Goal: Task Accomplishment & Management: Manage account settings

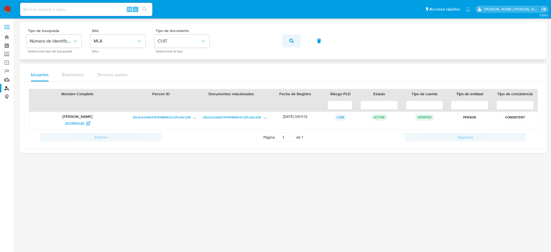
click at [289, 39] on button "button" at bounding box center [291, 40] width 19 height 13
click at [79, 124] on span "132982011" at bounding box center [75, 123] width 18 height 9
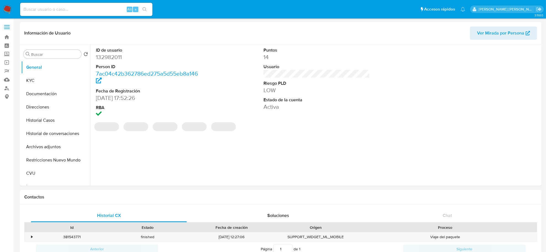
select select "10"
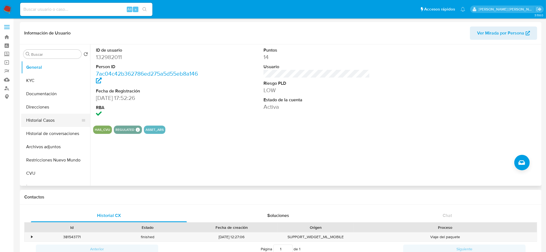
click at [44, 121] on button "Historial Casos" at bounding box center [53, 120] width 65 height 13
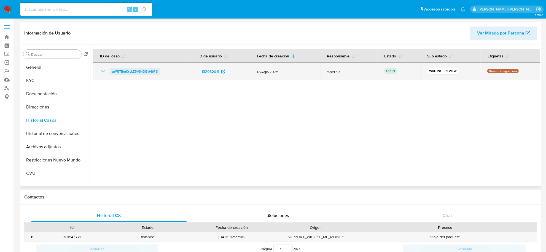
drag, startPoint x: 161, startPoint y: 71, endPoint x: 111, endPoint y: 70, distance: 49.9
click at [111, 70] on div "gWRTBmkYLLZ5VS4DByt6fR8j" at bounding box center [142, 71] width 85 height 7
click at [141, 72] on span "gWRTBmkYLLZ5VS4DByt6fR8j" at bounding box center [135, 71] width 46 height 7
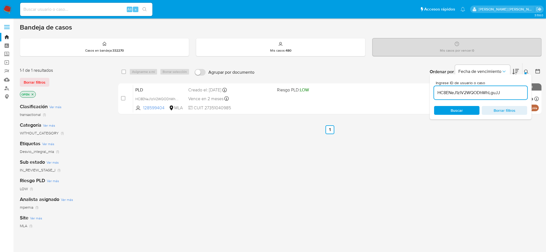
drag, startPoint x: 0, startPoint y: 0, endPoint x: 474, endPoint y: 88, distance: 481.8
click at [474, 89] on input "HC8ENeJ1zIV2WQODhWhLguJJ" at bounding box center [480, 92] width 93 height 7
paste input "gWRTBmkYLLZ5VS4DByt6fR8j"
type input "gWRTBmkYLLZ5VS4DByt6fR8j"
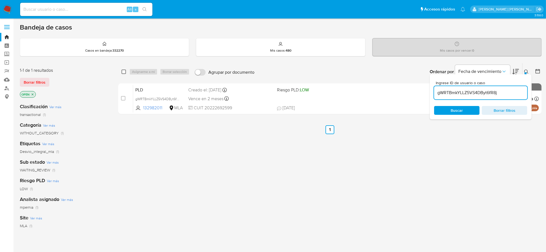
click at [123, 71] on input "checkbox" at bounding box center [124, 71] width 4 height 4
checkbox input "true"
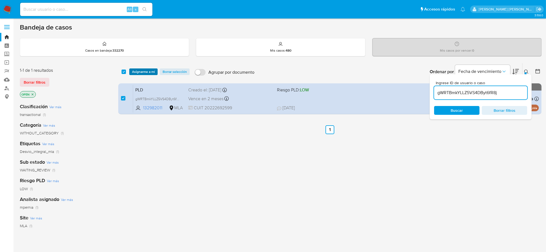
click at [142, 71] on span "Asignarme a mí" at bounding box center [143, 72] width 23 height 6
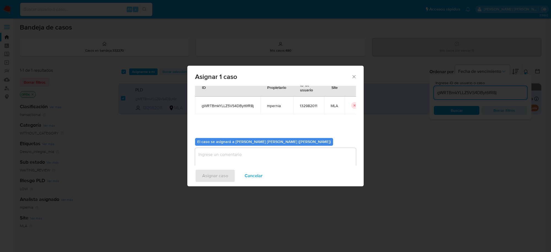
scroll to position [28, 0]
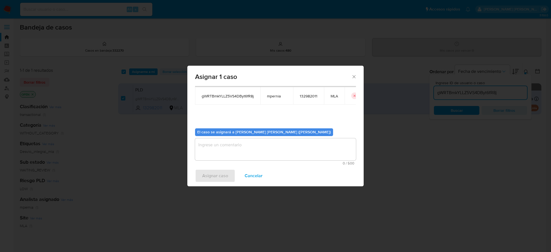
click at [279, 145] on textarea "assign-modal" at bounding box center [275, 149] width 161 height 22
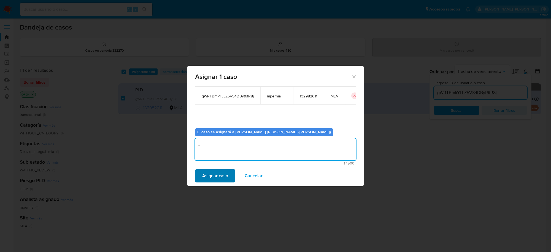
type textarea "-"
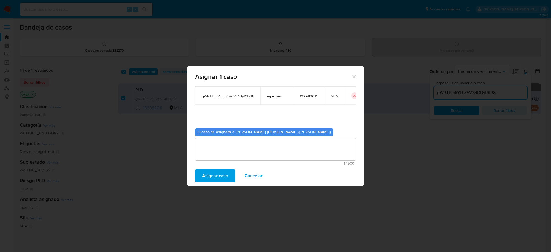
click at [220, 178] on span "Asignar caso" at bounding box center [215, 176] width 26 height 12
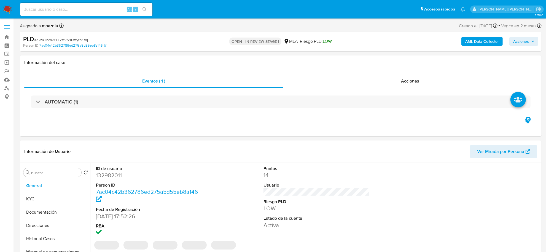
select select "10"
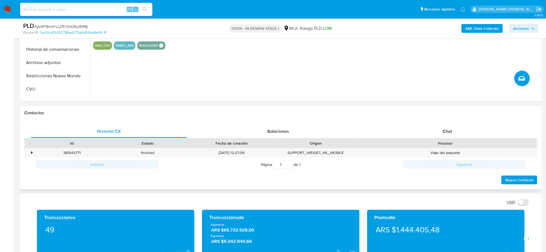
scroll to position [172, 0]
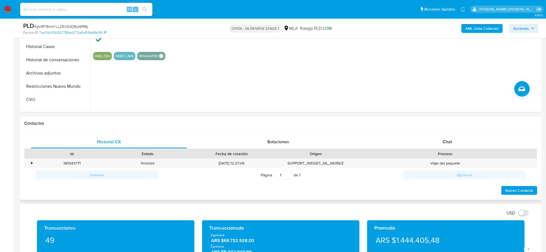
drag, startPoint x: 450, startPoint y: 138, endPoint x: 432, endPoint y: 150, distance: 21.6
click at [450, 138] on div "Chat" at bounding box center [447, 141] width 156 height 13
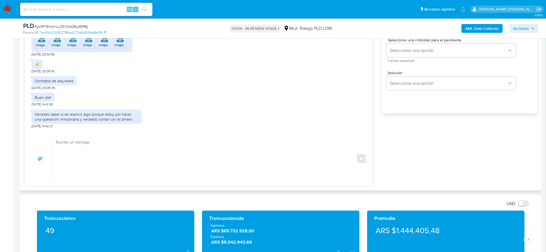
scroll to position [379, 0]
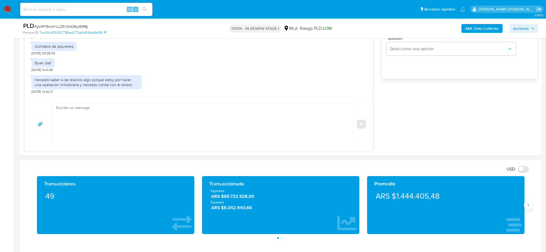
click at [527, 203] on icon "Siguiente" at bounding box center [528, 205] width 4 height 4
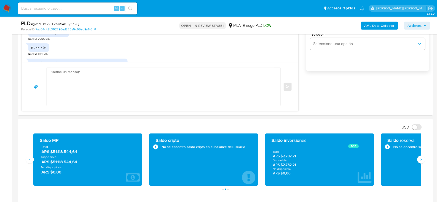
scroll to position [517, 0]
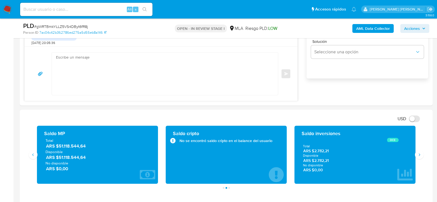
drag, startPoint x: 549, startPoint y: 0, endPoint x: 314, endPoint y: 108, distance: 258.1
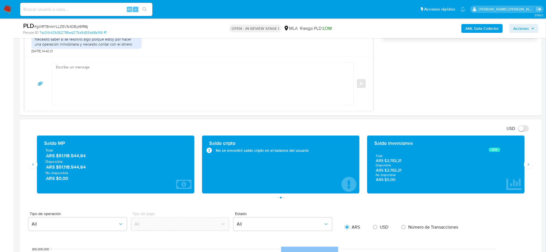
scroll to position [420, 0]
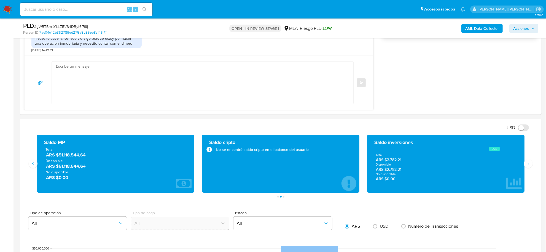
drag, startPoint x: 91, startPoint y: 158, endPoint x: 56, endPoint y: 156, distance: 35.0
click at [56, 156] on span "ARS $51.118.544,64" at bounding box center [116, 155] width 140 height 6
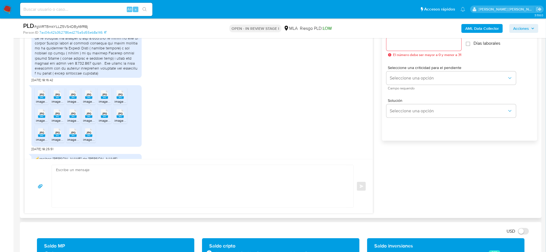
scroll to position [345, 0]
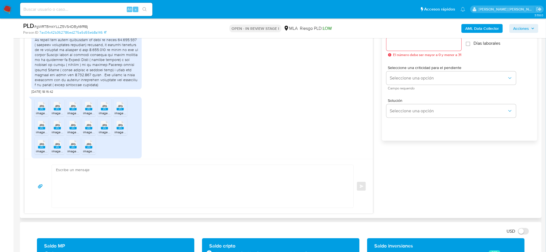
click at [41, 110] on rect at bounding box center [41, 109] width 7 height 2
click at [57, 108] on span "JPG" at bounding box center [57, 106] width 5 height 4
click at [75, 116] on li "JPG JPG image.jpg" at bounding box center [73, 107] width 14 height 17
click at [93, 111] on div "JPG JPG" at bounding box center [89, 105] width 12 height 11
click at [105, 115] on span "image.jpg" at bounding box center [106, 113] width 15 height 5
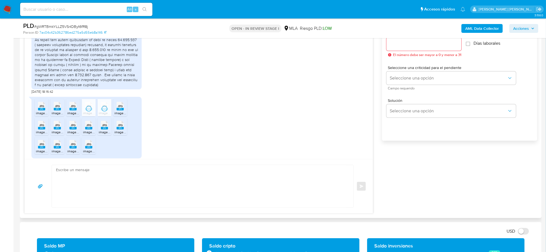
click at [122, 110] on rect at bounding box center [120, 109] width 7 height 2
click at [42, 130] on icon "JPG" at bounding box center [41, 125] width 7 height 10
click at [58, 134] on span "image.jpg" at bounding box center [59, 132] width 15 height 5
click at [71, 129] on rect at bounding box center [72, 128] width 7 height 2
click at [91, 134] on span "image.jpg" at bounding box center [90, 132] width 15 height 5
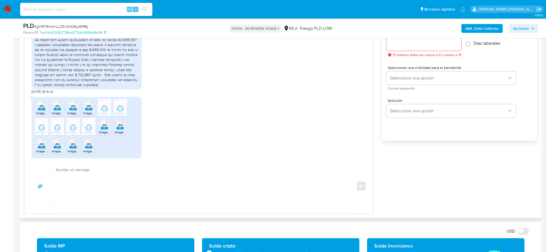
click at [110, 134] on span "image.jpg" at bounding box center [106, 132] width 15 height 5
click at [118, 129] on rect at bounding box center [120, 128] width 7 height 2
click at [43, 146] on span "JPG" at bounding box center [41, 144] width 5 height 4
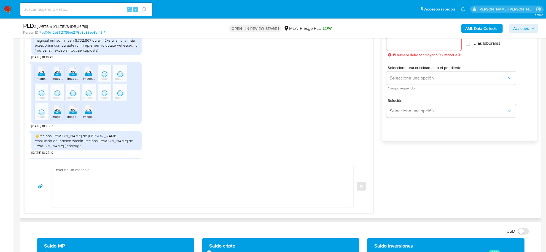
click at [60, 114] on icon "JPG" at bounding box center [57, 110] width 7 height 10
click at [72, 114] on rect at bounding box center [72, 112] width 7 height 2
click at [86, 114] on rect at bounding box center [88, 112] width 7 height 2
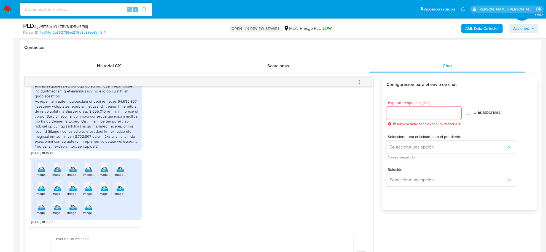
scroll to position [310, 0]
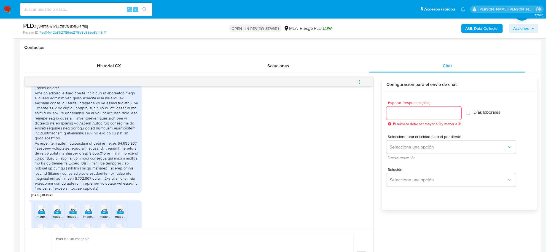
drag, startPoint x: 35, startPoint y: 102, endPoint x: 102, endPoint y: 197, distance: 116.1
click at [102, 190] on div at bounding box center [87, 137] width 104 height 105
copy div "Por el presente informo que me desempeño laboralmente como auxiliar letrado del…"
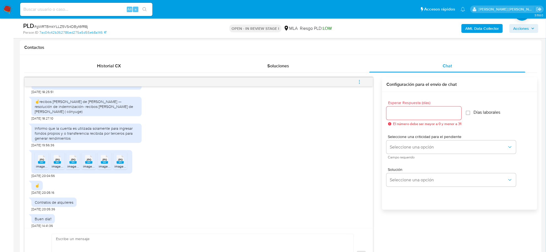
scroll to position [483, 0]
drag, startPoint x: 33, startPoint y: 137, endPoint x: 72, endPoint y: 150, distance: 40.7
click at [72, 143] on div "Informo que la cuenta es utilizada solamente para ingresar fondos propios y o t…" at bounding box center [86, 133] width 110 height 20
copy div "Informo que la cuenta es utilizada solamente para ingresar fondos propios y o t…"
drag, startPoint x: 41, startPoint y: 113, endPoint x: 112, endPoint y: 123, distance: 71.5
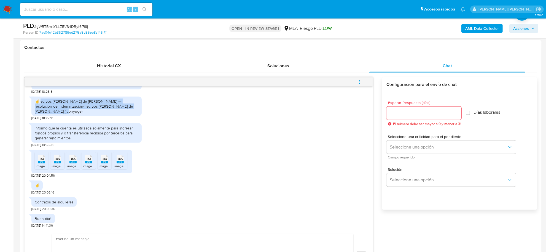
click at [112, 114] on div "☝️recibos de sueldo de CARLOS COMINO — resolución de indemnización- recibos de …" at bounding box center [87, 106] width 104 height 15
copy div "ecibos de sueldo de CARLOS COMINO — resolución de indemnización- recibos de sue…"
click at [480, 29] on b "AML Data Collector" at bounding box center [482, 28] width 34 height 9
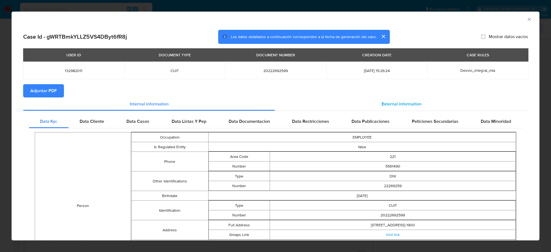
click at [390, 103] on span "External information" at bounding box center [402, 104] width 40 height 6
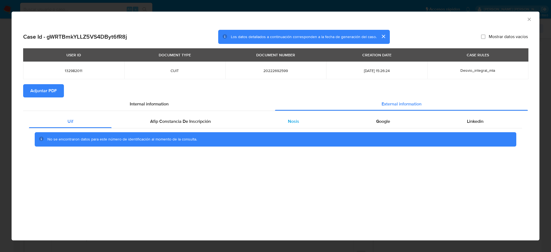
click at [299, 119] on div "Nosis" at bounding box center [293, 121] width 88 height 13
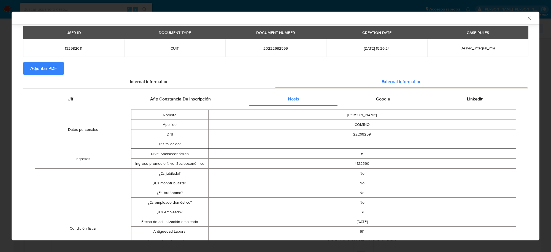
scroll to position [171, 0]
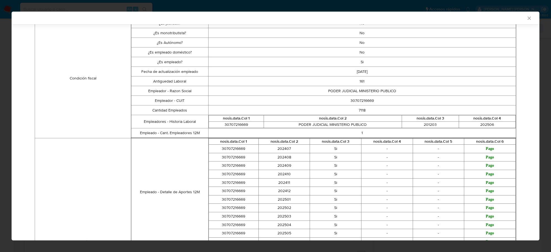
click at [359, 101] on td "30707216669" at bounding box center [362, 101] width 308 height 10
copy td "30707216669"
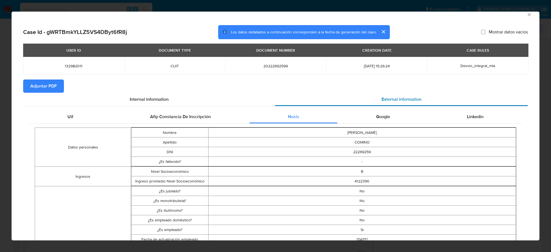
scroll to position [0, 0]
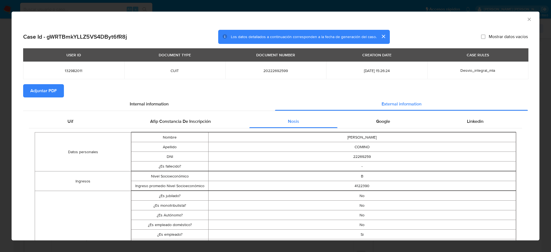
click at [29, 95] on button "Adjuntar PDF" at bounding box center [43, 90] width 41 height 13
click at [527, 18] on icon "Cerrar ventana" at bounding box center [530, 20] width 6 height 6
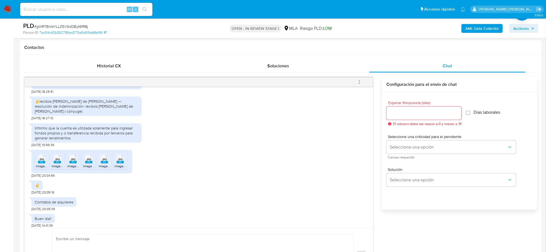
click at [357, 79] on icon "menu-action" at bounding box center [359, 81] width 5 height 5
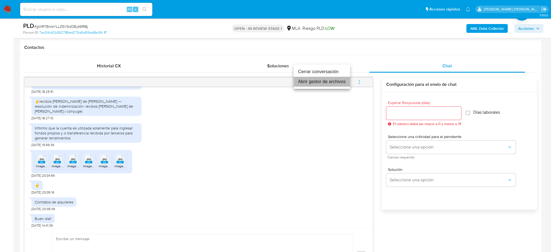
click at [330, 84] on li "Abrir gestor de archivos" at bounding box center [322, 82] width 57 height 10
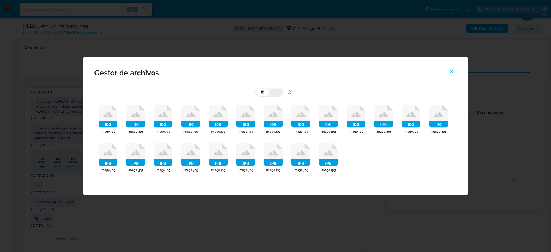
click at [277, 94] on label "list" at bounding box center [276, 91] width 13 height 7
click at [257, 89] on input "list" at bounding box center [256, 88] width 0 height 0
radio input "true"
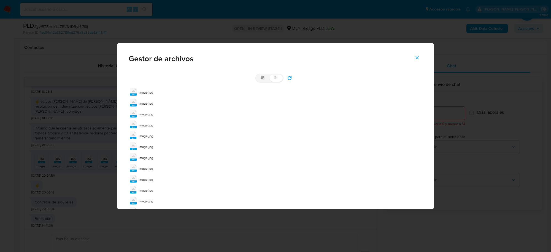
click at [272, 78] on label "list" at bounding box center [276, 77] width 13 height 7
click at [257, 75] on input "list" at bounding box center [256, 74] width 0 height 0
click at [258, 79] on label "grid" at bounding box center [262, 77] width 13 height 7
click at [257, 75] on input "grid" at bounding box center [256, 74] width 0 height 0
radio input "true"
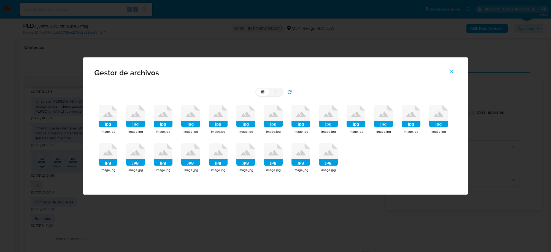
click at [115, 117] on icon at bounding box center [108, 116] width 19 height 23
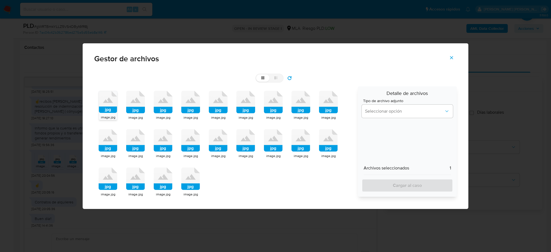
click at [138, 110] on rect at bounding box center [135, 110] width 19 height 7
click at [165, 106] on icon at bounding box center [163, 102] width 19 height 23
click at [189, 109] on rect at bounding box center [190, 110] width 19 height 7
click at [216, 108] on rect at bounding box center [218, 110] width 19 height 7
click at [244, 110] on rect at bounding box center [246, 110] width 19 height 7
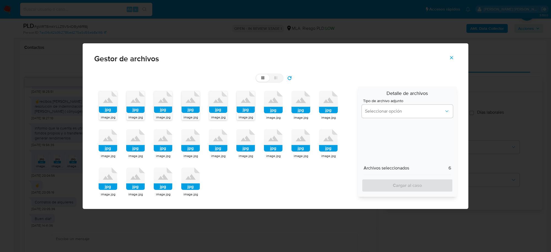
click at [267, 109] on rect at bounding box center [273, 110] width 19 height 7
drag, startPoint x: 305, startPoint y: 108, endPoint x: 323, endPoint y: 106, distance: 18.0
click at [305, 108] on rect at bounding box center [301, 110] width 19 height 7
click at [324, 106] on icon at bounding box center [328, 102] width 19 height 23
click at [109, 145] on rect at bounding box center [108, 148] width 19 height 7
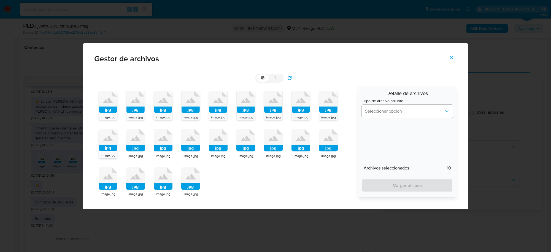
click at [136, 146] on rect at bounding box center [135, 148] width 19 height 7
click at [170, 150] on rect at bounding box center [163, 148] width 19 height 7
click at [185, 147] on rect at bounding box center [190, 148] width 19 height 7
click at [222, 146] on rect at bounding box center [218, 148] width 19 height 7
click at [240, 144] on icon at bounding box center [246, 140] width 19 height 23
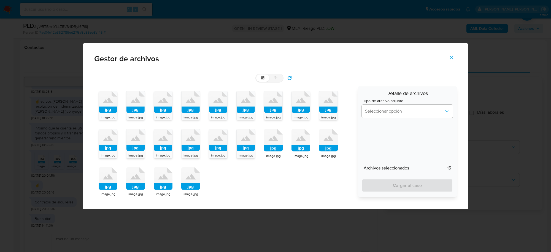
click at [276, 143] on icon at bounding box center [273, 140] width 19 height 23
click at [298, 145] on rect at bounding box center [301, 148] width 19 height 7
click at [322, 146] on rect at bounding box center [328, 148] width 19 height 7
drag, startPoint x: 115, startPoint y: 181, endPoint x: 129, endPoint y: 183, distance: 14.1
click at [116, 182] on icon at bounding box center [108, 178] width 19 height 23
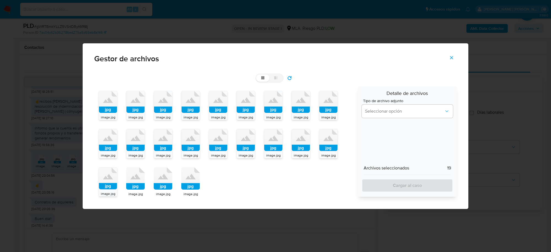
click at [136, 182] on icon at bounding box center [135, 178] width 19 height 23
click at [163, 178] on icon at bounding box center [163, 178] width 19 height 23
click at [186, 184] on rect at bounding box center [190, 186] width 19 height 7
click at [389, 114] on button "Seleccionar opción" at bounding box center [407, 110] width 91 height 13
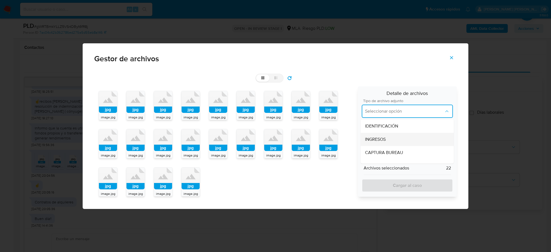
click at [376, 138] on span "INGRESOS" at bounding box center [375, 139] width 21 height 6
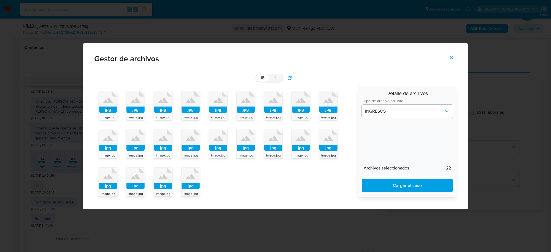
click at [388, 185] on span "Cargar al caso" at bounding box center [407, 185] width 77 height 12
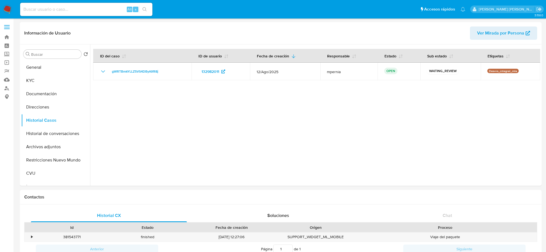
select select "10"
click at [50, 142] on button "Archivos adjuntos" at bounding box center [53, 146] width 65 height 13
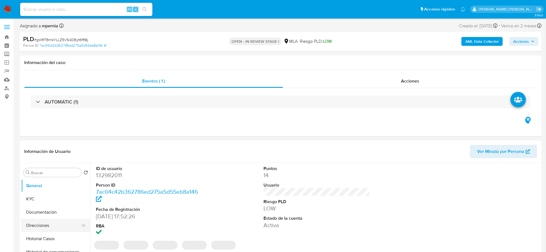
select select "10"
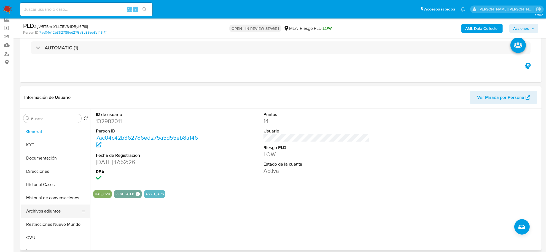
click at [38, 208] on button "Archivos adjuntos" at bounding box center [53, 210] width 65 height 13
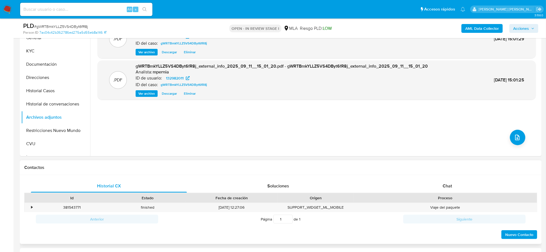
scroll to position [138, 0]
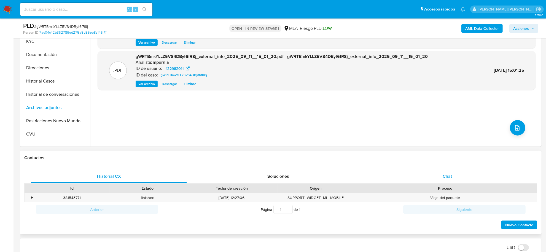
click at [452, 179] on div "Chat" at bounding box center [447, 176] width 156 height 13
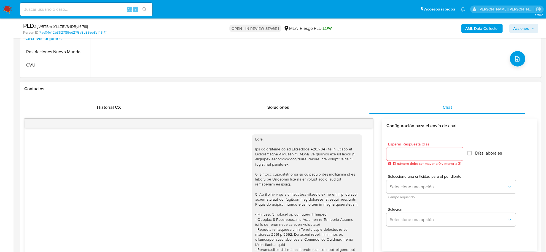
scroll to position [517, 0]
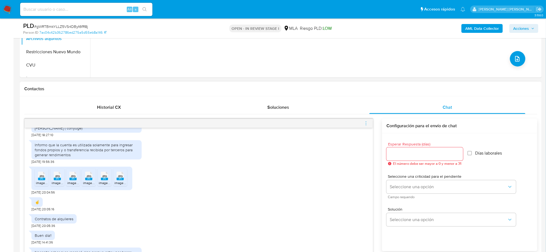
click at [368, 122] on icon "menu-action" at bounding box center [366, 123] width 5 height 5
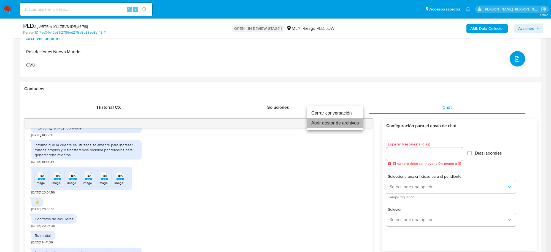
click at [340, 127] on li "Abrir gestor de archivos" at bounding box center [335, 123] width 57 height 10
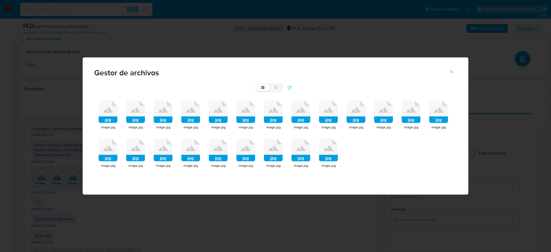
click at [105, 122] on rect at bounding box center [108, 119] width 19 height 7
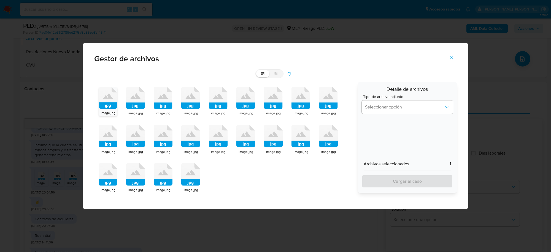
click at [130, 111] on div "image.jpg" at bounding box center [135, 114] width 19 height 6
click at [167, 104] on rect at bounding box center [163, 105] width 19 height 7
click at [189, 101] on icon at bounding box center [190, 98] width 19 height 23
click at [213, 105] on rect at bounding box center [218, 105] width 19 height 7
click at [400, 111] on button "Seleccionar opción" at bounding box center [407, 106] width 91 height 13
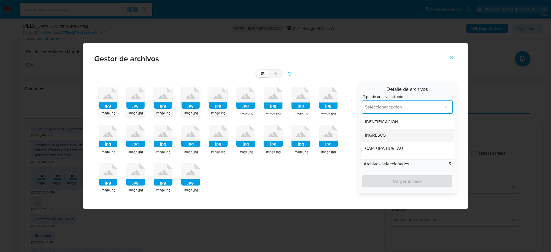
click at [385, 130] on div "INGRESOS" at bounding box center [405, 134] width 81 height 13
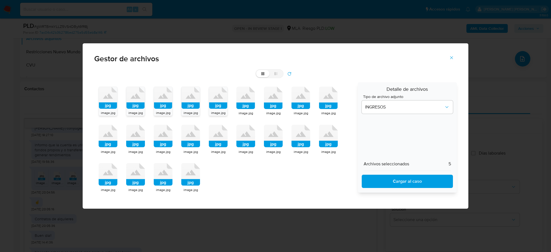
click at [396, 181] on span "Cargar al caso" at bounding box center [407, 181] width 77 height 12
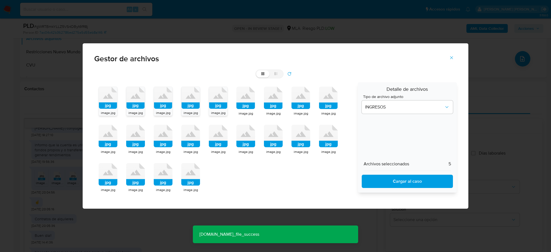
click at [218, 110] on div "image.jpg" at bounding box center [218, 113] width 18 height 6
click at [192, 109] on div "jpg" at bounding box center [191, 98] width 18 height 23
click at [162, 108] on rect at bounding box center [163, 105] width 18 height 6
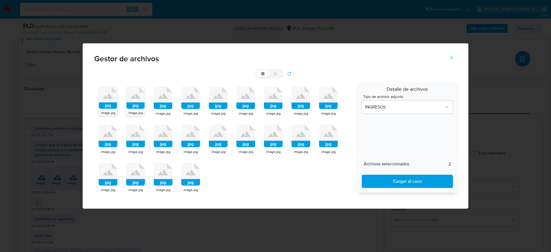
click at [137, 111] on span "image.jpg" at bounding box center [135, 112] width 15 height 5
click at [109, 106] on rect at bounding box center [108, 105] width 18 height 6
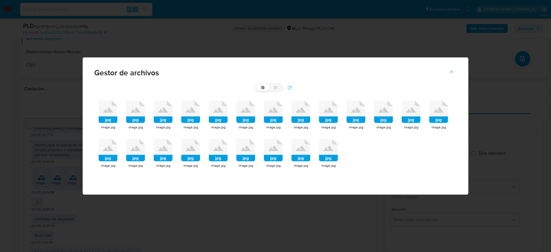
click at [245, 117] on rect at bounding box center [246, 119] width 19 height 7
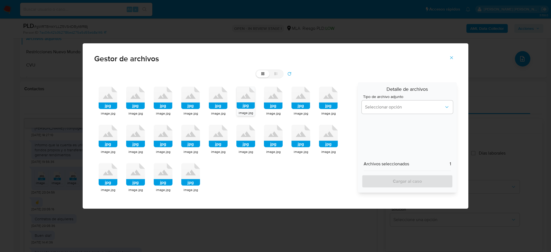
click at [269, 111] on div "image.jpg" at bounding box center [273, 114] width 19 height 6
click at [296, 111] on span "image.jpg" at bounding box center [301, 113] width 15 height 5
click at [326, 107] on rect at bounding box center [328, 105] width 19 height 7
click at [103, 143] on rect at bounding box center [108, 144] width 19 height 7
click at [380, 103] on button "Seleccionar opción" at bounding box center [407, 106] width 91 height 13
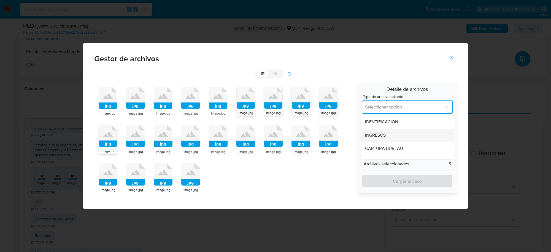
click at [380, 133] on span "INGRESOS" at bounding box center [375, 135] width 21 height 6
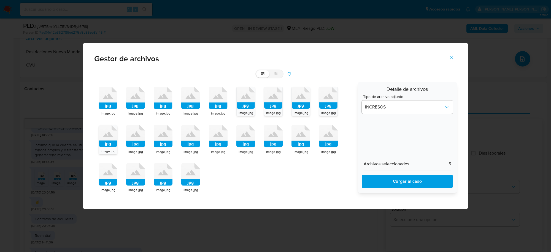
click at [395, 180] on span "Cargar al caso" at bounding box center [407, 181] width 77 height 12
click at [247, 107] on rect at bounding box center [246, 105] width 18 height 6
click at [259, 105] on div "jpg image.jpg jpg image.jpg jpg image.jpg jpg image.jpg jpg image.jpg jpg image…" at bounding box center [224, 139] width 260 height 115
click at [269, 106] on rect at bounding box center [273, 105] width 18 height 6
click at [306, 105] on rect at bounding box center [301, 105] width 18 height 6
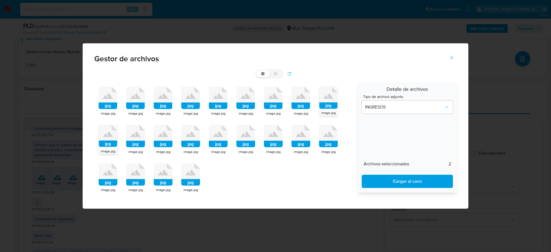
click at [330, 102] on rect at bounding box center [328, 105] width 18 height 6
click at [105, 140] on icon at bounding box center [108, 136] width 18 height 22
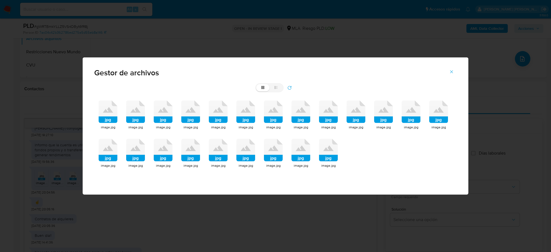
click at [111, 157] on rect at bounding box center [108, 158] width 19 height 7
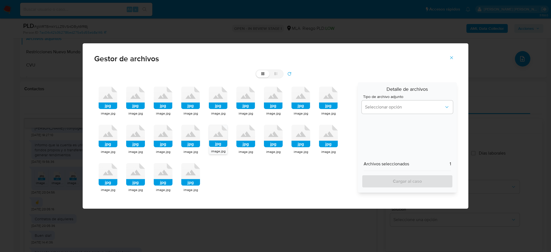
click at [108, 143] on rect at bounding box center [108, 144] width 19 height 7
click at [108, 143] on rect at bounding box center [108, 143] width 18 height 6
click at [333, 101] on icon at bounding box center [328, 98] width 19 height 23
click at [333, 101] on icon at bounding box center [328, 98] width 18 height 22
click at [124, 147] on div "jpg image.jpg jpg image.jpg jpg image.jpg jpg image.jpg jpg image.jpg jpg image…" at bounding box center [224, 139] width 260 height 115
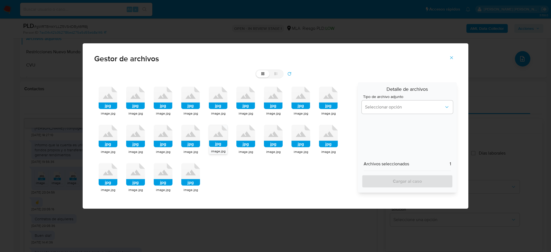
click at [135, 143] on rect at bounding box center [135, 144] width 19 height 7
click at [135, 143] on rect at bounding box center [136, 143] width 18 height 6
click at [114, 108] on rect at bounding box center [108, 105] width 19 height 7
click at [115, 109] on div "jpg" at bounding box center [108, 98] width 18 height 23
click at [108, 148] on div "jpg" at bounding box center [108, 137] width 19 height 24
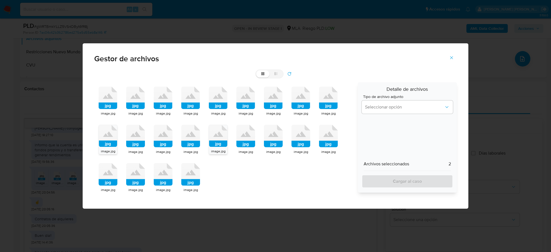
click at [108, 149] on span "image.jpg" at bounding box center [108, 151] width 15 height 5
click at [303, 98] on icon at bounding box center [301, 96] width 10 height 6
click at [272, 95] on icon at bounding box center [273, 98] width 19 height 23
click at [272, 95] on icon at bounding box center [273, 98] width 18 height 22
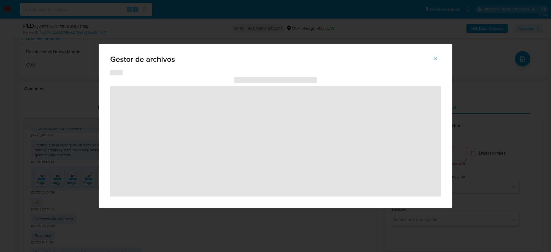
click at [436, 59] on icon "Cerrar" at bounding box center [435, 58] width 5 height 5
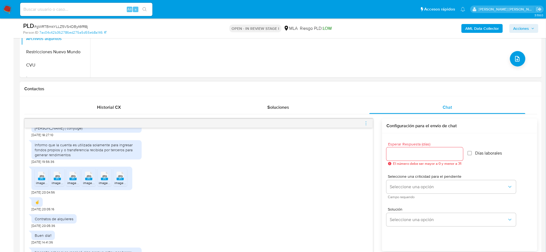
click at [365, 122] on icon "menu-action" at bounding box center [366, 123] width 5 height 5
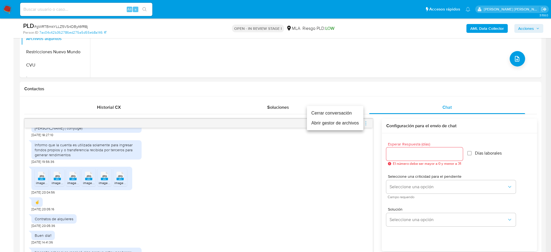
click at [352, 123] on li "Abrir gestor de archivos" at bounding box center [335, 123] width 57 height 10
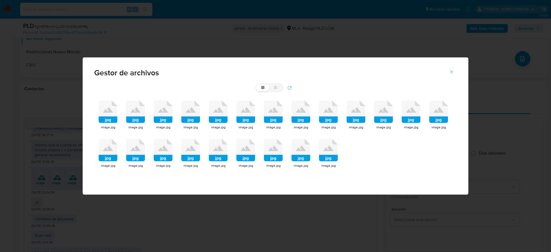
click at [103, 113] on icon at bounding box center [108, 111] width 19 height 23
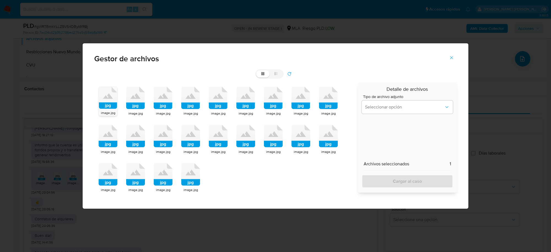
click at [106, 109] on div "jpg" at bounding box center [108, 98] width 18 height 23
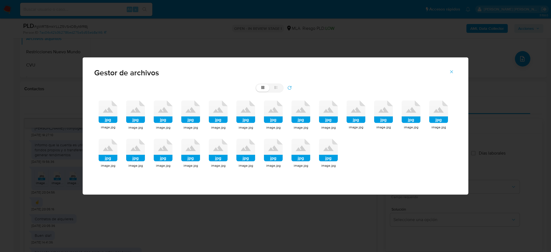
click at [106, 109] on icon at bounding box center [108, 110] width 10 height 6
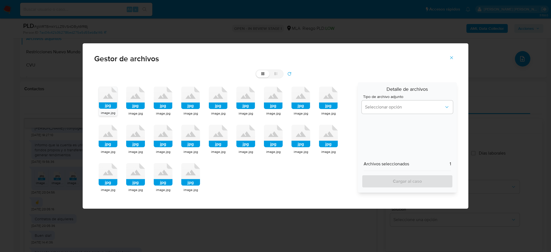
click at [136, 144] on rect at bounding box center [135, 144] width 19 height 7
click at [163, 144] on rect at bounding box center [163, 144] width 19 height 7
click at [192, 144] on rect at bounding box center [190, 144] width 19 height 7
click at [214, 145] on rect at bounding box center [218, 144] width 19 height 7
click at [243, 143] on rect at bounding box center [246, 144] width 19 height 7
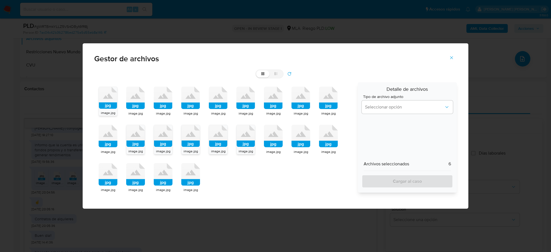
click at [105, 101] on icon at bounding box center [108, 98] width 18 height 22
click at [396, 112] on button "Seleccionar opción" at bounding box center [407, 106] width 91 height 13
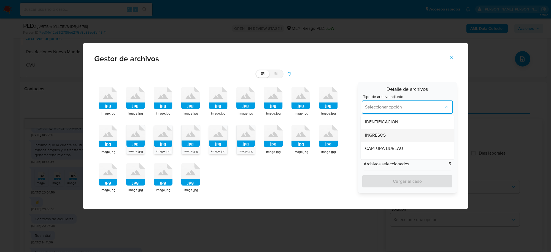
click at [377, 135] on span "INGRESOS" at bounding box center [375, 135] width 21 height 6
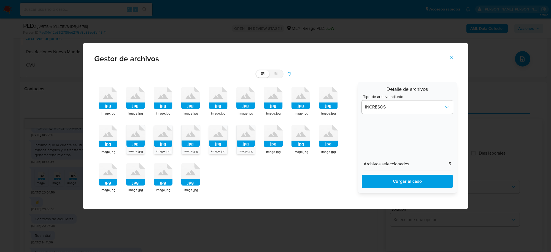
click at [392, 178] on span "Cargar al caso" at bounding box center [407, 181] width 77 height 12
click at [265, 73] on icon at bounding box center [263, 74] width 4 height 4
click at [257, 71] on input "grid" at bounding box center [256, 70] width 0 height 0
click at [276, 76] on label "list" at bounding box center [276, 73] width 13 height 7
click at [257, 71] on input "list" at bounding box center [256, 70] width 0 height 0
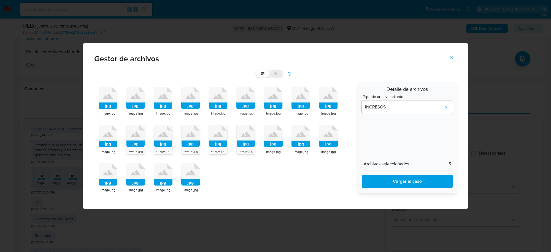
radio input "true"
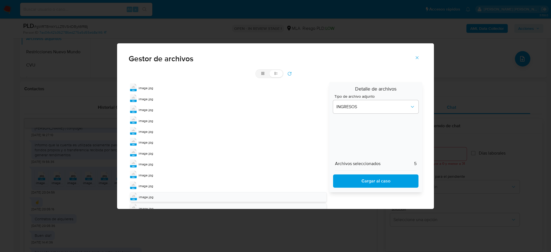
click at [275, 76] on label "list" at bounding box center [276, 73] width 13 height 7
click at [257, 70] on input "list" at bounding box center [256, 70] width 0 height 0
click at [264, 74] on label "grid" at bounding box center [262, 73] width 13 height 7
click at [257, 70] on input "grid" at bounding box center [256, 70] width 0 height 0
radio input "true"
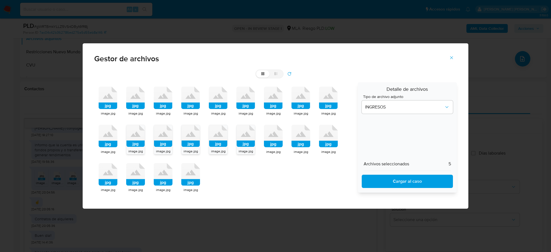
drag, startPoint x: 133, startPoint y: 149, endPoint x: 138, endPoint y: 148, distance: 5.4
click at [136, 149] on span "image.jpg" at bounding box center [135, 151] width 15 height 5
click at [156, 141] on rect at bounding box center [163, 143] width 18 height 6
click at [188, 141] on rect at bounding box center [191, 143] width 18 height 6
click at [219, 143] on rect at bounding box center [218, 143] width 18 height 6
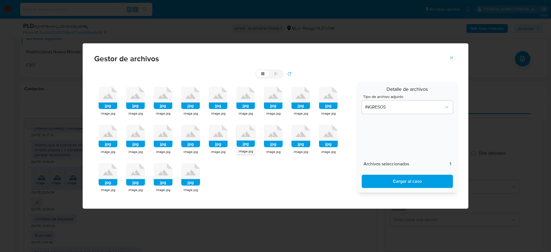
click at [245, 141] on rect at bounding box center [246, 143] width 18 height 6
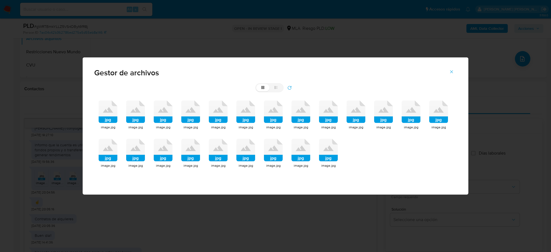
click at [329, 162] on div "jpg" at bounding box center [328, 151] width 19 height 24
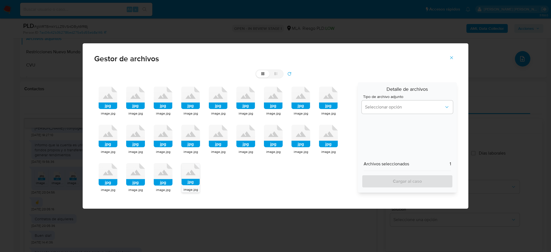
click at [191, 181] on rect at bounding box center [191, 182] width 18 height 6
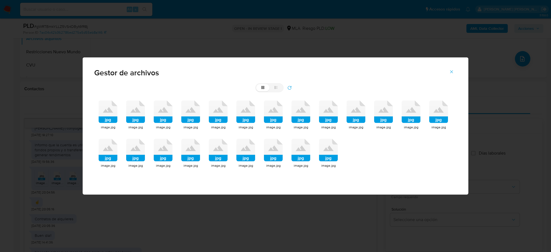
click at [324, 151] on icon at bounding box center [328, 148] width 10 height 6
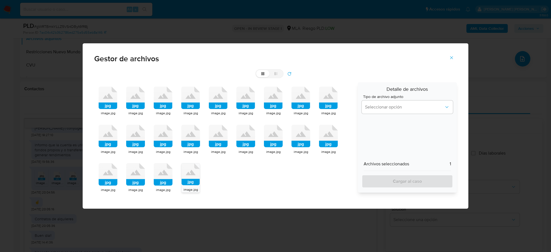
click at [167, 181] on rect at bounding box center [163, 182] width 19 height 7
click at [138, 182] on rect at bounding box center [135, 182] width 19 height 7
click at [107, 183] on rect at bounding box center [108, 182] width 19 height 7
click at [331, 146] on rect at bounding box center [328, 144] width 19 height 7
click at [190, 179] on icon "jpg" at bounding box center [191, 174] width 18 height 22
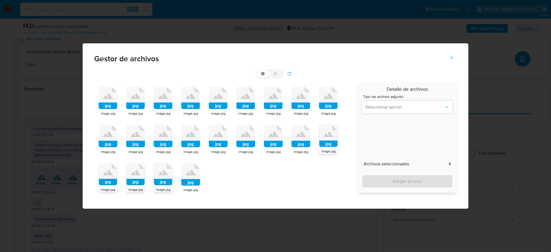
click at [190, 179] on icon at bounding box center [190, 174] width 19 height 23
click at [381, 107] on span "Seleccionar opción" at bounding box center [404, 107] width 79 height 6
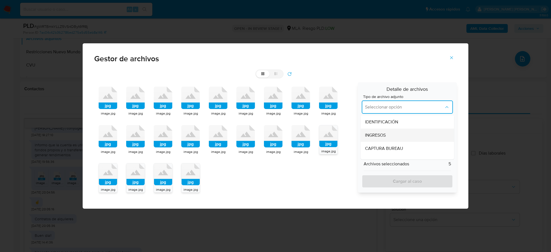
click at [377, 131] on div "INGRESOS" at bounding box center [405, 134] width 81 height 13
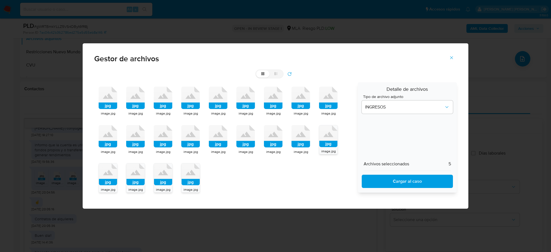
click at [393, 180] on span "Cargar al caso" at bounding box center [407, 181] width 77 height 12
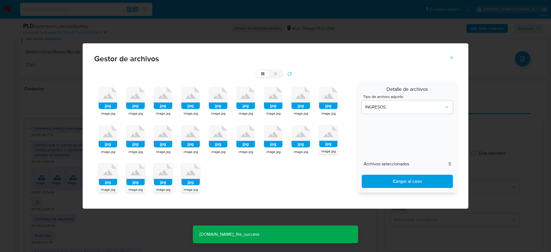
click at [193, 179] on rect at bounding box center [191, 182] width 18 height 6
click at [160, 181] on rect at bounding box center [163, 182] width 18 height 6
click at [139, 184] on rect at bounding box center [136, 182] width 18 height 6
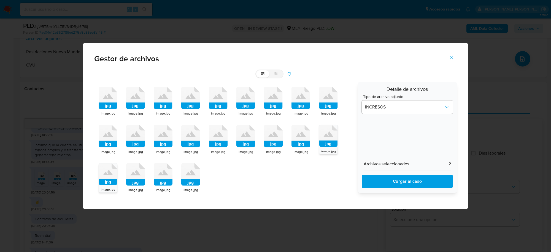
click at [114, 179] on rect at bounding box center [108, 182] width 18 height 6
click at [327, 147] on div "jpg" at bounding box center [328, 136] width 18 height 23
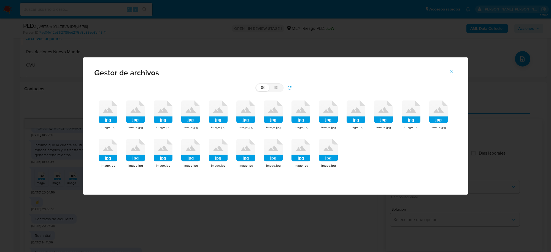
click at [218, 158] on rect at bounding box center [218, 158] width 19 height 7
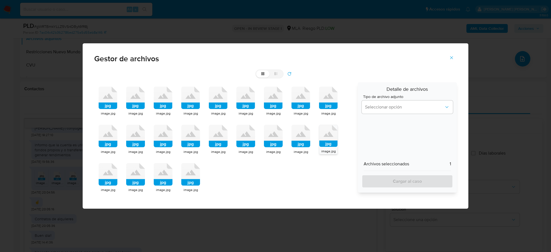
click at [249, 142] on rect at bounding box center [246, 144] width 19 height 7
click at [223, 145] on rect at bounding box center [218, 144] width 19 height 7
click at [223, 145] on rect at bounding box center [218, 143] width 18 height 6
click at [270, 143] on rect at bounding box center [273, 144] width 19 height 7
click at [270, 143] on rect at bounding box center [273, 143] width 18 height 6
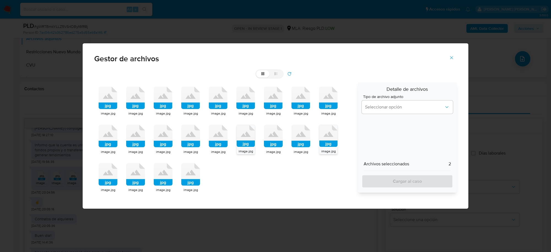
click at [270, 143] on rect at bounding box center [273, 144] width 19 height 7
click at [294, 144] on rect at bounding box center [301, 144] width 19 height 7
click at [294, 144] on rect at bounding box center [301, 143] width 18 height 6
click at [262, 75] on icon at bounding box center [263, 73] width 3 height 3
click at [257, 71] on input "grid" at bounding box center [256, 70] width 0 height 0
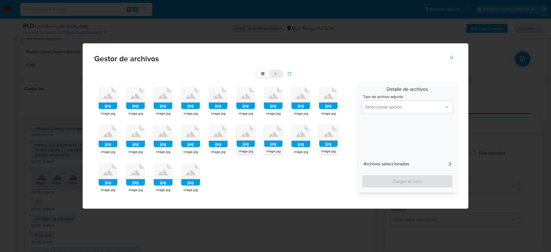
click at [274, 72] on icon at bounding box center [276, 74] width 4 height 4
click at [257, 71] on input "list" at bounding box center [256, 70] width 0 height 0
radio input "true"
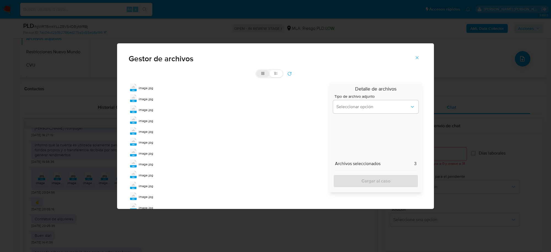
click at [263, 72] on label "grid" at bounding box center [262, 73] width 13 height 7
click at [257, 70] on input "grid" at bounding box center [256, 70] width 0 height 0
radio input "true"
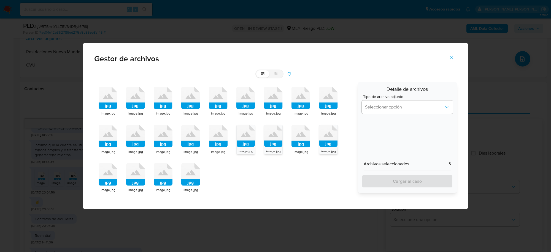
click at [453, 57] on icon "Cerrar" at bounding box center [451, 57] width 5 height 5
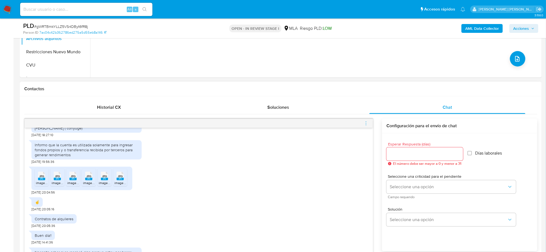
click at [364, 120] on span "menu-action" at bounding box center [366, 123] width 5 height 13
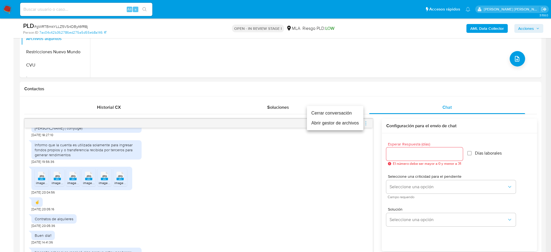
click at [348, 125] on li "Abrir gestor de archivos" at bounding box center [335, 123] width 57 height 10
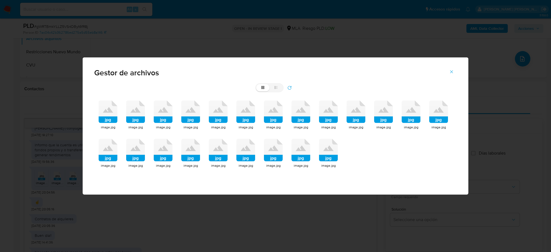
click at [111, 112] on icon at bounding box center [108, 110] width 10 height 6
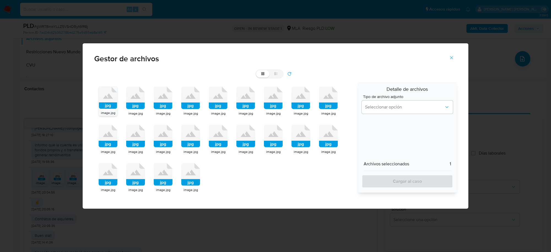
click at [270, 142] on rect at bounding box center [273, 144] width 19 height 7
click at [299, 145] on rect at bounding box center [301, 144] width 19 height 7
click at [109, 102] on icon at bounding box center [108, 98] width 18 height 22
drag, startPoint x: 384, startPoint y: 108, endPoint x: 381, endPoint y: 112, distance: 4.5
click at [383, 108] on span "Seleccionar opción" at bounding box center [404, 107] width 79 height 6
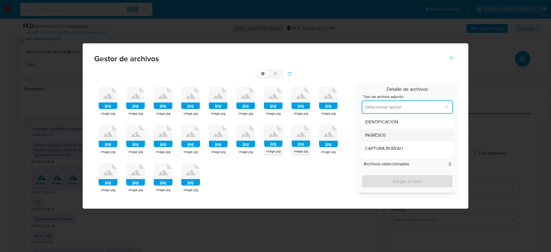
click at [368, 133] on span "INGRESOS" at bounding box center [375, 135] width 21 height 6
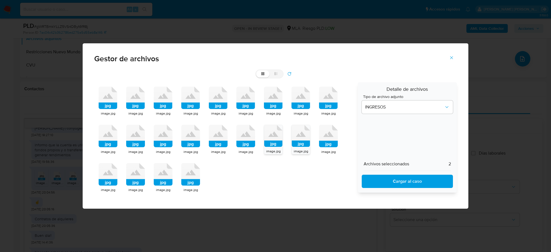
click at [390, 178] on span "Cargar al caso" at bounding box center [407, 181] width 77 height 12
click at [454, 58] on icon "Cerrar" at bounding box center [451, 57] width 5 height 5
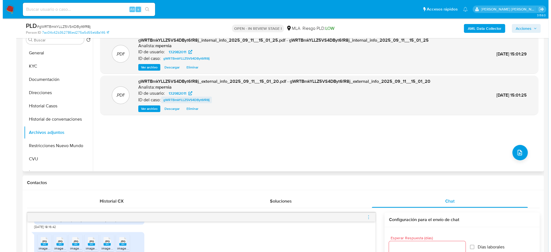
scroll to position [103, 0]
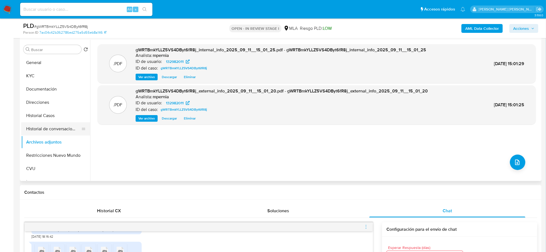
click at [43, 127] on button "Historial de conversaciones" at bounding box center [53, 128] width 65 height 13
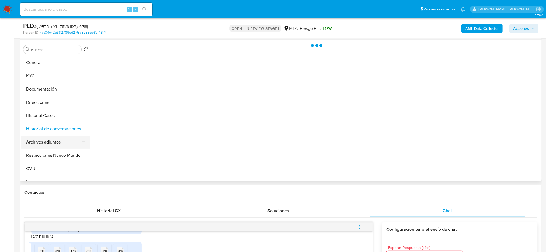
click at [46, 137] on button "Archivos adjuntos" at bounding box center [53, 141] width 65 height 13
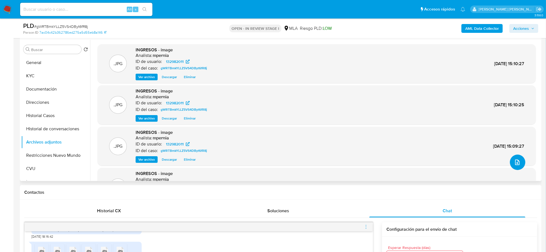
click at [519, 163] on button "upload-file" at bounding box center [517, 161] width 15 height 15
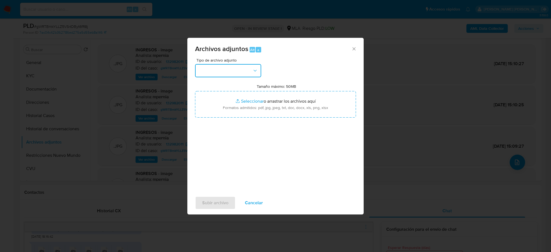
click at [245, 74] on button "button" at bounding box center [228, 70] width 66 height 13
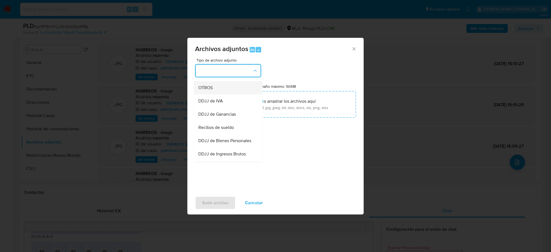
click at [208, 91] on span "OTROS" at bounding box center [205, 88] width 14 height 6
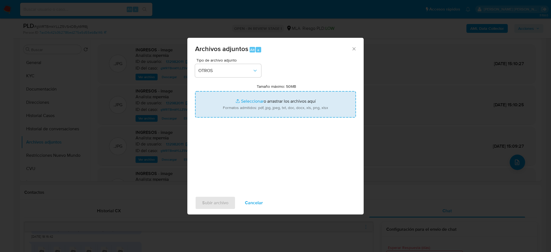
type input "C:\fakepath\Movimientos-Aladdin-132982011.xlsx"
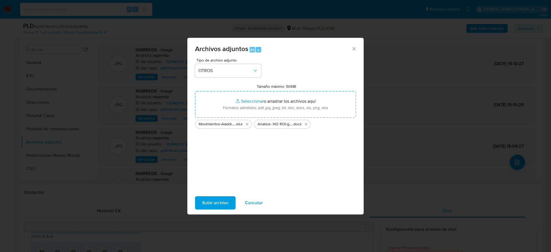
click at [215, 201] on span "Subir archivo" at bounding box center [215, 203] width 26 height 12
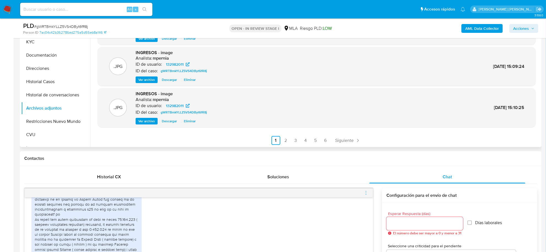
scroll to position [34, 0]
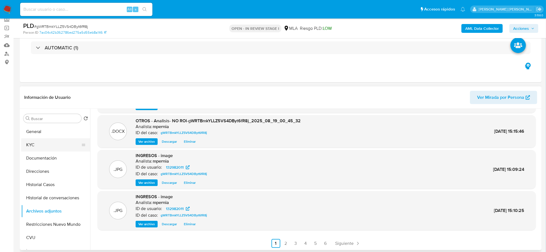
click at [45, 146] on button "KYC" at bounding box center [53, 144] width 65 height 13
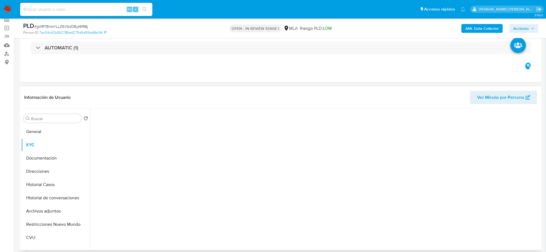
scroll to position [0, 0]
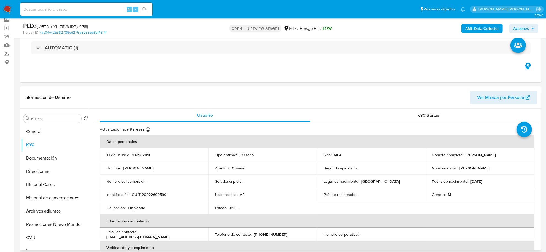
drag, startPoint x: 464, startPoint y: 154, endPoint x: 489, endPoint y: 155, distance: 25.7
click at [489, 155] on p "Carlos Alberto Comino" at bounding box center [481, 154] width 30 height 5
copy p "Carlos Alberto"
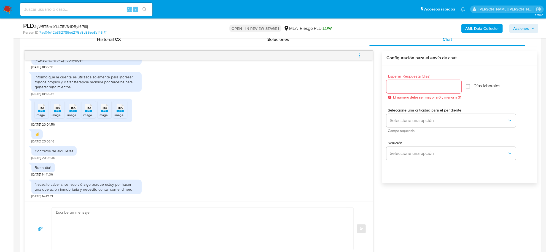
scroll to position [413, 0]
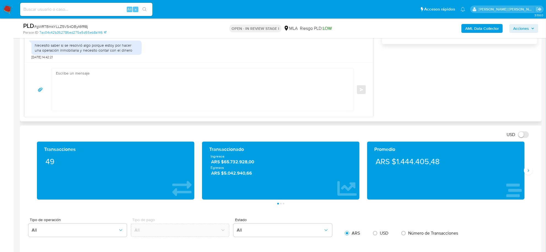
click at [73, 67] on div "Enviar" at bounding box center [199, 89] width 348 height 54
click at [69, 74] on textarea at bounding box center [201, 89] width 291 height 42
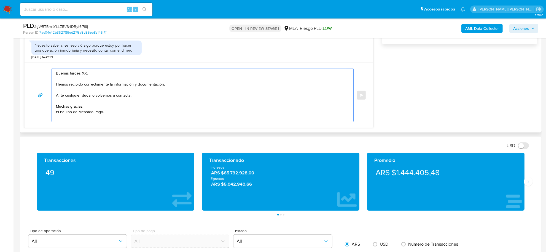
click at [82, 76] on textarea "Buenas tardes XX, Hemos recibido correctamente la información y documentación. …" at bounding box center [201, 94] width 291 height 53
paste textarea "Carlos Alberto"
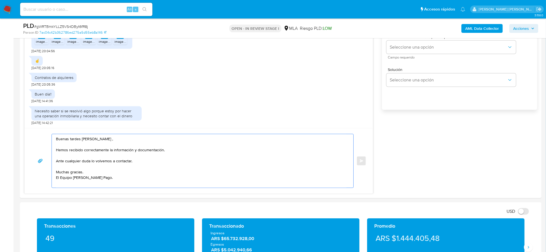
scroll to position [276, 0]
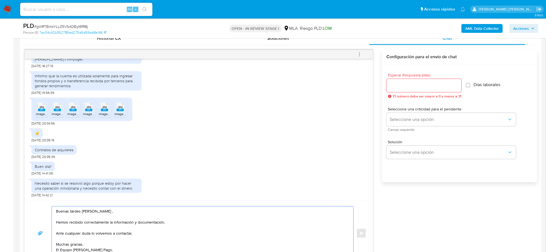
type textarea "Buenas tardes Carlos Alberto , Hemos recibido correctamente la información y do…"
click at [396, 83] on input "Esperar Respuesta (días)" at bounding box center [423, 85] width 75 height 7
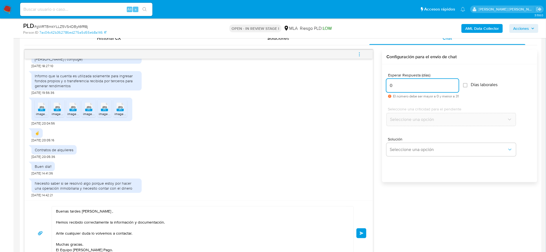
type input "0"
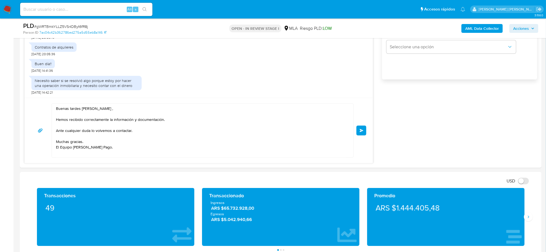
scroll to position [379, 0]
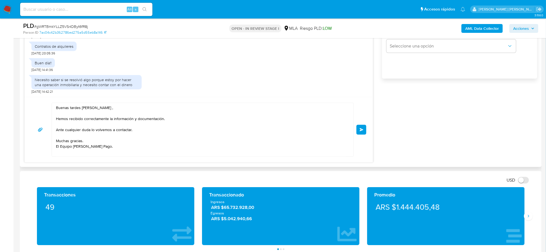
click at [366, 128] on button "Enviar" at bounding box center [361, 130] width 10 height 10
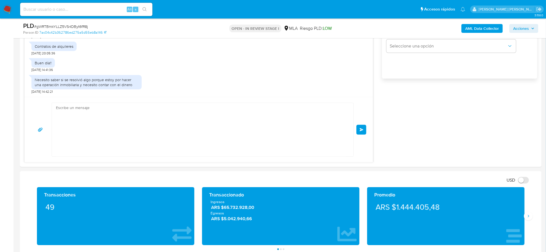
scroll to position [579, 0]
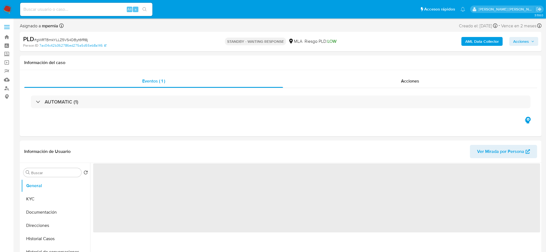
select select "10"
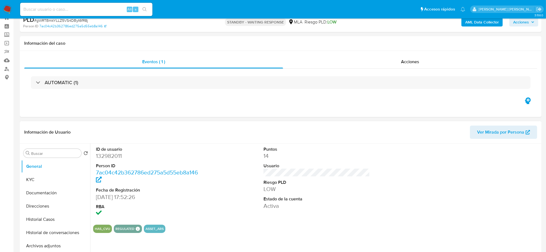
scroll to position [34, 0]
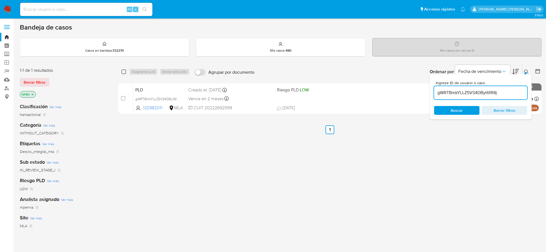
click at [122, 71] on input "checkbox" at bounding box center [124, 71] width 4 height 4
checkbox input "true"
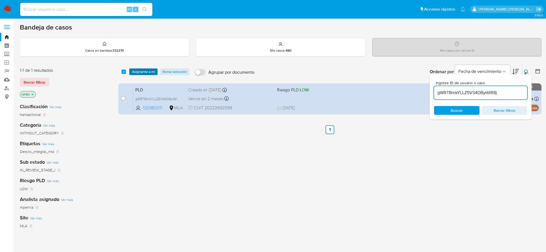
click at [136, 71] on span "Asignarme a mí" at bounding box center [143, 72] width 23 height 6
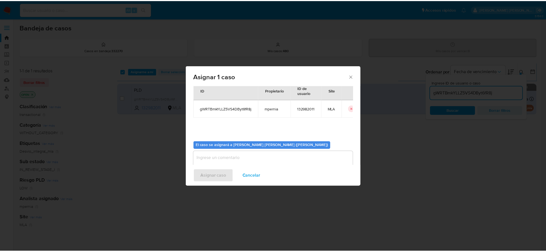
scroll to position [28, 0]
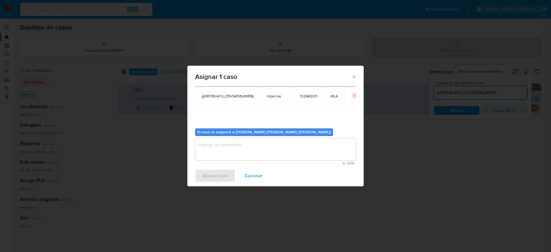
click at [246, 145] on textarea "assign-modal" at bounding box center [275, 149] width 161 height 22
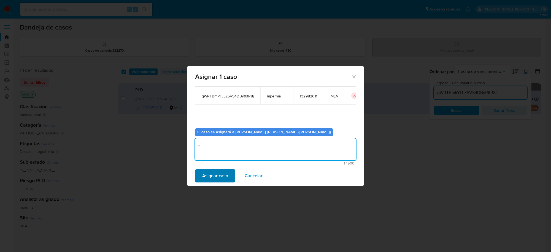
type textarea "-"
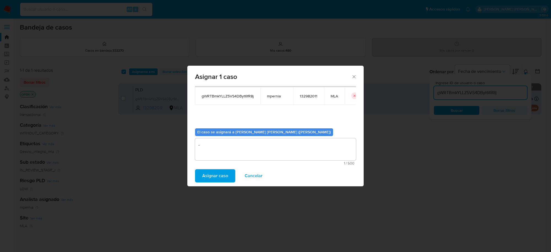
click at [213, 178] on span "Asignar caso" at bounding box center [215, 176] width 26 height 12
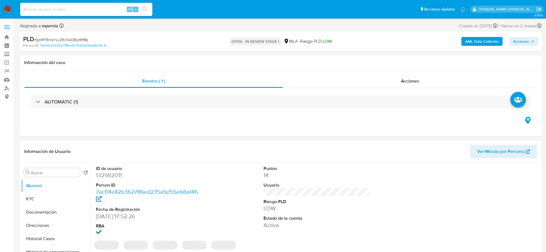
select select "10"
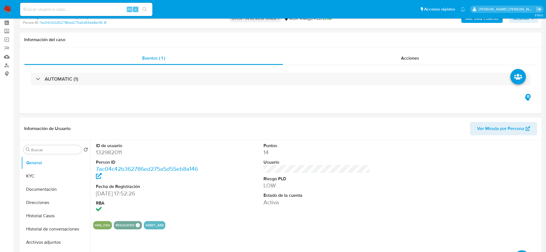
scroll to position [138, 0]
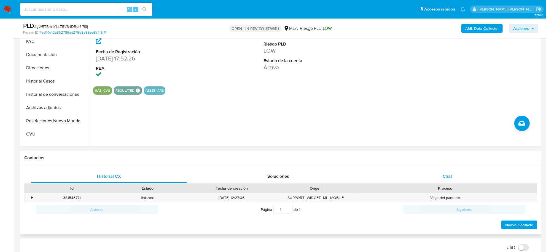
click at [443, 176] on span "Chat" at bounding box center [447, 176] width 9 height 6
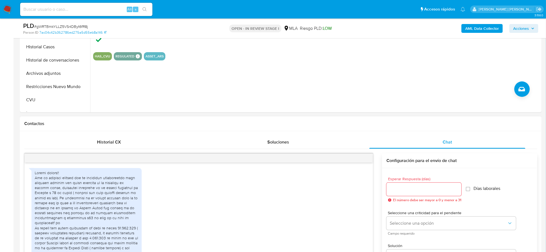
scroll to position [266, 0]
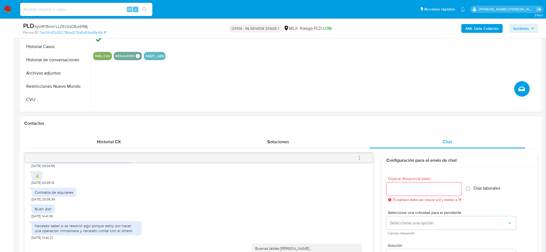
click at [360, 157] on icon "menu-action" at bounding box center [359, 157] width 5 height 5
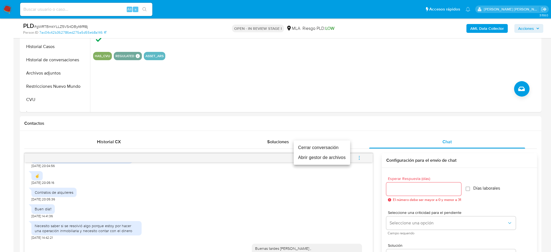
click at [331, 147] on li "Cerrar conversación" at bounding box center [322, 148] width 57 height 10
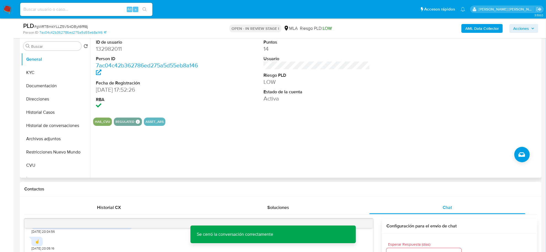
scroll to position [34, 0]
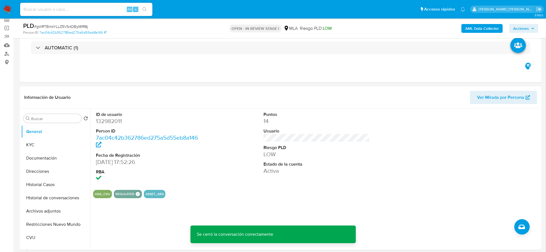
drag, startPoint x: 520, startPoint y: 28, endPoint x: 513, endPoint y: 31, distance: 7.4
click at [520, 28] on span "Acciones" at bounding box center [521, 28] width 16 height 9
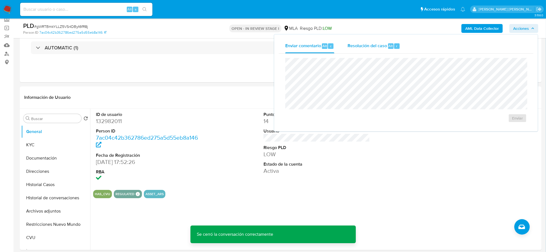
click at [356, 49] on div "Resolución del caso Alt r" at bounding box center [374, 46] width 53 height 14
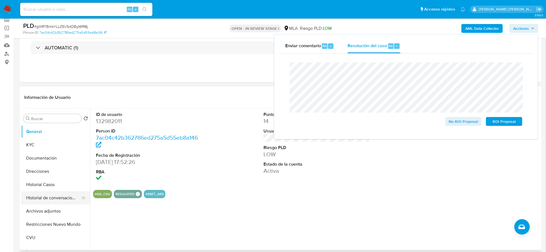
click at [42, 200] on button "Historial de conversaciones" at bounding box center [53, 197] width 65 height 13
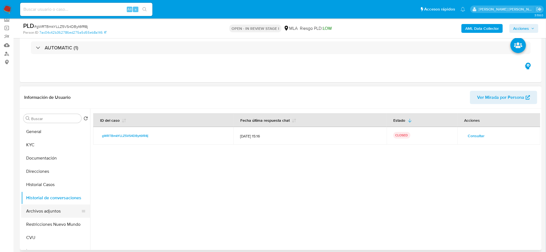
click at [42, 210] on button "Archivos adjuntos" at bounding box center [53, 210] width 65 height 13
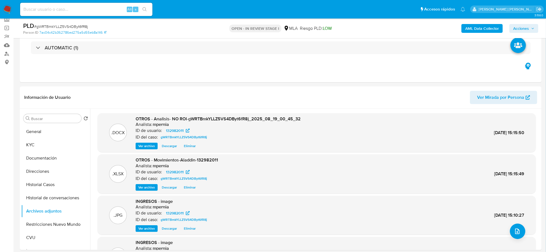
click at [522, 28] on span "Acciones" at bounding box center [521, 28] width 16 height 9
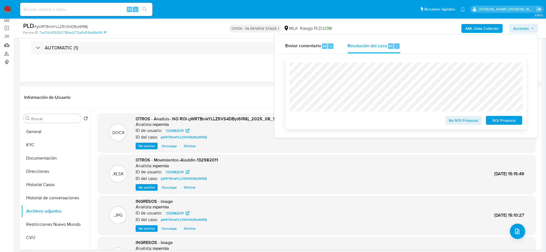
drag, startPoint x: 463, startPoint y: 121, endPoint x: 460, endPoint y: 120, distance: 3.1
click at [461, 120] on span "No ROI Proposal" at bounding box center [463, 120] width 29 height 8
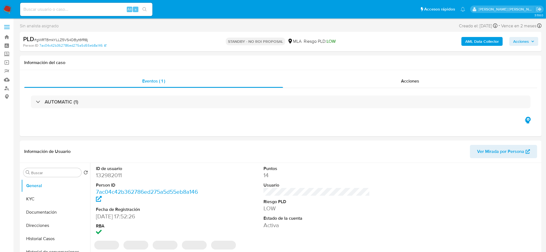
select select "10"
click at [33, 199] on button "KYC" at bounding box center [53, 198] width 65 height 13
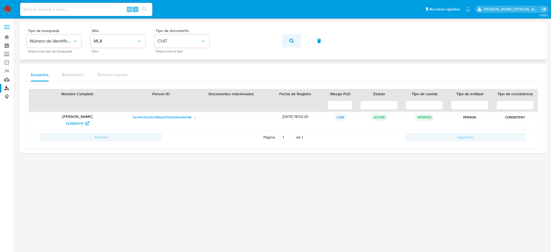
click at [296, 42] on button "button" at bounding box center [291, 40] width 19 height 13
click at [82, 125] on span "161072351" at bounding box center [74, 123] width 17 height 9
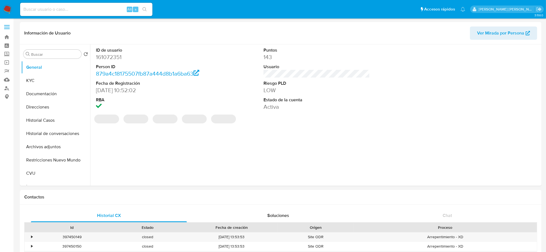
select select "10"
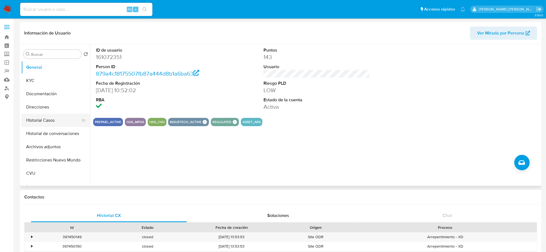
click at [44, 119] on button "Historial Casos" at bounding box center [53, 120] width 65 height 13
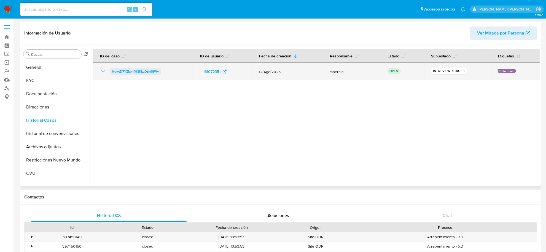
click at [150, 72] on span "HgwtD7YZkpnfH3KLu0zn98Wy" at bounding box center [135, 71] width 47 height 7
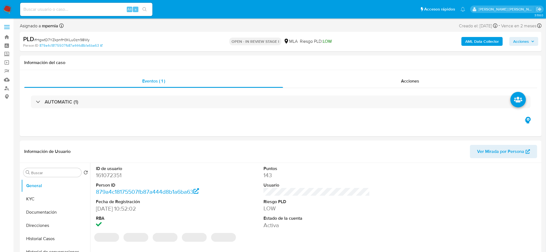
select select "10"
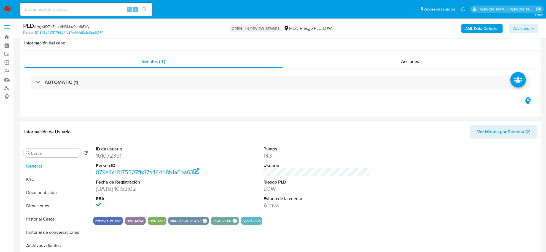
scroll to position [103, 0]
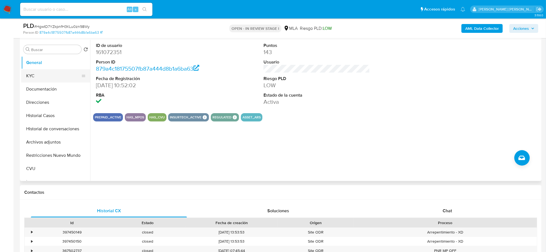
click at [40, 76] on button "KYC" at bounding box center [53, 75] width 65 height 13
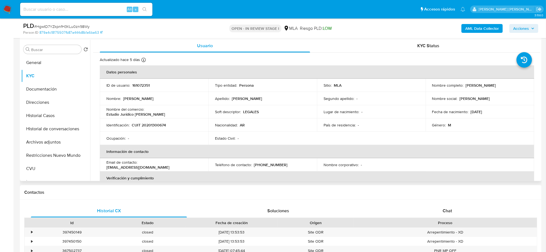
scroll to position [0, 0]
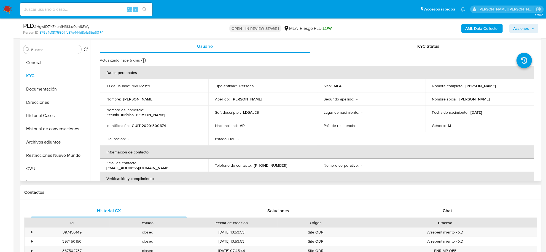
drag, startPoint x: 464, startPoint y: 84, endPoint x: 508, endPoint y: 81, distance: 44.0
click at [508, 81] on td "Nombre completo : Carlos Miguel Yannello" at bounding box center [480, 85] width 109 height 13
click at [40, 88] on button "Documentación" at bounding box center [53, 88] width 65 height 13
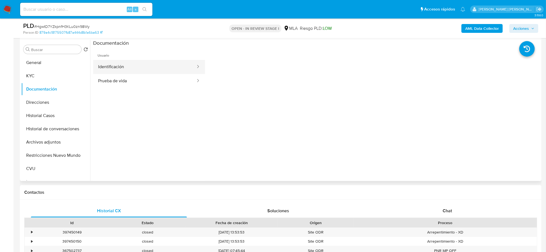
click at [126, 70] on button "Identificación" at bounding box center [144, 67] width 103 height 14
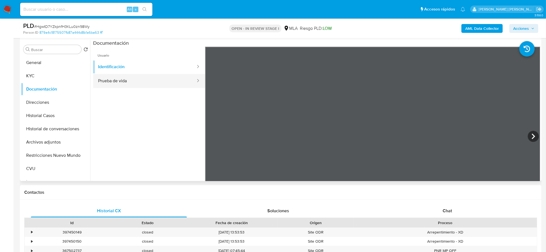
click at [123, 86] on button "Prueba de vida" at bounding box center [144, 81] width 103 height 14
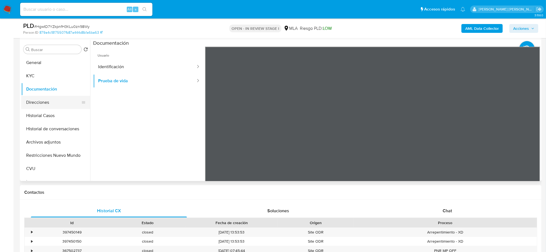
click at [31, 99] on button "Direcciones" at bounding box center [53, 102] width 65 height 13
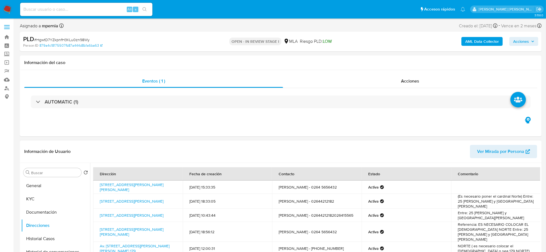
drag, startPoint x: 36, startPoint y: 197, endPoint x: 91, endPoint y: 195, distance: 55.2
click at [36, 197] on button "KYC" at bounding box center [55, 198] width 69 height 13
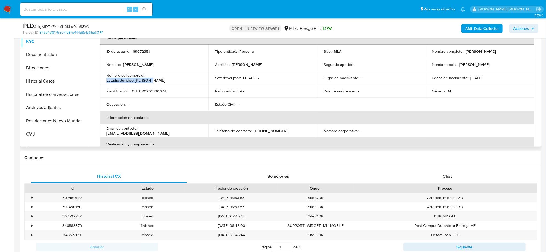
drag, startPoint x: 146, startPoint y: 79, endPoint x: 190, endPoint y: 78, distance: 43.6
click at [190, 78] on div "Nombre del comercio : Estudio Jurídico Yannello" at bounding box center [153, 78] width 95 height 10
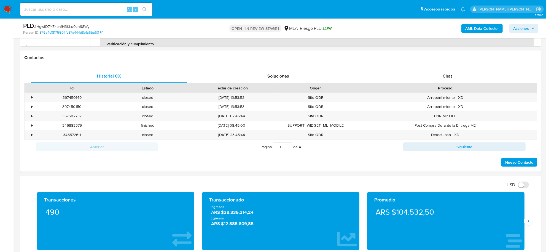
scroll to position [241, 0]
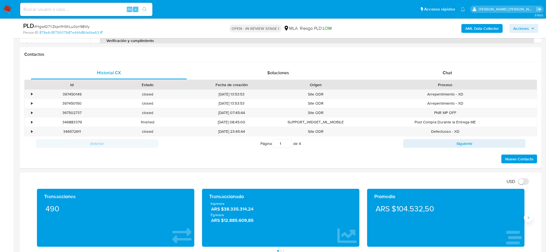
click at [525, 216] on button "Siguiente" at bounding box center [528, 217] width 9 height 9
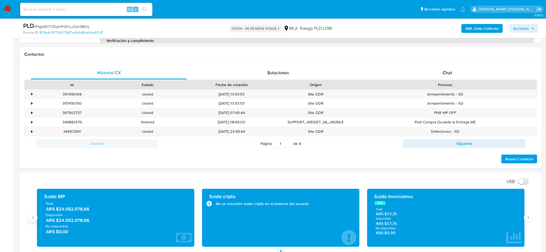
click at [36, 221] on button "Anterior" at bounding box center [33, 217] width 9 height 9
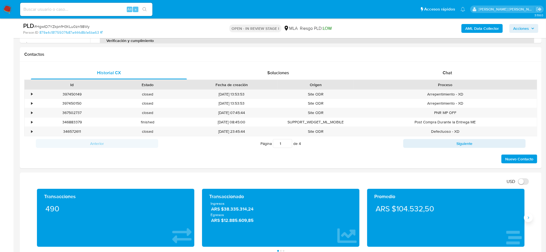
click at [529, 221] on button "Siguiente" at bounding box center [528, 217] width 9 height 9
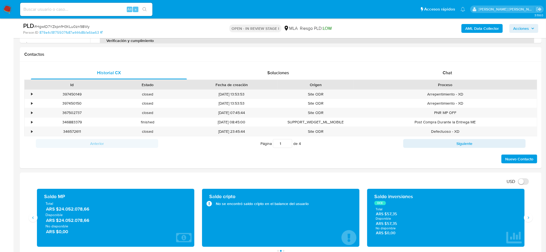
drag, startPoint x: 44, startPoint y: 209, endPoint x: 92, endPoint y: 214, distance: 48.1
click at [92, 214] on div "Total ARS $24.052.078,66 Disponible ARS $24.052.078,66 No disponible ARS $0,00" at bounding box center [115, 218] width 149 height 34
click at [342, 168] on div "Historial CX Soluciones Chat Id Estado Fecha de creación Origen Proceso • 39745…" at bounding box center [281, 115] width 522 height 106
drag, startPoint x: 90, startPoint y: 210, endPoint x: 57, endPoint y: 210, distance: 33.6
click at [57, 210] on span "ARS $24.052.078,66" at bounding box center [116, 209] width 140 height 6
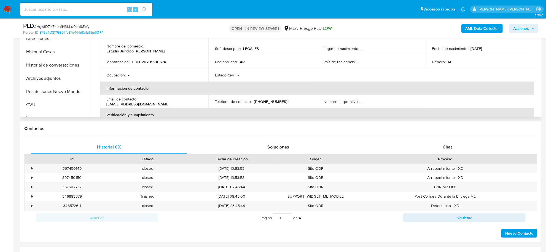
scroll to position [69, 0]
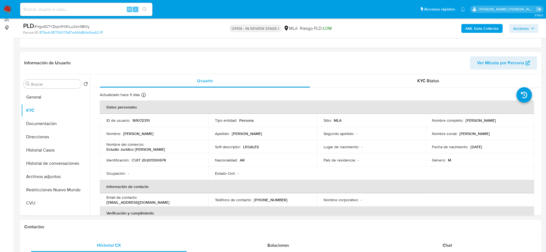
click at [482, 29] on b "AML Data Collector" at bounding box center [482, 28] width 34 height 9
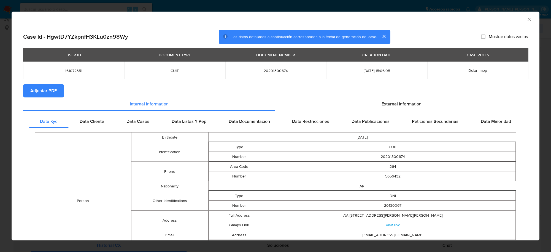
click at [51, 88] on span "Adjuntar PDF" at bounding box center [43, 91] width 26 height 12
click at [527, 17] on icon "Cerrar ventana" at bounding box center [530, 20] width 6 height 6
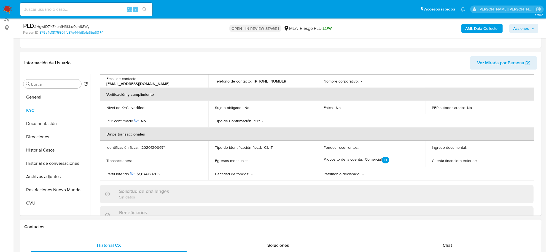
scroll to position [172, 0]
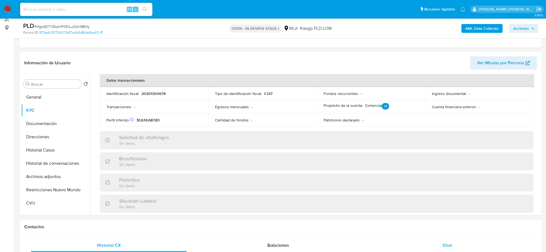
click at [443, 248] on span "Chat" at bounding box center [447, 245] width 9 height 6
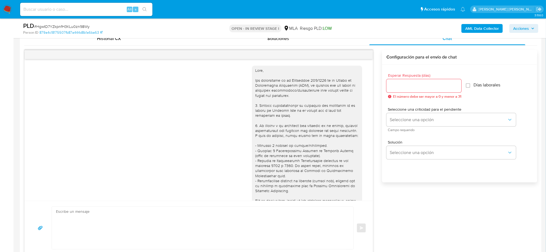
scroll to position [293, 0]
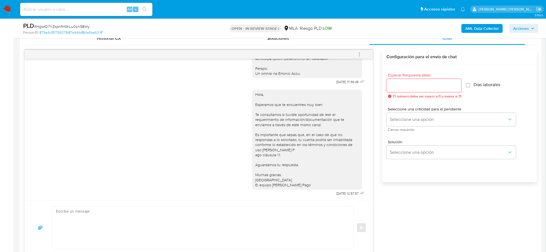
click at [358, 54] on icon "menu-action" at bounding box center [359, 54] width 5 height 5
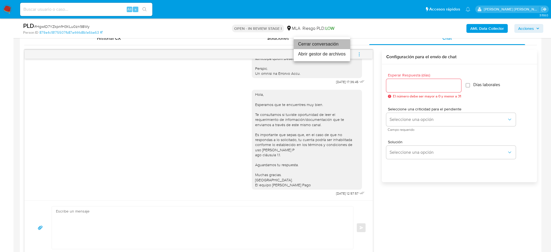
click at [322, 43] on li "Cerrar conversación" at bounding box center [322, 44] width 57 height 10
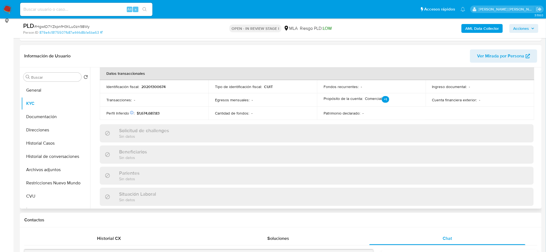
scroll to position [69, 0]
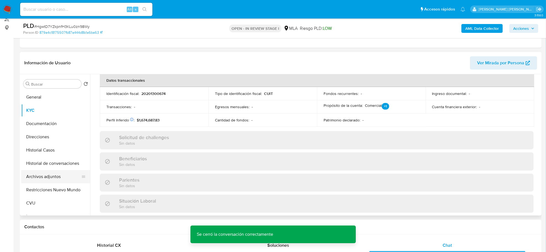
click at [36, 179] on button "Archivos adjuntos" at bounding box center [53, 176] width 65 height 13
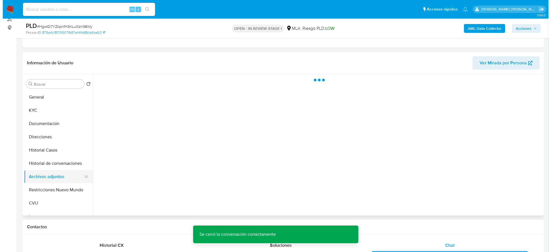
scroll to position [0, 0]
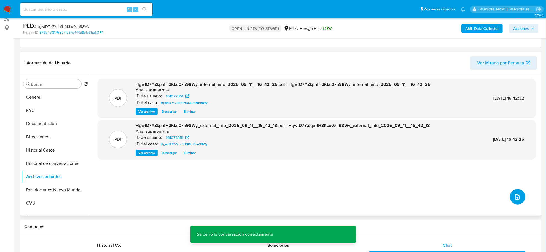
click at [514, 195] on icon "upload-file" at bounding box center [517, 196] width 7 height 7
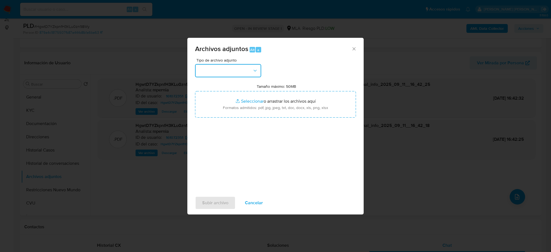
click at [232, 74] on button "button" at bounding box center [228, 70] width 66 height 13
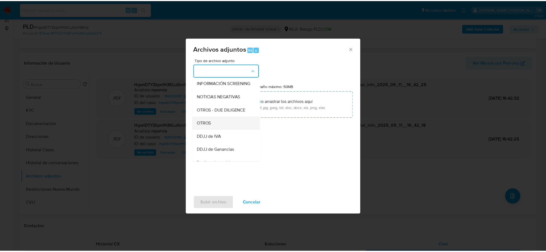
scroll to position [69, 0]
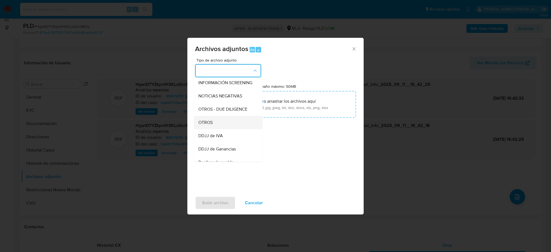
click at [208, 129] on div "OTROS" at bounding box center [226, 122] width 56 height 13
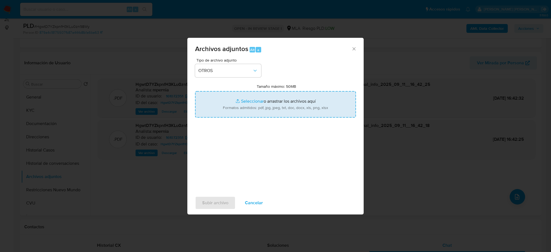
type input "C:\fakepath\Movimientos-Aladdin-161072351.xlsx"
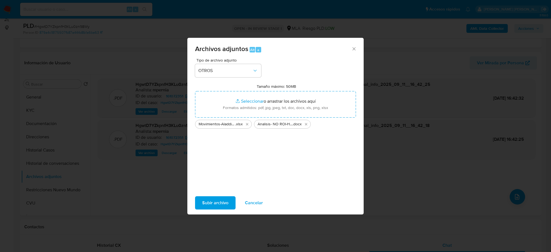
click at [220, 203] on span "Subir archivo" at bounding box center [215, 203] width 26 height 12
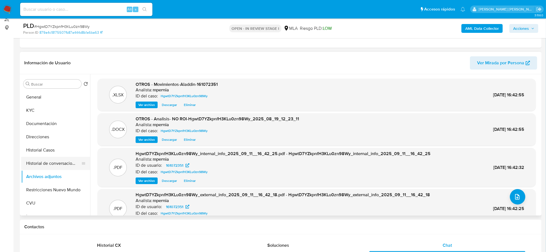
click at [55, 165] on button "Historial de conversaciones" at bounding box center [53, 163] width 65 height 13
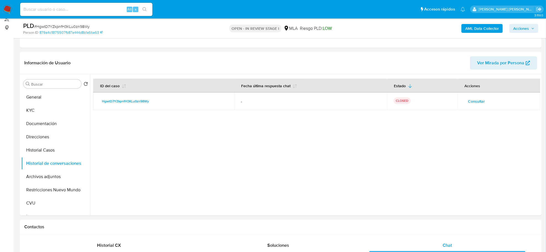
click at [529, 28] on span "Acciones" at bounding box center [521, 28] width 16 height 9
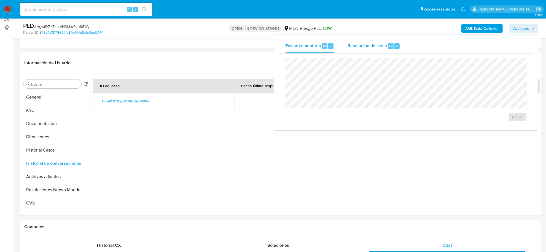
click at [382, 48] on span "Resolución del caso" at bounding box center [367, 45] width 39 height 6
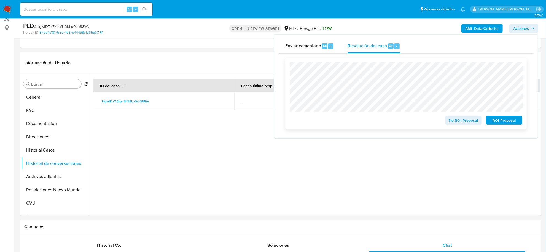
click at [455, 121] on span "No ROI Proposal" at bounding box center [463, 120] width 29 height 8
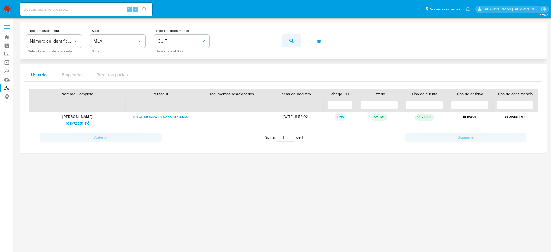
click at [293, 42] on icon "button" at bounding box center [291, 41] width 4 height 4
click at [74, 122] on span "386626501" at bounding box center [74, 123] width 19 height 9
click at [290, 39] on icon "button" at bounding box center [291, 41] width 4 height 4
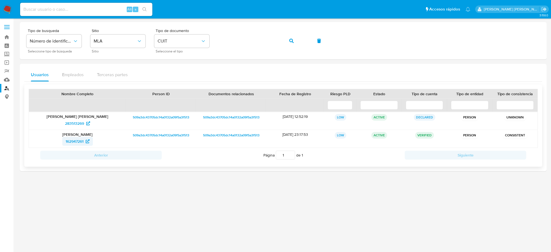
click at [81, 139] on span "162947261" at bounding box center [75, 141] width 18 height 9
click at [292, 40] on icon "button" at bounding box center [291, 41] width 4 height 4
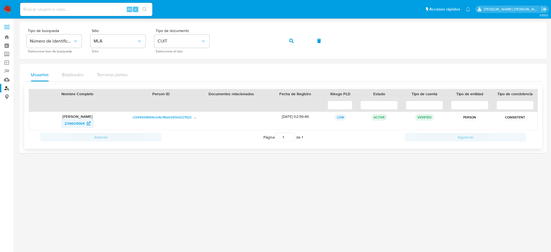
click at [66, 125] on span "234604964" at bounding box center [75, 123] width 20 height 9
click at [291, 39] on icon "button" at bounding box center [291, 41] width 4 height 4
click at [74, 123] on span "274692640" at bounding box center [75, 123] width 20 height 9
click at [293, 39] on icon "button" at bounding box center [291, 41] width 4 height 4
click at [73, 122] on span "687086407" at bounding box center [75, 123] width 20 height 9
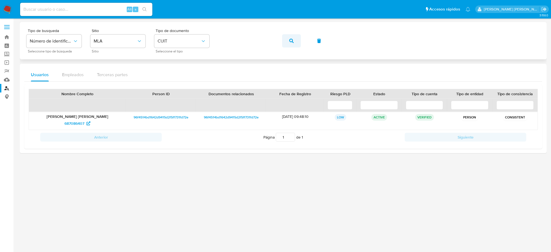
click at [291, 42] on icon "button" at bounding box center [291, 41] width 4 height 4
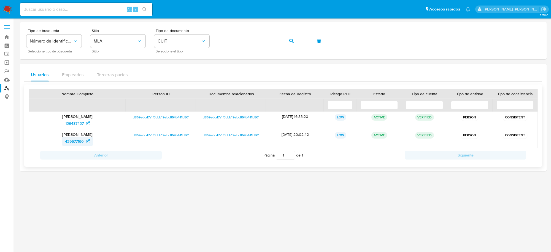
click at [83, 142] on span "439677190" at bounding box center [74, 141] width 19 height 9
click at [72, 123] on span "136487437" at bounding box center [74, 123] width 18 height 9
click at [288, 42] on button "button" at bounding box center [291, 40] width 19 height 13
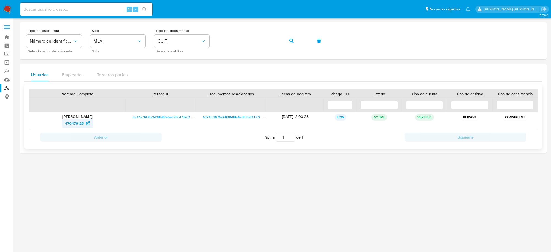
click at [76, 123] on span "470476125" at bounding box center [74, 123] width 19 height 9
click at [291, 39] on icon "button" at bounding box center [291, 41] width 4 height 4
click at [68, 125] on span "724675058" at bounding box center [75, 123] width 20 height 9
click at [291, 42] on icon "button" at bounding box center [291, 41] width 4 height 4
click at [79, 121] on span "774068228" at bounding box center [75, 123] width 20 height 9
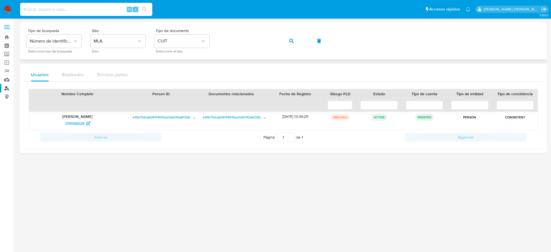
drag, startPoint x: 298, startPoint y: 44, endPoint x: 294, endPoint y: 40, distance: 5.9
click at [296, 42] on button "button" at bounding box center [291, 40] width 19 height 13
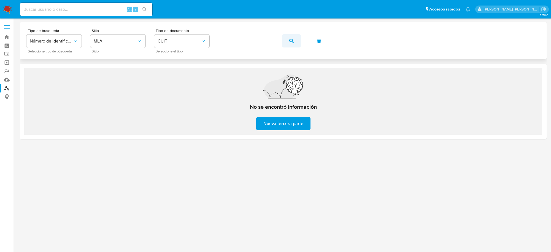
click at [289, 43] on span "button" at bounding box center [291, 41] width 4 height 12
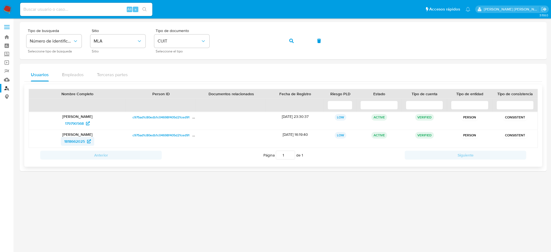
click at [68, 139] on span "1818662025" at bounding box center [74, 141] width 21 height 9
click at [75, 120] on span "179790568" at bounding box center [74, 123] width 19 height 9
click at [291, 41] on icon "button" at bounding box center [291, 41] width 4 height 4
click at [74, 123] on span "567168559" at bounding box center [74, 123] width 19 height 9
click at [78, 145] on span "1465256449" at bounding box center [74, 141] width 21 height 9
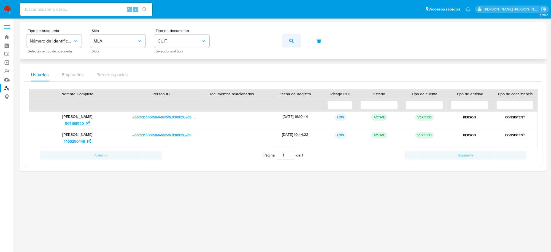
click at [292, 39] on icon "button" at bounding box center [291, 41] width 4 height 4
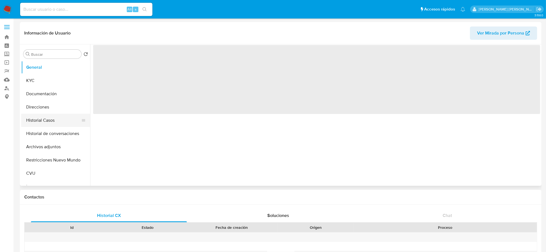
click at [46, 121] on button "Historial Casos" at bounding box center [53, 120] width 65 height 13
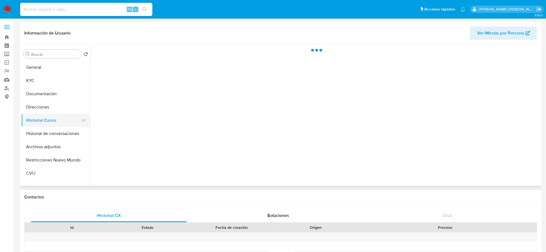
select select "10"
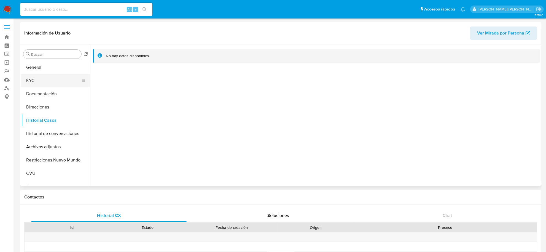
click at [41, 79] on button "KYC" at bounding box center [53, 80] width 65 height 13
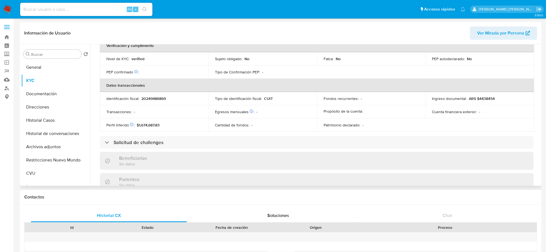
scroll to position [268, 0]
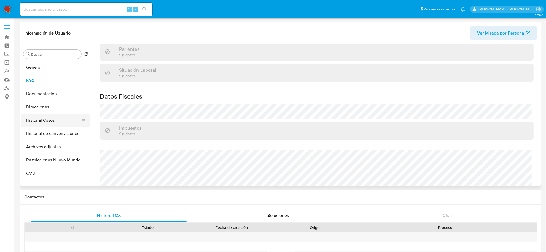
click at [58, 122] on button "Historial Casos" at bounding box center [53, 120] width 65 height 13
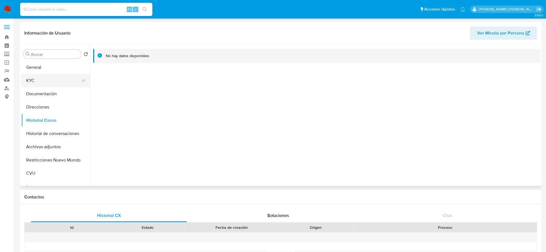
click at [37, 85] on button "KYC" at bounding box center [53, 80] width 65 height 13
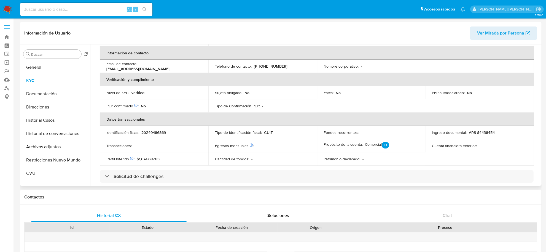
scroll to position [27, 0]
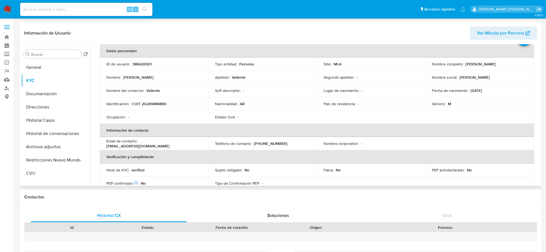
drag, startPoint x: 463, startPoint y: 64, endPoint x: 499, endPoint y: 64, distance: 36.1
click at [518, 68] on td "Nombre completo : [PERSON_NAME]" at bounding box center [480, 63] width 109 height 13
click at [36, 93] on button "Documentación" at bounding box center [53, 93] width 65 height 13
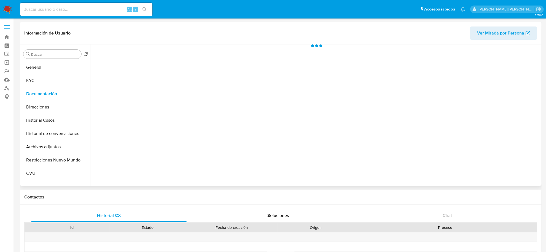
scroll to position [0, 0]
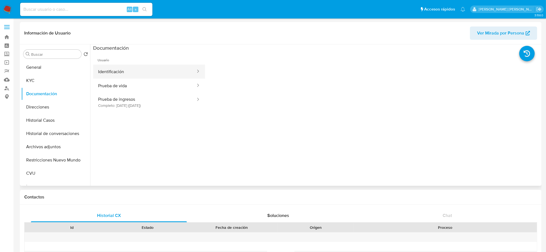
click at [119, 70] on button "Identificación" at bounding box center [144, 72] width 103 height 14
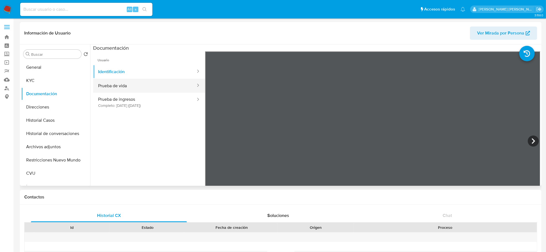
click at [153, 88] on button "Prueba de vida" at bounding box center [144, 86] width 103 height 14
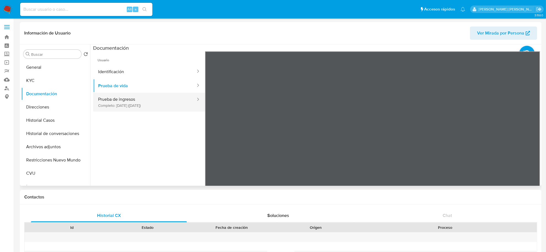
click at [160, 101] on button "Prueba de ingresos Completo: [DATE] ([DATE])" at bounding box center [144, 102] width 103 height 19
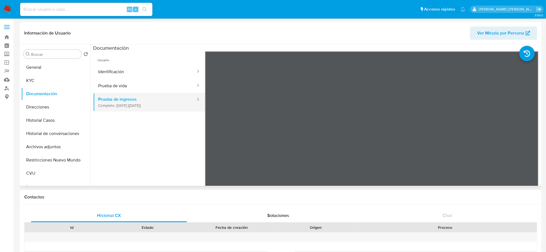
scroll to position [48, 0]
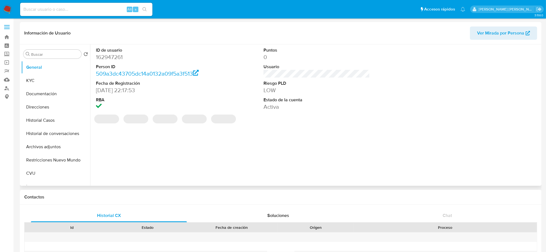
select select "10"
click at [53, 83] on button "KYC" at bounding box center [53, 80] width 65 height 13
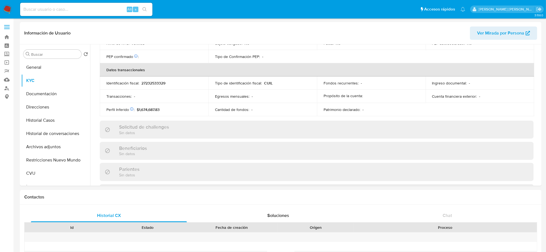
scroll to position [285, 0]
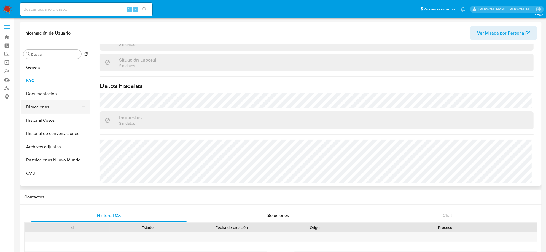
click at [43, 104] on button "Direcciones" at bounding box center [53, 106] width 65 height 13
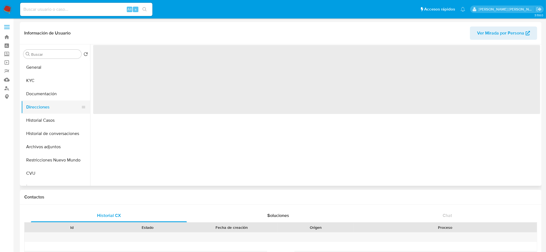
scroll to position [0, 0]
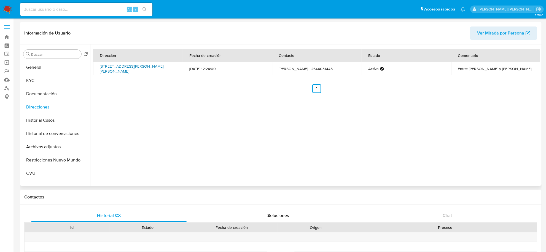
drag, startPoint x: 98, startPoint y: 65, endPoint x: 145, endPoint y: 71, distance: 47.5
click at [145, 71] on td "[STREET_ADDRESS][PERSON_NAME][PERSON_NAME]" at bounding box center [138, 68] width 90 height 13
copy link "[STREET_ADDRESS][PERSON_NAME][PERSON_NAME]"
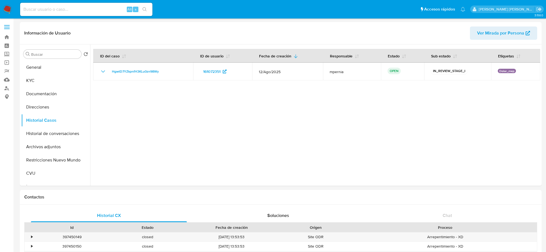
select select "10"
click at [37, 147] on button "Archivos adjuntos" at bounding box center [53, 146] width 65 height 13
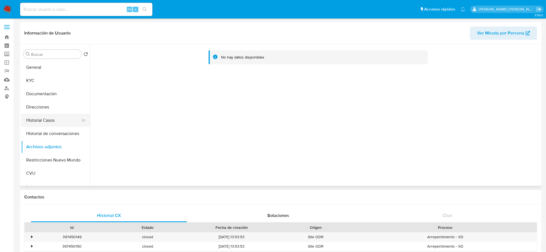
click at [50, 115] on button "Historial Casos" at bounding box center [53, 120] width 65 height 13
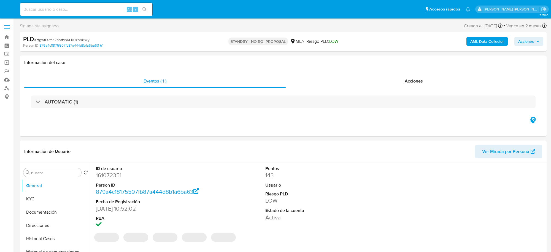
select select "10"
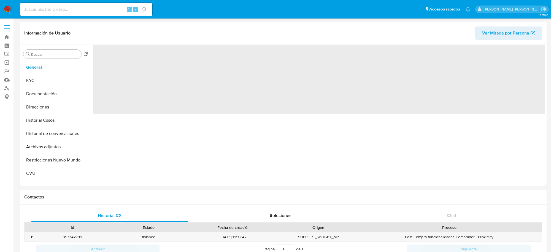
select select "10"
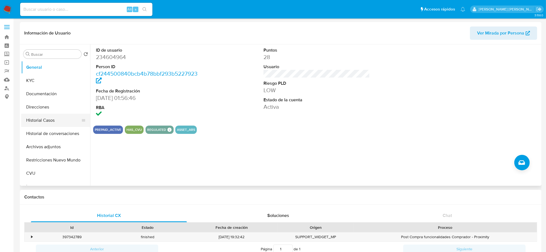
click at [39, 120] on button "Historial Casos" at bounding box center [53, 120] width 65 height 13
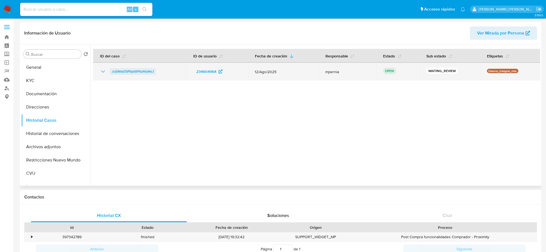
drag, startPoint x: 159, startPoint y: 74, endPoint x: 111, endPoint y: 69, distance: 47.9
click at [111, 69] on div "Jcj0Wat35P0pSItPtbAVyNsJ" at bounding box center [140, 71] width 80 height 7
click at [127, 74] on span "Jcj0Wat35P0pSItPtbAVyNsJ" at bounding box center [133, 71] width 42 height 7
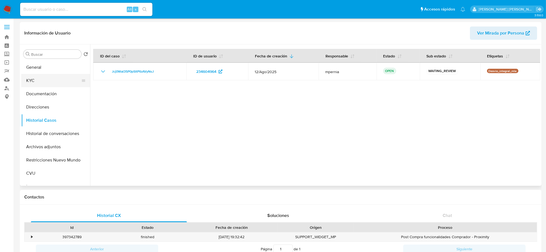
click at [48, 80] on button "KYC" at bounding box center [53, 80] width 65 height 13
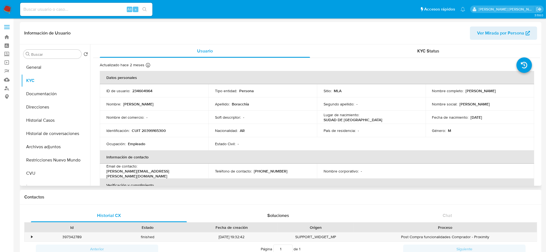
drag, startPoint x: 463, startPoint y: 90, endPoint x: 490, endPoint y: 89, distance: 26.5
click at [490, 89] on div "Nombre completo : Alan Boracchia" at bounding box center [479, 90] width 95 height 5
copy div "Alan Boracchia"
click at [45, 124] on button "Historial Casos" at bounding box center [53, 120] width 65 height 13
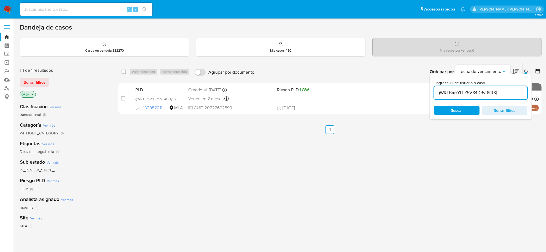
click at [464, 93] on input "gWRTBmkYLLZ5VS4DByt6fR8j" at bounding box center [480, 92] width 93 height 7
paste input "Jcj0Wat35P0pSItPtbAVyNsJ"
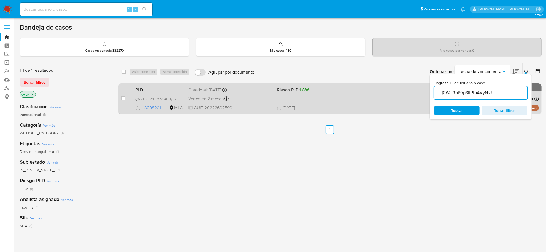
type input "Jcj0Wat35P0pSItPtbAVyNsJ"
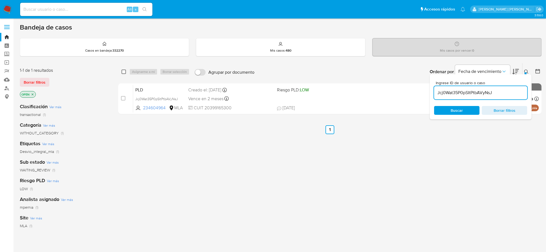
click at [124, 72] on input "checkbox" at bounding box center [124, 71] width 4 height 4
checkbox input "true"
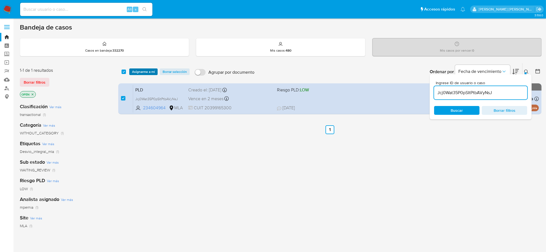
click at [139, 72] on span "Asignarme a mí" at bounding box center [143, 72] width 23 height 6
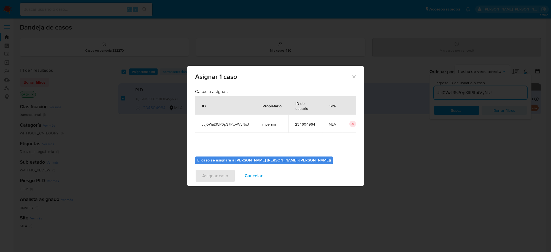
scroll to position [28, 0]
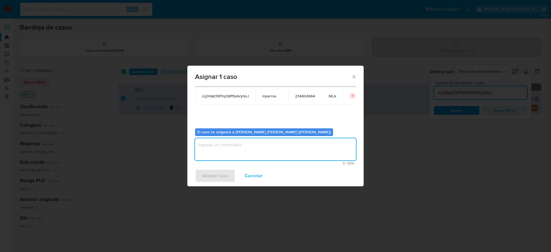
drag, startPoint x: 240, startPoint y: 144, endPoint x: 241, endPoint y: 138, distance: 6.2
click at [241, 139] on textarea "assign-modal" at bounding box center [275, 149] width 161 height 22
type textarea "-"
click at [205, 176] on span "Asignar caso" at bounding box center [215, 176] width 26 height 12
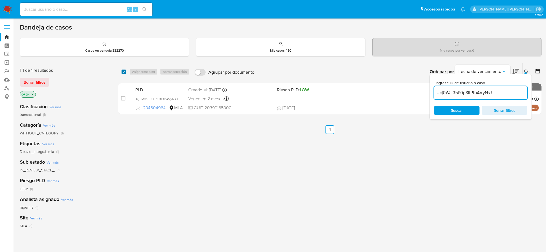
click at [124, 71] on input "checkbox" at bounding box center [124, 71] width 4 height 4
checkbox input "true"
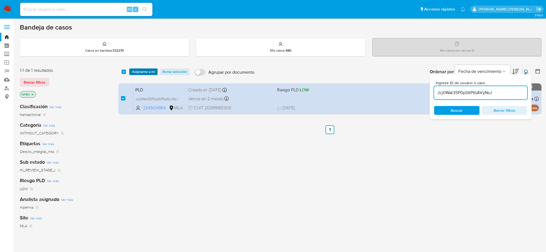
click at [136, 74] on span "Asignarme a mí" at bounding box center [143, 72] width 23 height 6
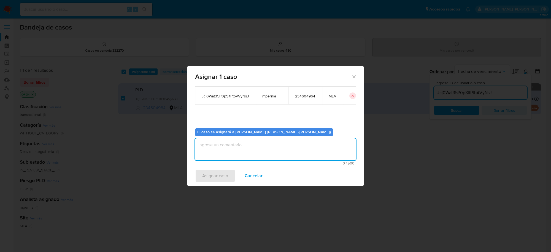
click at [243, 152] on textarea "assign-modal" at bounding box center [275, 149] width 161 height 22
type textarea "-"
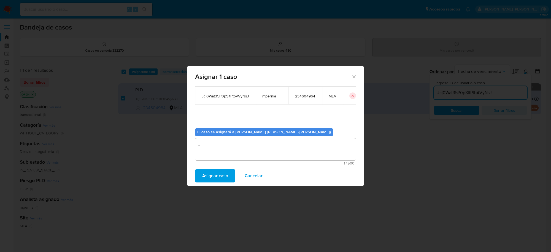
click at [214, 176] on span "Asignar caso" at bounding box center [215, 176] width 26 height 12
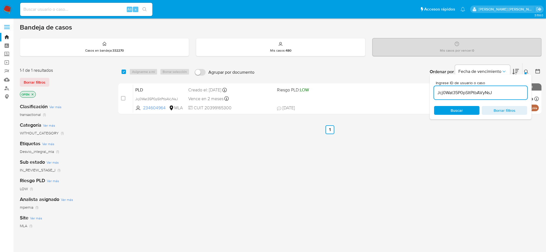
click at [451, 90] on input "Jcj0Wat35P0pSItPtbAVyNsJ" at bounding box center [480, 92] width 93 height 7
paste input "qMdEBZlddWyui0NX6hw4dbYF"
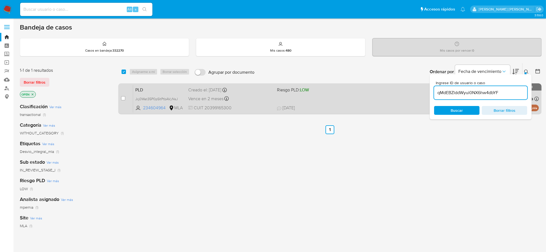
type input "qMdEBZlddWyui0NX6hw4dbYF"
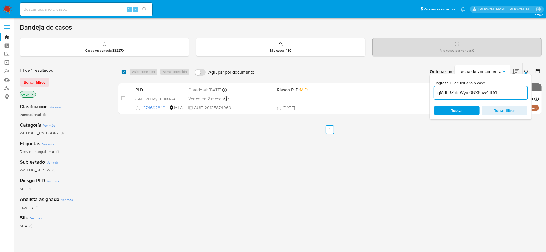
click at [124, 72] on input "checkbox" at bounding box center [124, 71] width 4 height 4
checkbox input "true"
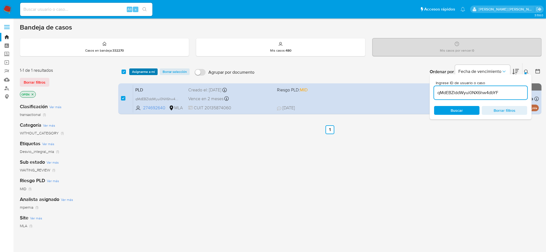
click at [142, 72] on span "Asignarme a mí" at bounding box center [143, 72] width 23 height 6
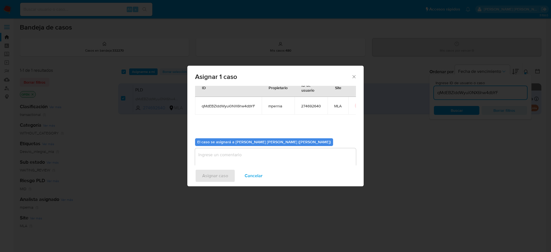
scroll to position [28, 0]
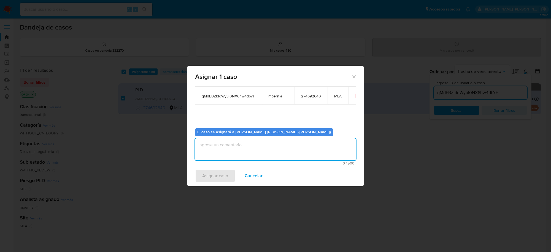
click at [225, 151] on textarea "assign-modal" at bounding box center [275, 149] width 161 height 22
type textarea "-"
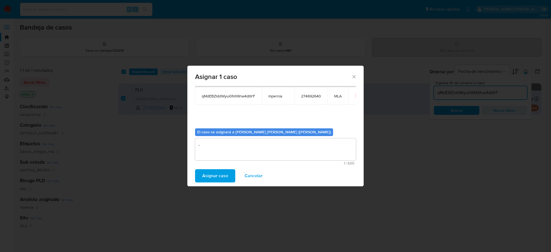
click at [222, 170] on span "Asignar caso" at bounding box center [215, 176] width 26 height 12
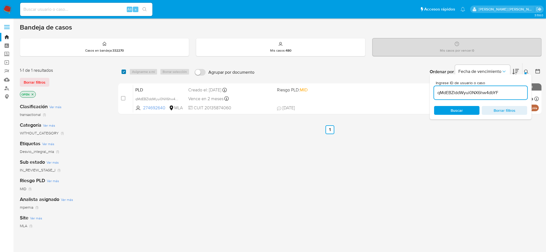
click at [124, 71] on input "checkbox" at bounding box center [124, 71] width 4 height 4
checkbox input "true"
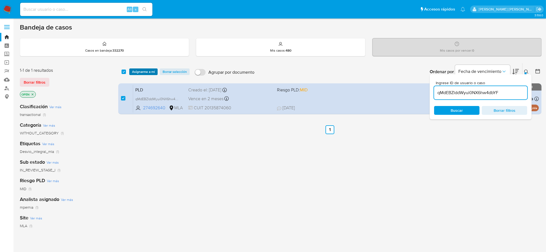
click at [142, 72] on span "Asignarme a mí" at bounding box center [143, 72] width 23 height 6
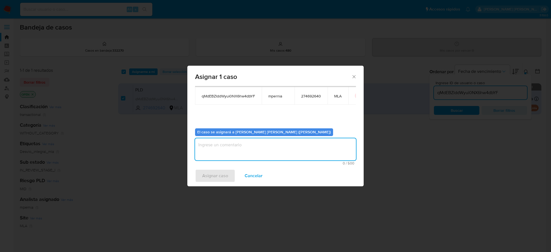
click at [217, 148] on textarea "assign-modal" at bounding box center [275, 149] width 161 height 22
type textarea "-"
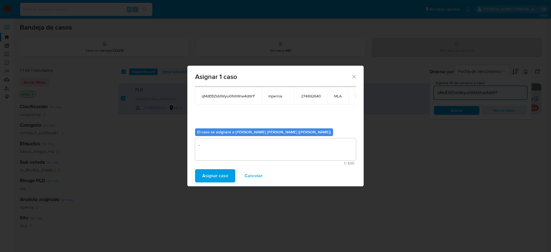
click at [206, 174] on span "Asignar caso" at bounding box center [215, 176] width 26 height 12
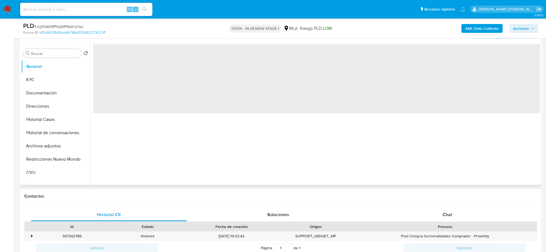
scroll to position [103, 0]
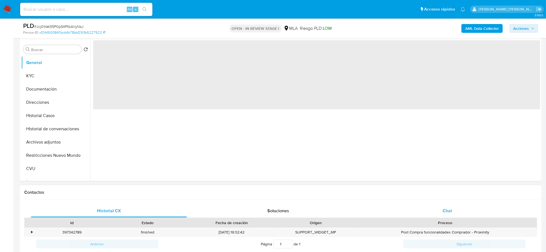
click at [446, 211] on span "Chat" at bounding box center [447, 210] width 9 height 6
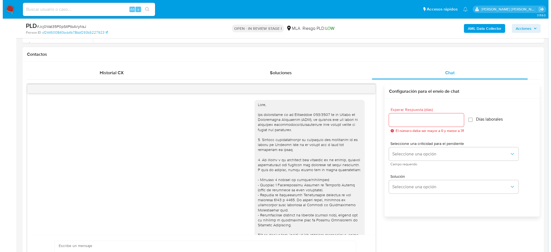
scroll to position [287, 0]
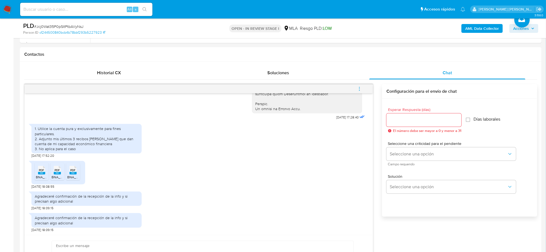
select select "10"
click at [41, 170] on span "PDF" at bounding box center [41, 170] width 5 height 4
click at [54, 174] on rect at bounding box center [57, 173] width 7 height 2
click at [69, 174] on rect at bounding box center [72, 173] width 7 height 2
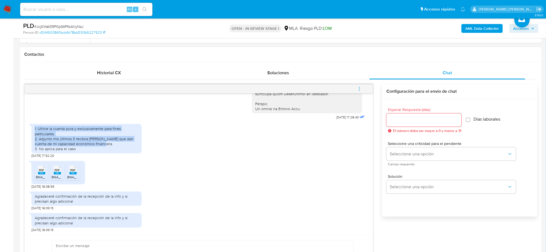
drag, startPoint x: 35, startPoint y: 129, endPoint x: 99, endPoint y: 144, distance: 65.7
click at [99, 144] on div "1. Utilice la cuenta pura y exclusivamente para fines particulares. 2. Adjunto …" at bounding box center [87, 138] width 104 height 25
copy div "1. Utilice la cuenta pura y exclusivamente para fines particulares. 2. Adjunto …"
click at [474, 31] on b "AML Data Collector" at bounding box center [482, 28] width 34 height 9
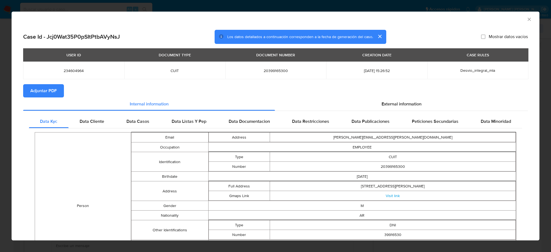
click at [45, 92] on span "Adjuntar PDF" at bounding box center [43, 91] width 26 height 12
click at [528, 19] on icon "Cerrar ventana" at bounding box center [529, 19] width 3 height 3
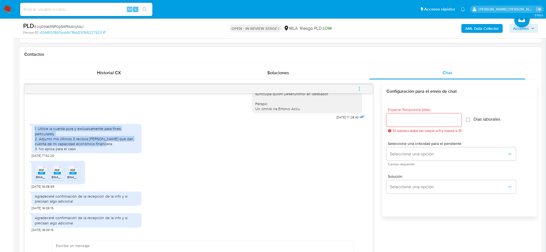
click at [360, 86] on span "menu-action" at bounding box center [359, 88] width 5 height 13
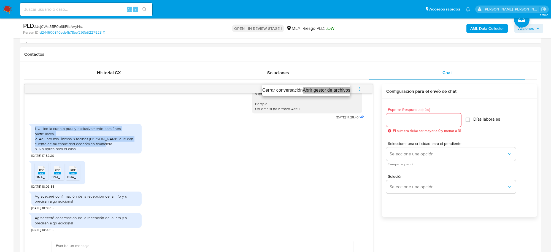
click at [325, 89] on li "Abrir gestor de archivos" at bounding box center [327, 90] width 48 height 7
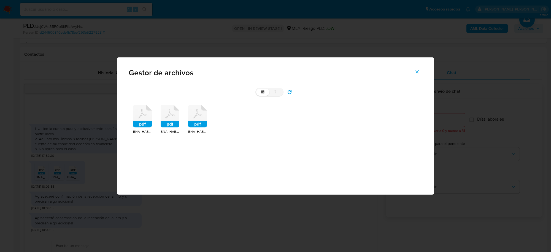
click at [143, 123] on rect at bounding box center [142, 124] width 19 height 7
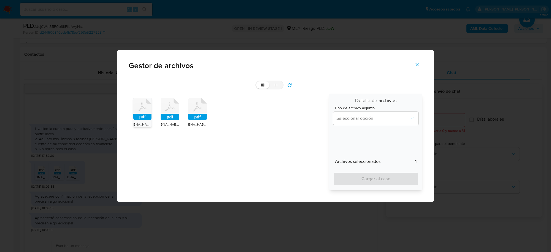
click at [169, 119] on rect at bounding box center [170, 117] width 19 height 7
click at [192, 119] on rect at bounding box center [197, 117] width 19 height 7
click at [340, 121] on button "Seleccionar opción" at bounding box center [375, 118] width 85 height 13
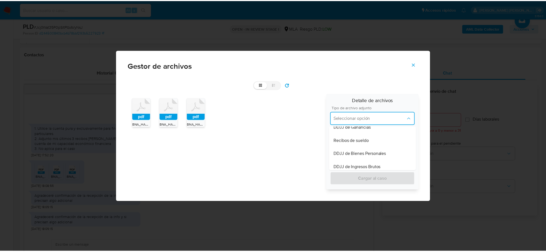
scroll to position [138, 0]
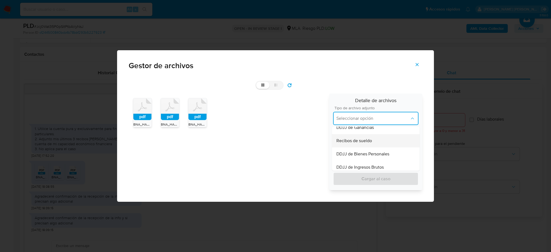
click at [355, 141] on span "Recibos de sueldo" at bounding box center [355, 141] width 36 height 6
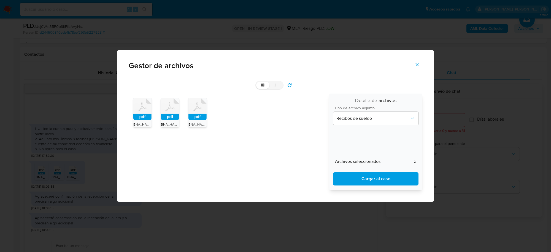
click at [368, 176] on span "Cargar al caso" at bounding box center [375, 179] width 71 height 12
click at [417, 64] on icon "Cerrar" at bounding box center [417, 64] width 5 height 5
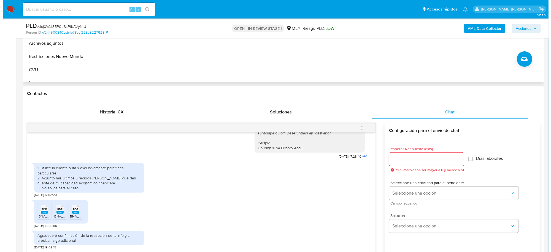
scroll to position [103, 0]
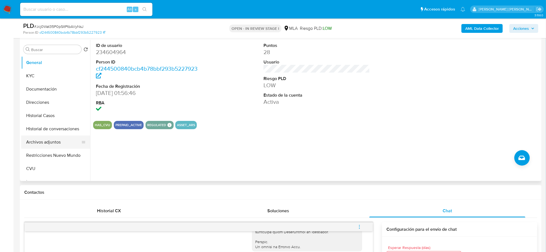
click at [45, 141] on button "Archivos adjuntos" at bounding box center [53, 141] width 65 height 13
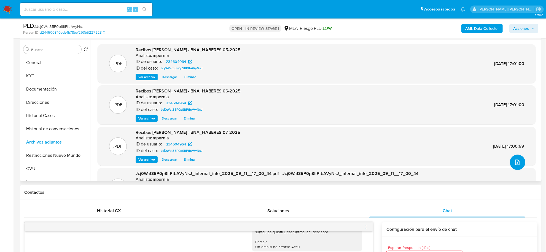
click at [511, 166] on button "upload-file" at bounding box center [517, 161] width 15 height 15
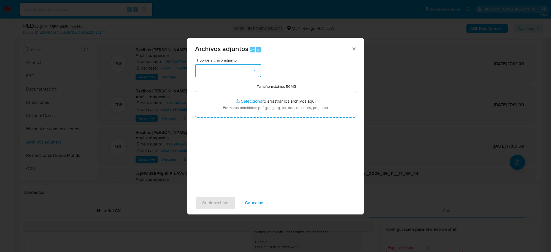
click at [257, 69] on icon "button" at bounding box center [255, 71] width 6 height 6
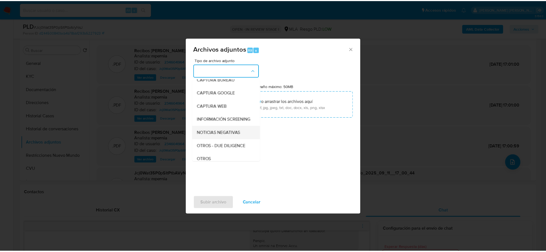
scroll to position [69, 0]
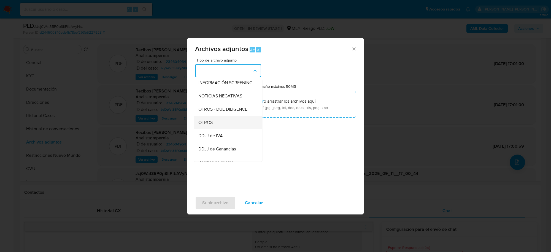
click at [216, 129] on div "OTROS" at bounding box center [226, 122] width 56 height 13
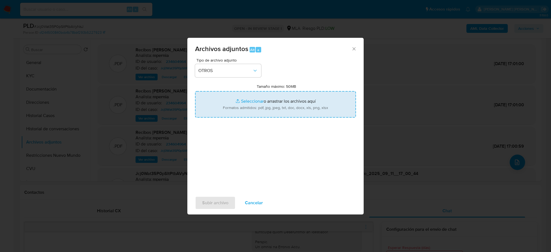
type input "C:\fakepath\Movimientos-Aladdin-234604964.xlsx"
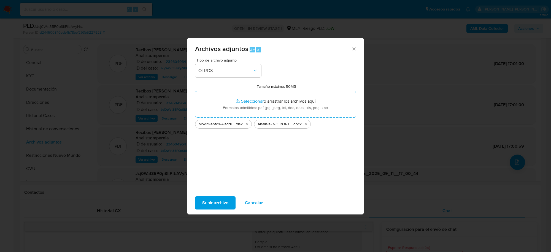
click at [215, 202] on span "Subir archivo" at bounding box center [215, 203] width 26 height 12
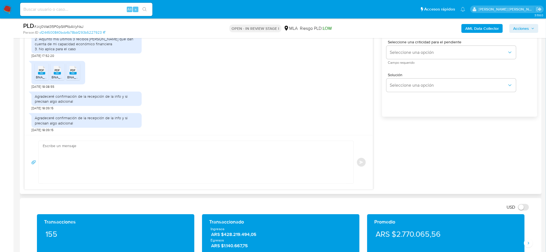
scroll to position [345, 0]
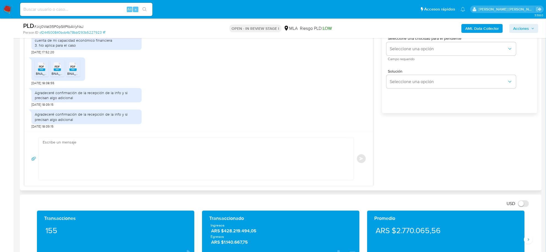
click at [90, 149] on textarea at bounding box center [195, 158] width 304 height 42
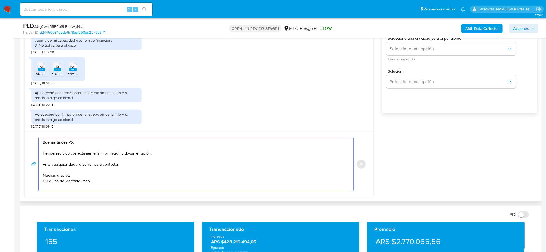
click at [70, 141] on textarea "Buenas tardes XX, Hemos recibido correctamente la información y documentación. …" at bounding box center [195, 163] width 304 height 53
paste textarea "Alan Boracchia"
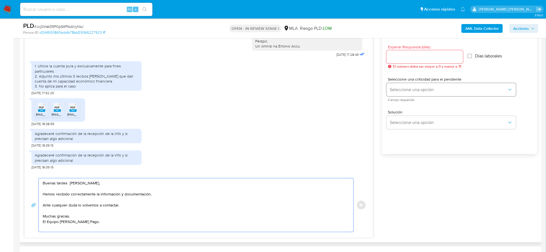
scroll to position [241, 0]
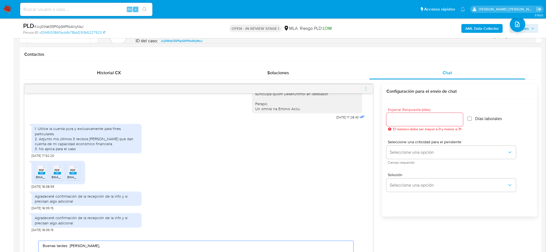
type textarea "Buenas tardes Alan Boracchia, Hemos recibido correctamente la información y doc…"
click at [410, 119] on input "Esperar Respuesta (días)" at bounding box center [424, 119] width 77 height 7
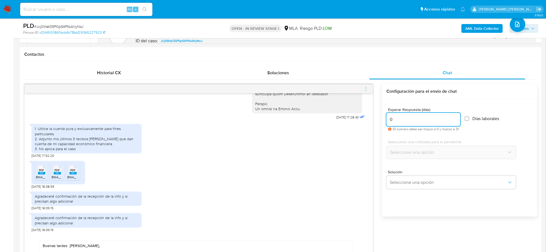
type input "0"
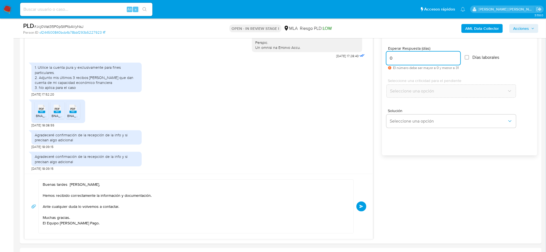
scroll to position [379, 0]
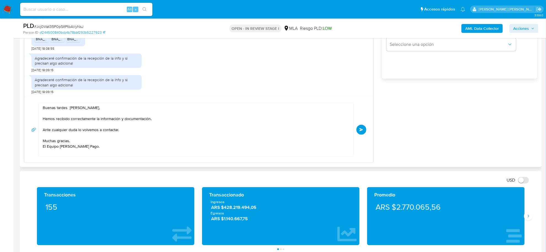
click at [364, 129] on button "Enviar" at bounding box center [361, 130] width 10 height 10
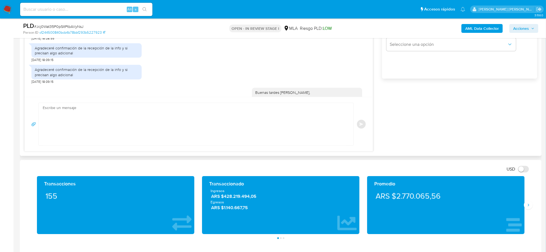
scroll to position [348, 0]
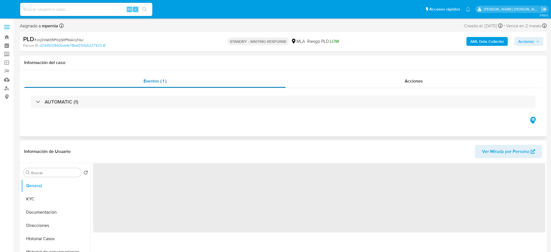
select select "10"
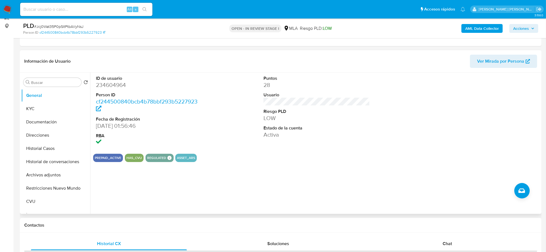
scroll to position [138, 0]
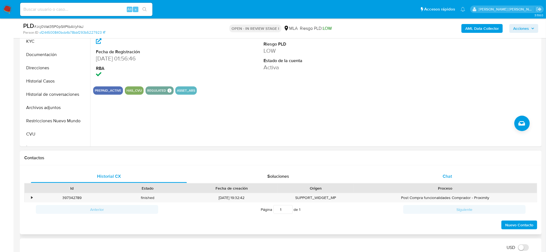
click at [451, 175] on span "Chat" at bounding box center [447, 176] width 9 height 6
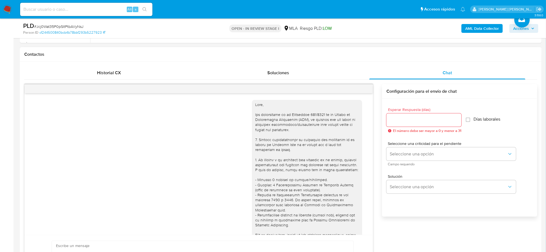
scroll to position [348, 0]
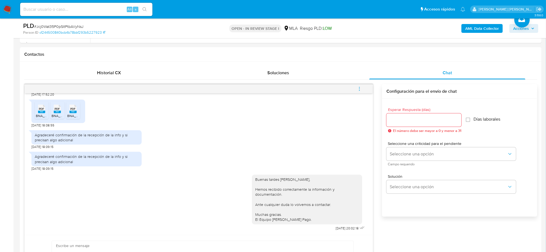
drag, startPoint x: 359, startPoint y: 90, endPoint x: 354, endPoint y: 90, distance: 5.2
click at [359, 90] on icon "menu-action" at bounding box center [359, 88] width 5 height 5
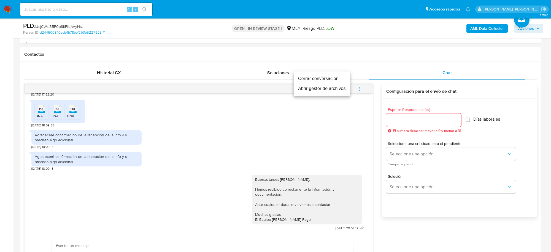
click at [321, 79] on li "Cerrar conversación" at bounding box center [322, 79] width 57 height 10
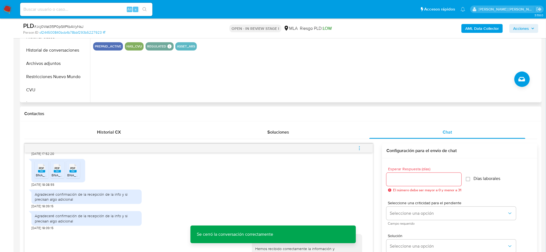
scroll to position [138, 0]
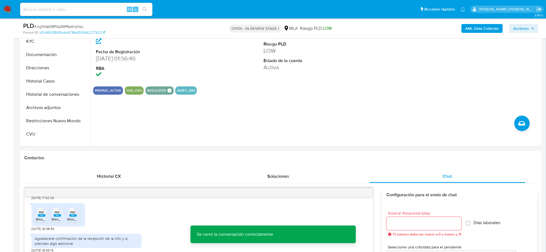
click at [527, 28] on span "Acciones" at bounding box center [521, 28] width 16 height 9
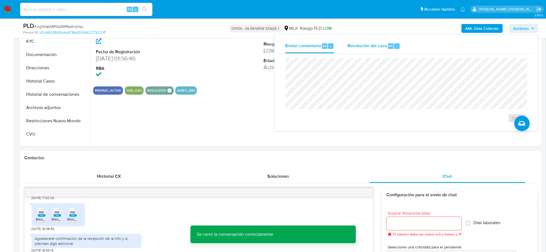
click at [371, 49] on div "Resolución del caso Alt r" at bounding box center [374, 46] width 53 height 14
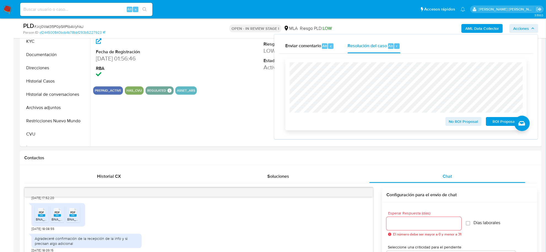
click at [473, 121] on span "No ROI Proposal" at bounding box center [463, 121] width 29 height 8
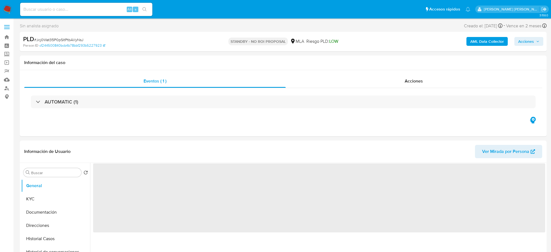
select select "10"
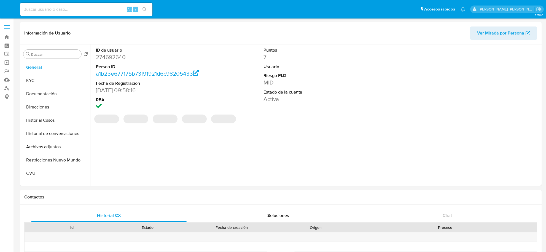
select select "10"
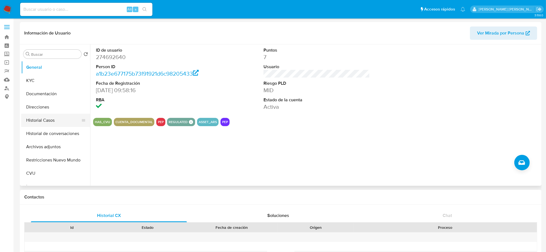
click at [44, 119] on button "Historial Casos" at bounding box center [53, 120] width 65 height 13
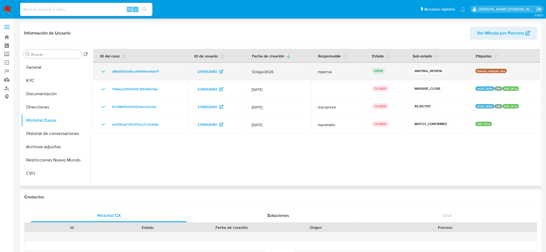
drag, startPoint x: 163, startPoint y: 72, endPoint x: 109, endPoint y: 71, distance: 54.1
click at [109, 71] on div "qMdEBZlddWyui0NX6hw4dbYF" at bounding box center [140, 71] width 81 height 7
click at [126, 72] on span "qMdEBZlddWyui0NX6hw4dbYF" at bounding box center [135, 71] width 47 height 7
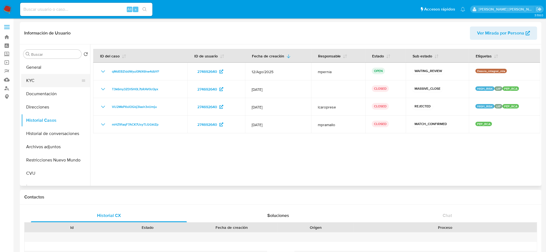
click at [50, 86] on button "KYC" at bounding box center [53, 80] width 65 height 13
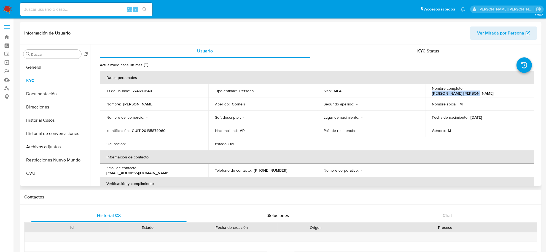
drag, startPoint x: 464, startPoint y: 92, endPoint x: 505, endPoint y: 93, distance: 41.4
click at [505, 93] on td "Nombre completo : [PERSON_NAME] [PERSON_NAME]" at bounding box center [480, 90] width 109 height 13
copy p "[PERSON_NAME] [PERSON_NAME]"
click at [478, 93] on p "[PERSON_NAME] [PERSON_NAME]" at bounding box center [463, 93] width 62 height 5
drag, startPoint x: 487, startPoint y: 91, endPoint x: 464, endPoint y: 91, distance: 22.9
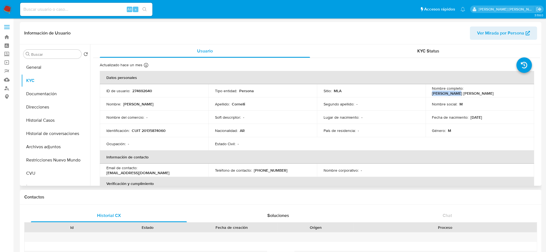
click at [464, 91] on p "[PERSON_NAME] [PERSON_NAME]" at bounding box center [463, 93] width 62 height 5
copy p "[PERSON_NAME]"
click at [47, 121] on button "Historial Casos" at bounding box center [53, 120] width 65 height 13
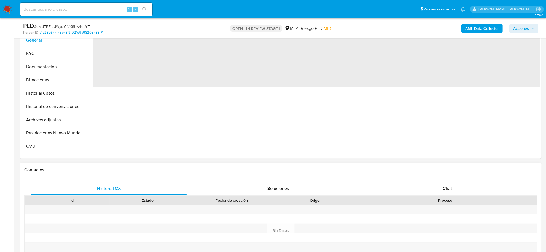
scroll to position [138, 0]
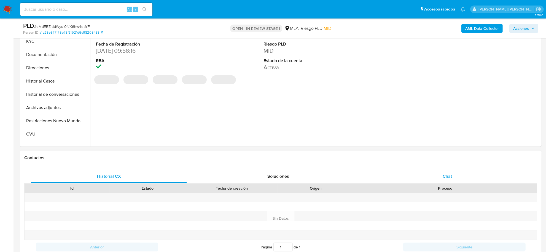
click at [450, 181] on div "Chat" at bounding box center [447, 176] width 156 height 13
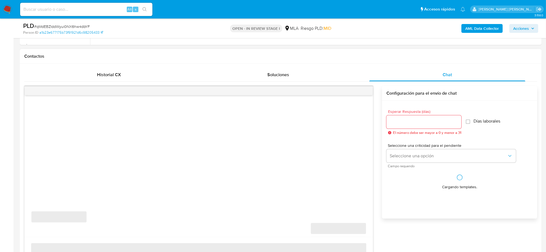
select select "10"
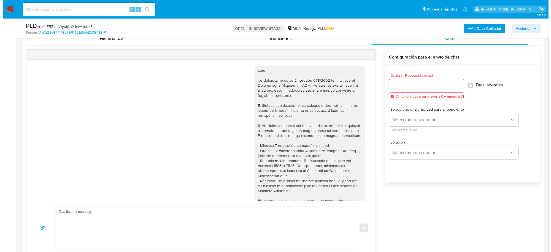
scroll to position [232, 0]
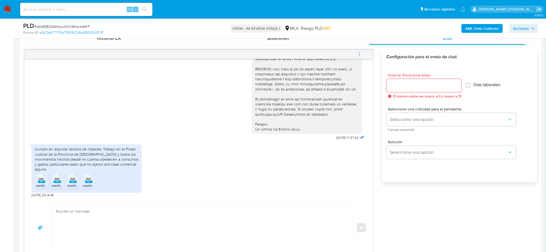
click at [39, 182] on rect at bounding box center [41, 181] width 7 height 2
click at [58, 179] on span "PDF" at bounding box center [57, 179] width 5 height 4
click at [72, 181] on rect at bounding box center [72, 181] width 7 height 2
click at [88, 181] on rect at bounding box center [88, 181] width 7 height 2
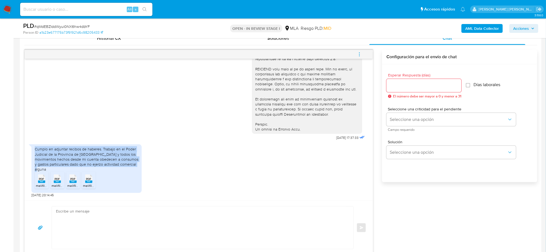
drag, startPoint x: 35, startPoint y: 148, endPoint x: 53, endPoint y: 170, distance: 28.4
click at [53, 170] on div "Cumplo en adjuntar recibos de haberes. Trabajo en el Poder Judicial de la Provi…" at bounding box center [87, 158] width 104 height 25
copy div "Cumplo en adjuntar recibos de haberes. Trabajo en el Poder Judicial de la Provi…"
click at [485, 29] on b "AML Data Collector" at bounding box center [482, 28] width 34 height 9
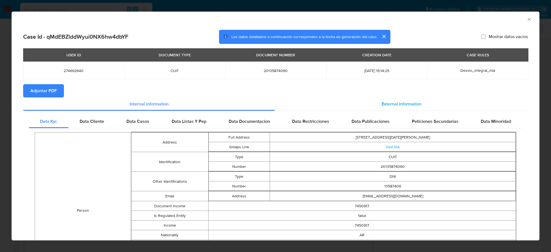
click at [388, 102] on span "External information" at bounding box center [402, 104] width 40 height 6
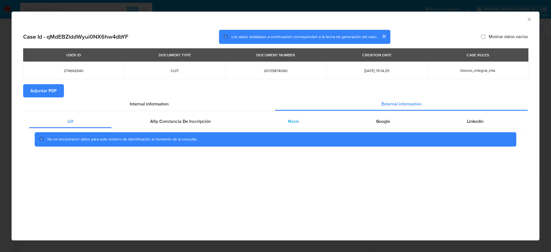
click at [302, 122] on div "Nosis" at bounding box center [293, 121] width 88 height 13
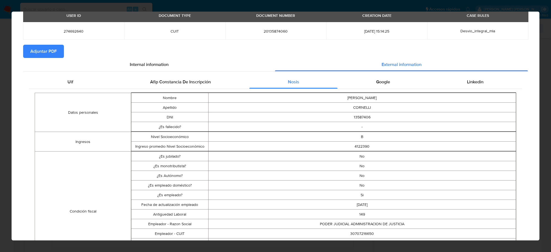
scroll to position [136, 0]
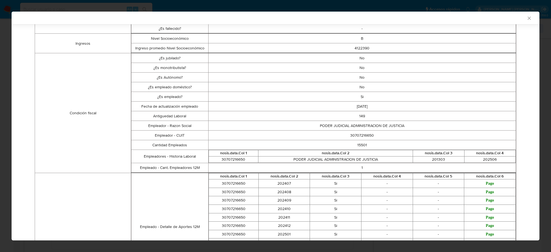
click at [356, 136] on td "30707216650" at bounding box center [362, 135] width 308 height 10
copy td "30707216650"
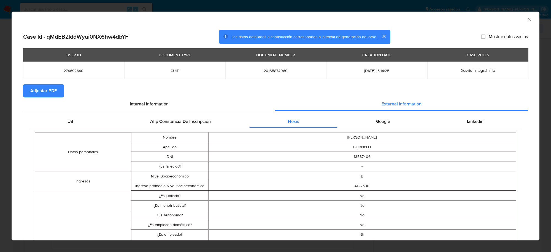
click at [44, 90] on span "Adjuntar PDF" at bounding box center [43, 91] width 26 height 12
click at [527, 18] on icon "Cerrar ventana" at bounding box center [530, 20] width 6 height 6
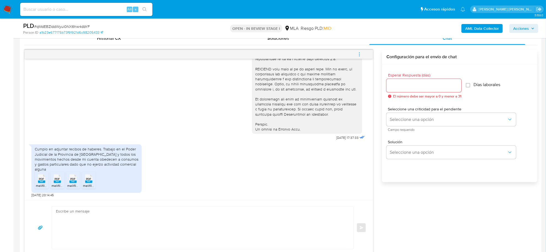
click at [362, 53] on button "menu-action" at bounding box center [359, 54] width 18 height 13
click at [328, 54] on li "Abrir gestor de archivos" at bounding box center [322, 54] width 57 height 10
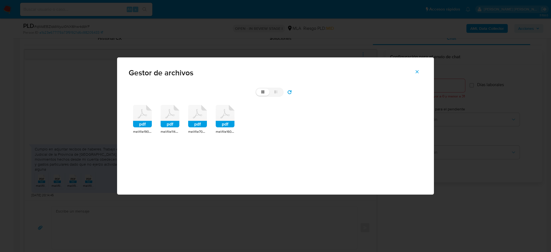
click at [146, 126] on rect at bounding box center [142, 124] width 19 height 7
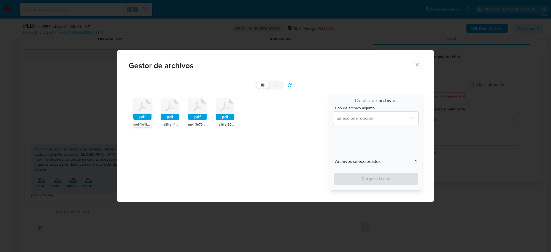
click at [173, 117] on rect at bounding box center [170, 117] width 19 height 7
click at [198, 117] on rect at bounding box center [197, 117] width 19 height 7
click at [230, 118] on rect at bounding box center [225, 117] width 19 height 7
click at [368, 119] on span "Seleccionar opción" at bounding box center [373, 118] width 73 height 6
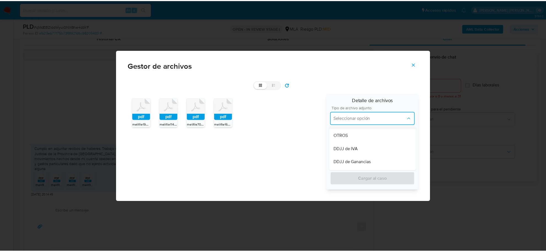
scroll to position [138, 0]
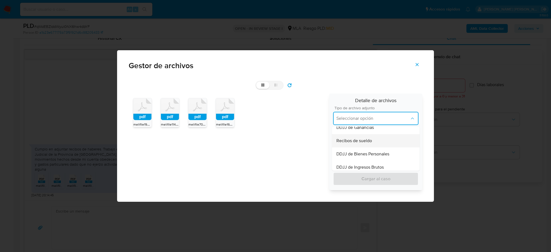
click at [351, 142] on span "Recibos de sueldo" at bounding box center [355, 141] width 36 height 6
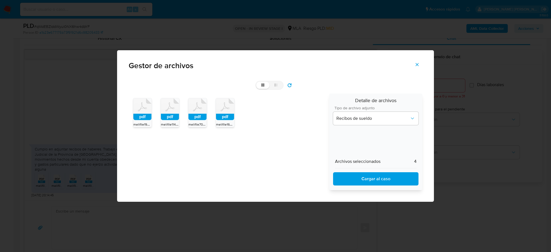
click at [359, 178] on span "Cargar al caso" at bounding box center [375, 179] width 71 height 12
click at [420, 64] on button "Cerrar" at bounding box center [417, 64] width 19 height 13
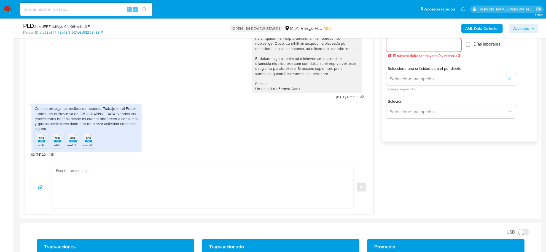
scroll to position [379, 0]
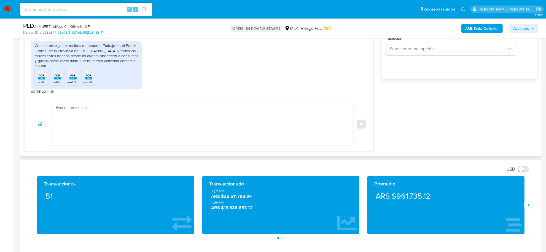
click at [73, 123] on textarea at bounding box center [201, 124] width 291 height 42
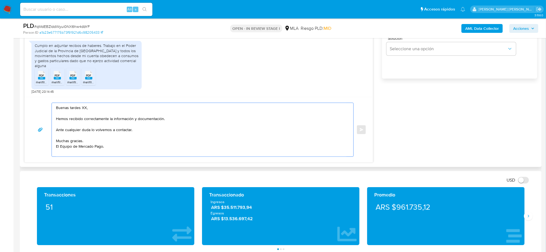
click at [83, 110] on textarea "Buenas tardes XX, Hemos recibido correctamente la información y documentación. …" at bounding box center [201, 129] width 291 height 53
click at [83, 109] on textarea "Buenas tardes XX, Hemos recibido correctamente la información y documentación. …" at bounding box center [201, 129] width 291 height 53
paste textarea "Miguel Angel"
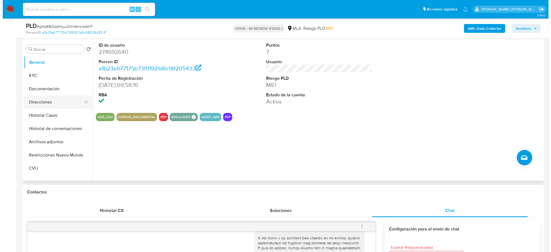
scroll to position [103, 0]
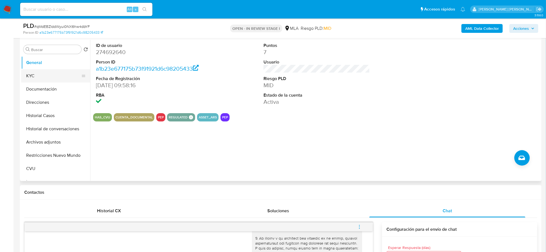
type textarea "Buenas tardes Miguel Angel, Hemos recibido correctamente la información y docum…"
click at [37, 75] on button "KYC" at bounding box center [53, 75] width 65 height 13
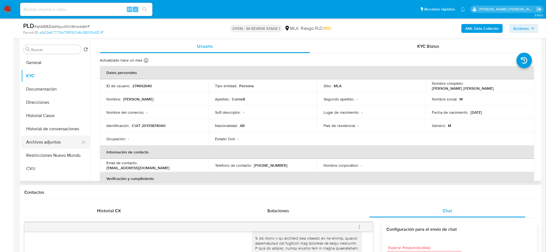
click at [43, 139] on button "Archivos adjuntos" at bounding box center [53, 141] width 65 height 13
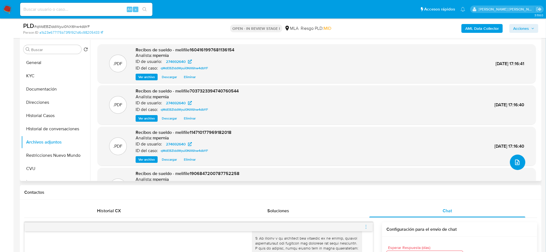
click at [518, 165] on icon "upload-file" at bounding box center [517, 162] width 7 height 7
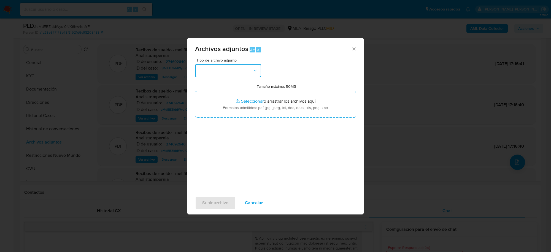
drag, startPoint x: 245, startPoint y: 72, endPoint x: 245, endPoint y: 74, distance: 2.8
click at [245, 72] on button "button" at bounding box center [228, 70] width 66 height 13
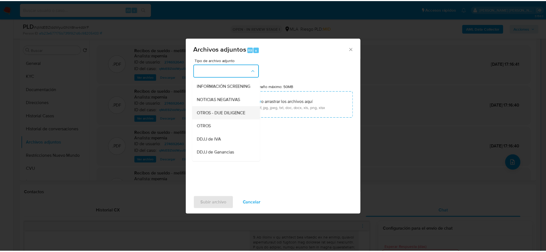
scroll to position [69, 0]
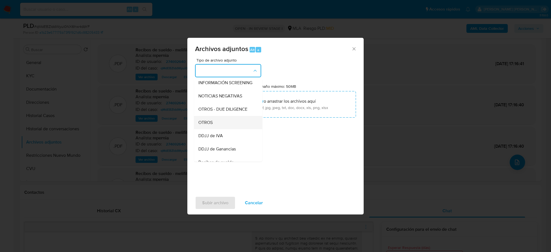
click at [224, 124] on div "OTROS" at bounding box center [226, 122] width 56 height 13
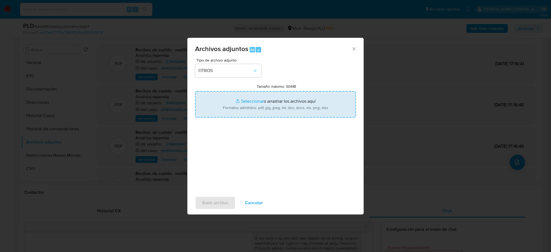
type input "C:\fakepath\Movimientos-Aladdin-274692640.xlsx"
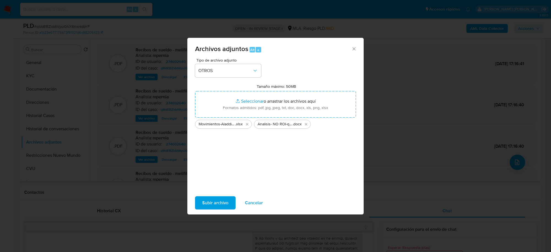
click at [203, 199] on span "Subir archivo" at bounding box center [215, 203] width 26 height 12
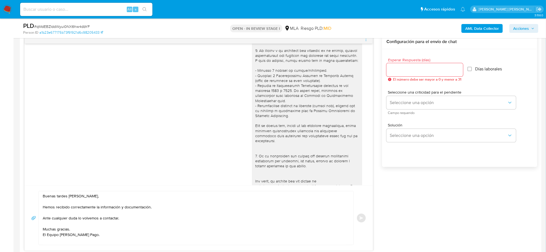
scroll to position [241, 0]
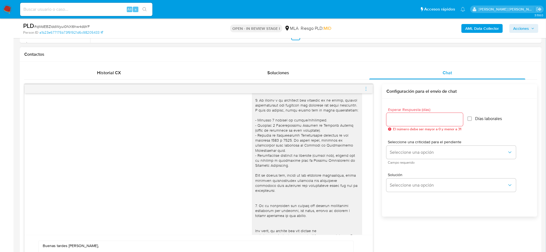
click at [414, 123] on input "Esperar Respuesta (días)" at bounding box center [424, 119] width 77 height 7
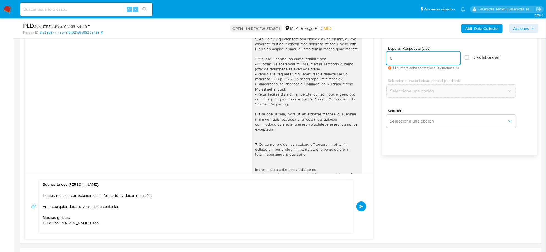
scroll to position [379, 0]
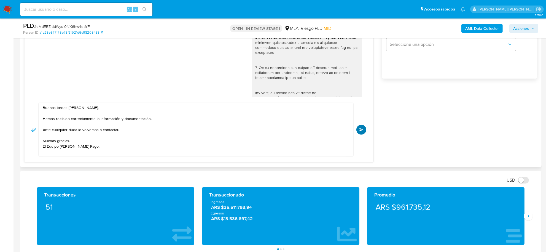
type input "0"
click at [362, 131] on span "Enviar" at bounding box center [361, 129] width 4 height 3
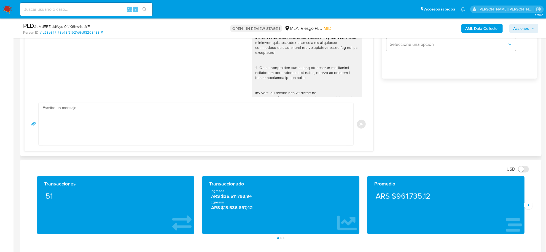
scroll to position [293, 0]
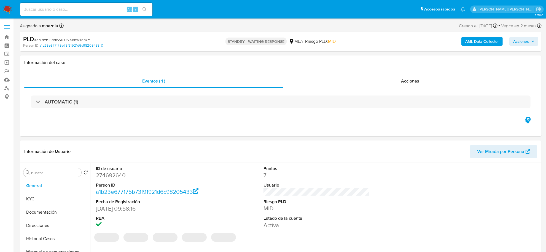
select select "10"
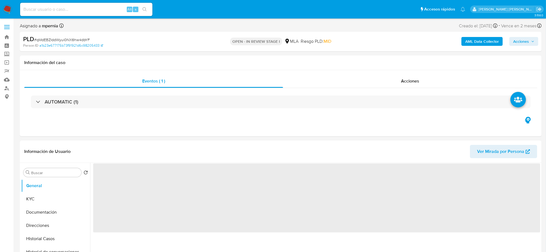
select select "10"
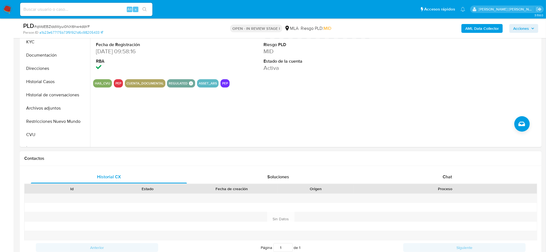
scroll to position [138, 0]
click at [443, 176] on span "Chat" at bounding box center [447, 176] width 9 height 6
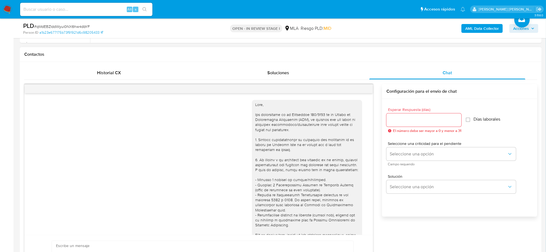
scroll to position [293, 0]
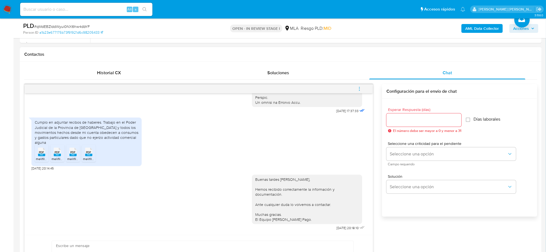
click at [358, 89] on icon "menu-action" at bounding box center [359, 88] width 5 height 5
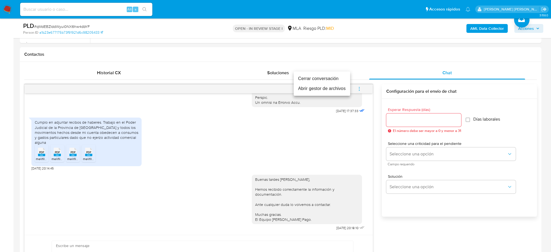
click at [323, 80] on li "Cerrar conversación" at bounding box center [322, 79] width 57 height 10
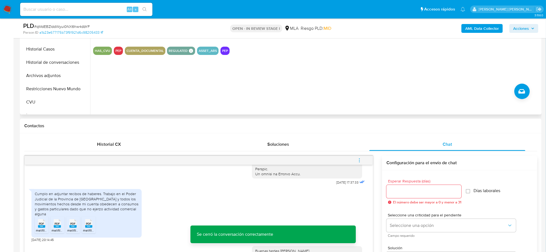
scroll to position [103, 0]
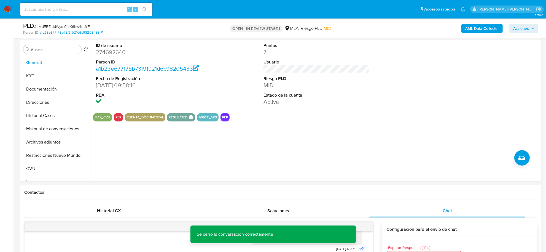
click at [477, 28] on b "AML Data Collector" at bounding box center [482, 28] width 34 height 9
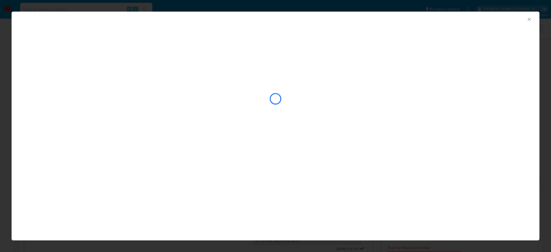
click at [528, 18] on icon "Cerrar ventana" at bounding box center [530, 20] width 6 height 6
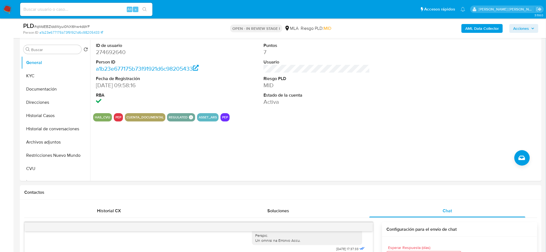
click at [526, 26] on span "Acciones" at bounding box center [521, 28] width 16 height 9
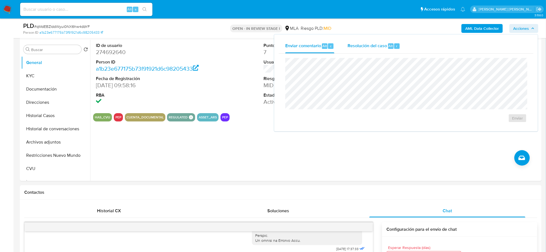
click at [385, 47] on span "Resolución del caso" at bounding box center [367, 45] width 39 height 6
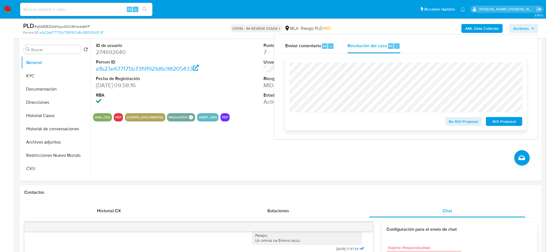
click at [458, 123] on span "No ROI Proposal" at bounding box center [463, 121] width 29 height 8
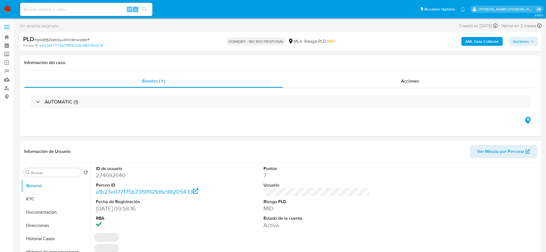
select select "10"
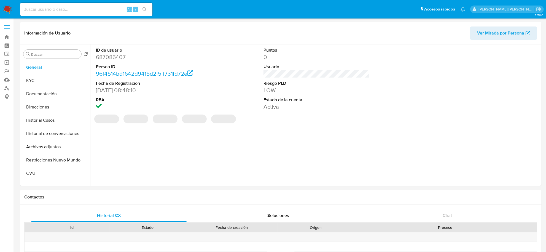
select select "10"
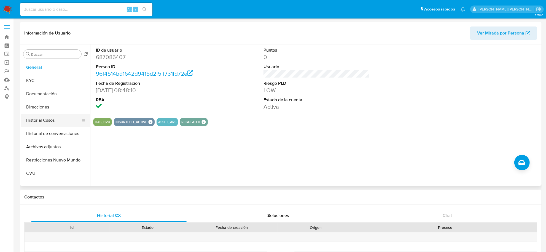
click at [33, 119] on button "Historial Casos" at bounding box center [53, 120] width 65 height 13
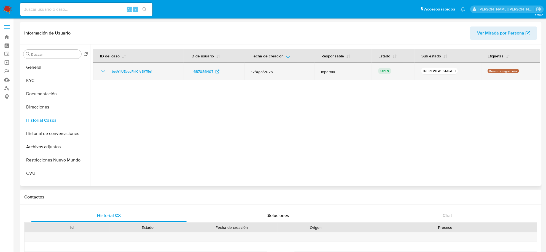
click at [138, 67] on td "bebYlIUEoqdFhICfe8ltT5q1" at bounding box center [138, 72] width 90 height 18
click at [137, 72] on span "bebYlIUEoqdFhICfe8ltT5q1" at bounding box center [132, 71] width 41 height 7
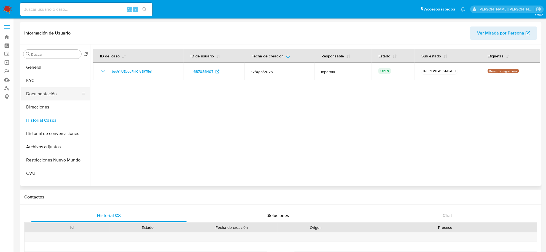
click at [41, 93] on button "Documentación" at bounding box center [53, 93] width 65 height 13
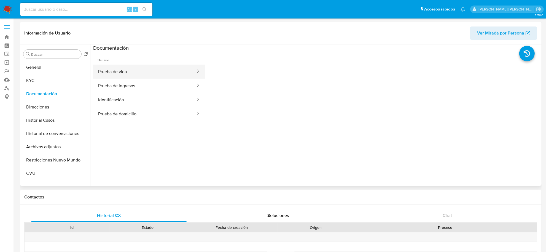
click at [125, 77] on button "Prueba de vida" at bounding box center [144, 72] width 103 height 14
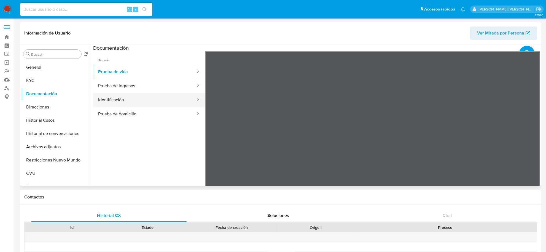
click at [128, 101] on button "Identificación" at bounding box center [144, 100] width 103 height 14
click at [532, 142] on icon at bounding box center [533, 141] width 3 height 6
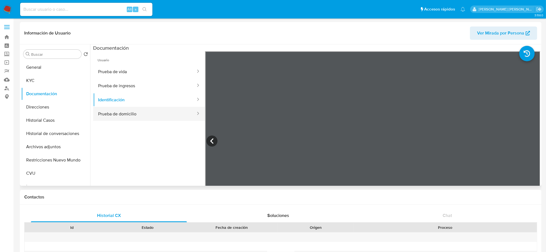
click at [126, 117] on button "Prueba de domicilio" at bounding box center [144, 114] width 103 height 14
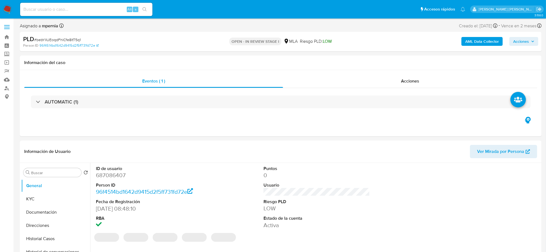
select select "10"
click at [50, 211] on button "Documentación" at bounding box center [53, 211] width 65 height 13
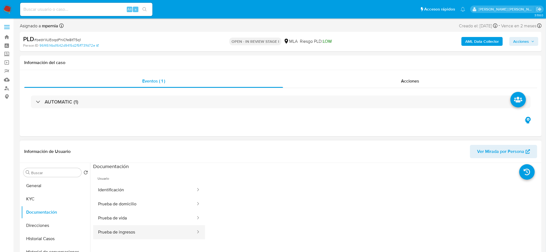
click at [137, 232] on button "Prueba de ingresos" at bounding box center [144, 232] width 103 height 14
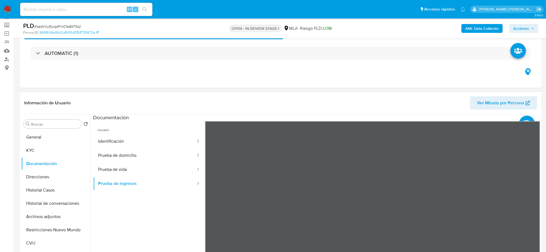
scroll to position [69, 0]
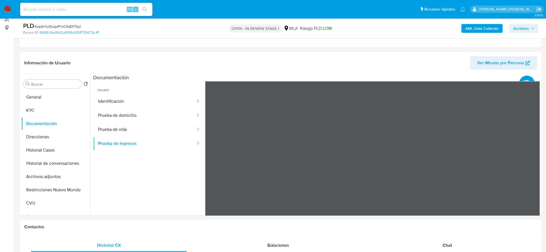
click at [42, 109] on button "KYC" at bounding box center [53, 110] width 65 height 13
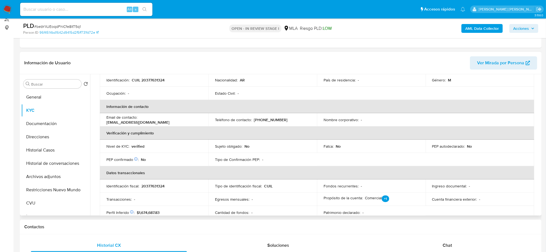
scroll to position [0, 0]
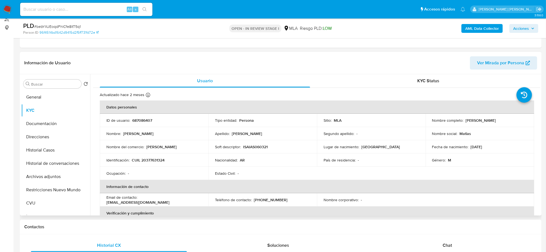
drag, startPoint x: 464, startPoint y: 119, endPoint x: 502, endPoint y: 122, distance: 38.4
click at [506, 121] on div "Nombre completo : [PERSON_NAME]" at bounding box center [479, 120] width 95 height 5
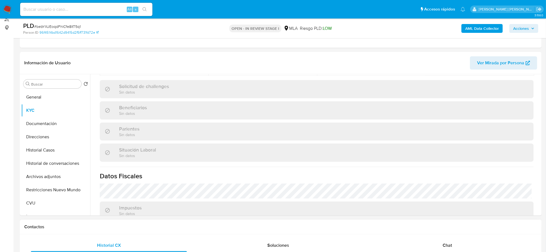
scroll to position [285, 0]
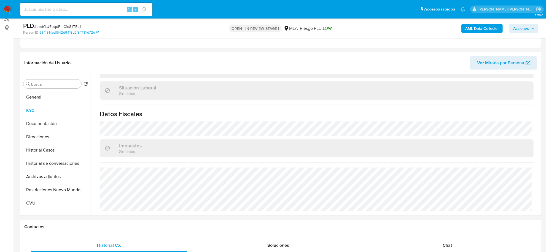
drag, startPoint x: 451, startPoint y: 245, endPoint x: 406, endPoint y: 231, distance: 47.8
click at [451, 245] on span "Chat" at bounding box center [447, 245] width 9 height 6
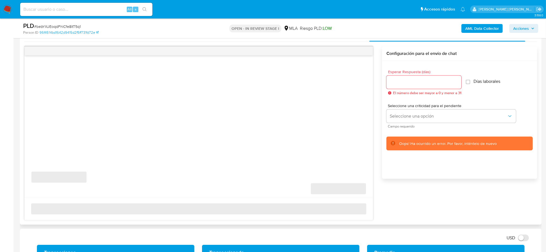
scroll to position [276, 0]
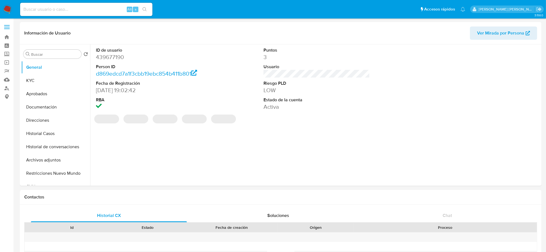
select select "10"
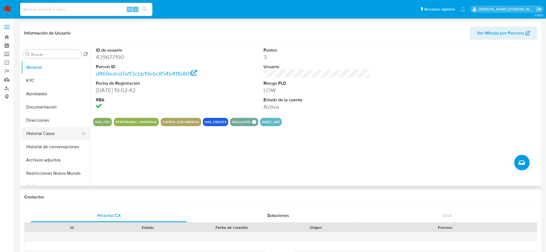
click at [44, 131] on button "Historial Casos" at bounding box center [53, 133] width 65 height 13
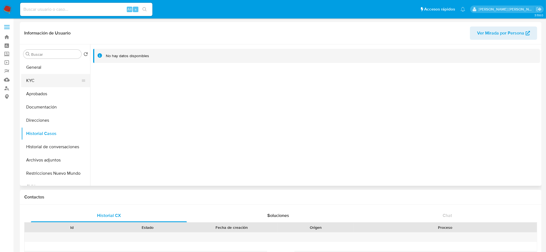
click at [44, 75] on button "KYC" at bounding box center [53, 80] width 65 height 13
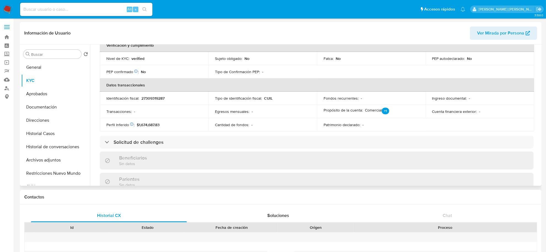
scroll to position [138, 0]
click at [44, 92] on button "Aprobados" at bounding box center [53, 93] width 65 height 13
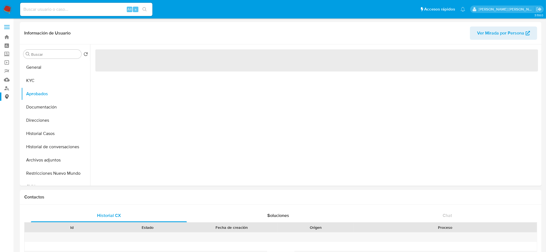
scroll to position [0, 0]
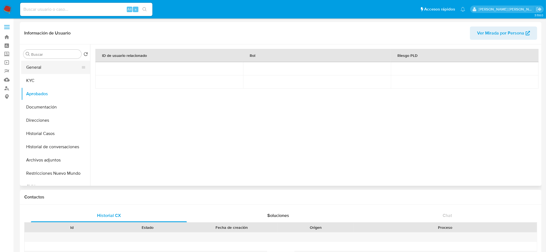
click at [45, 66] on button "General" at bounding box center [53, 67] width 65 height 13
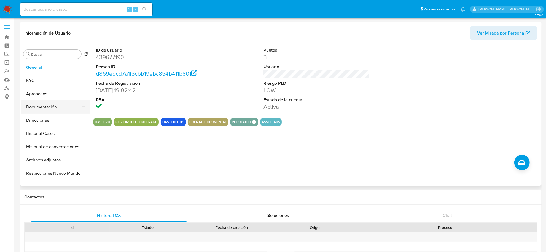
click at [44, 104] on button "Documentación" at bounding box center [53, 106] width 65 height 13
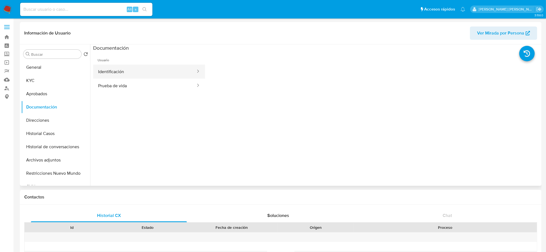
click at [141, 73] on button "Identificación" at bounding box center [144, 72] width 103 height 14
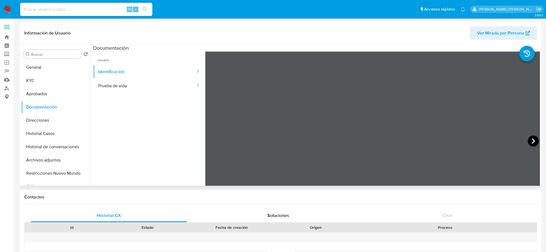
click at [535, 140] on icon at bounding box center [533, 140] width 11 height 11
click at [160, 84] on button "Prueba de vida" at bounding box center [144, 86] width 103 height 14
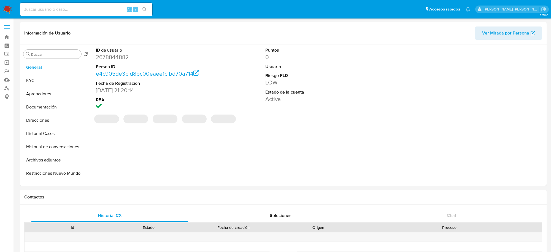
select select "10"
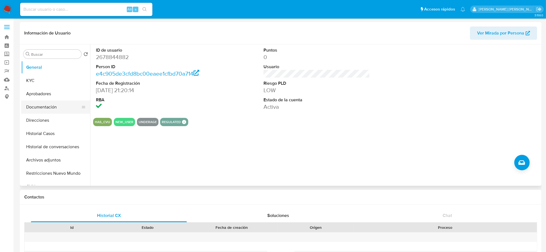
click at [49, 108] on button "Documentación" at bounding box center [53, 106] width 65 height 13
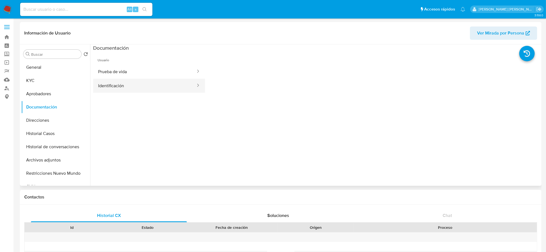
click at [128, 87] on button "Identificación" at bounding box center [144, 86] width 103 height 14
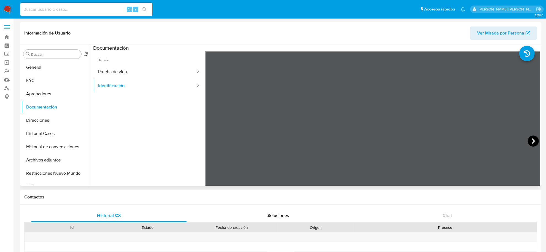
click at [533, 141] on icon at bounding box center [533, 140] width 11 height 11
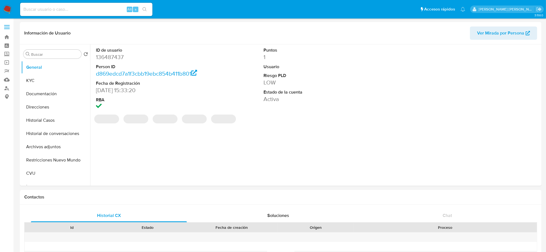
select select "10"
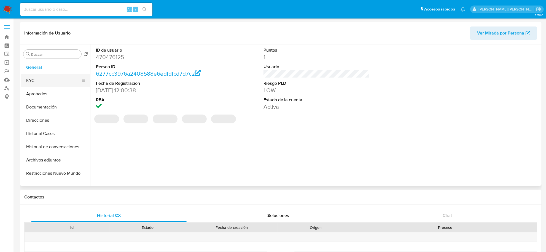
select select "10"
click at [39, 80] on button "KYC" at bounding box center [53, 80] width 65 height 13
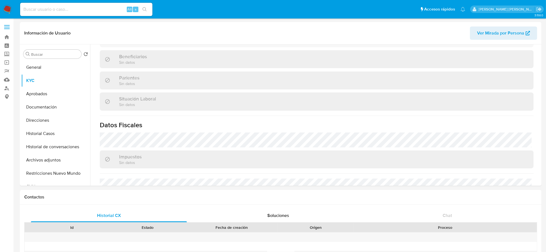
scroll to position [280, 0]
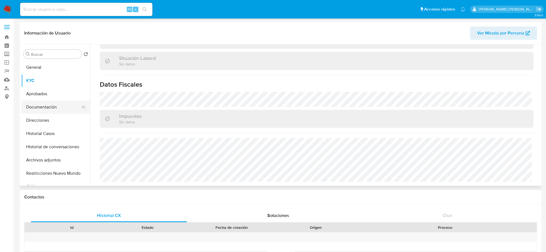
click at [35, 106] on button "Documentación" at bounding box center [53, 106] width 65 height 13
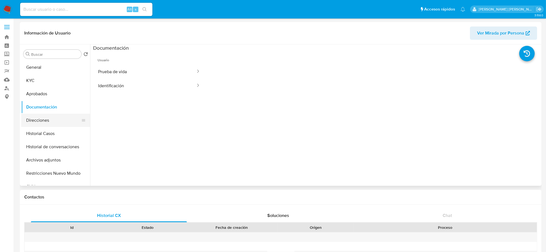
click at [44, 121] on button "Direcciones" at bounding box center [53, 120] width 65 height 13
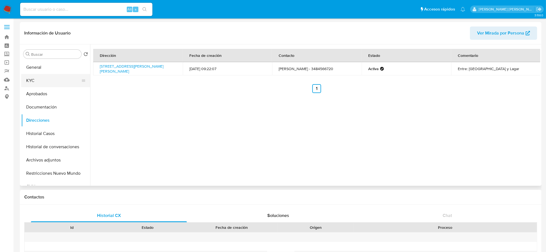
click at [45, 80] on button "KYC" at bounding box center [53, 80] width 65 height 13
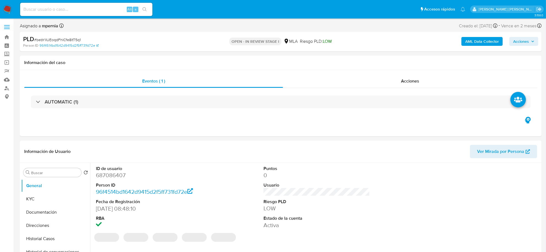
select select "10"
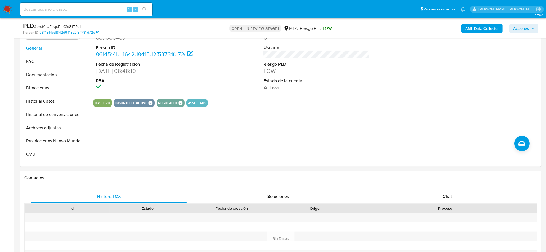
scroll to position [207, 0]
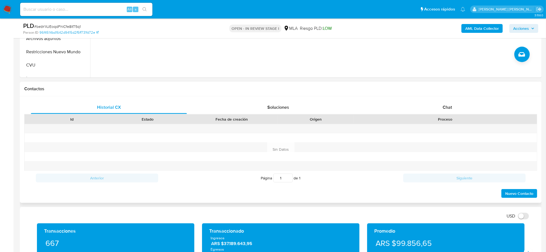
click at [446, 114] on div "Id Estado Fecha de creación Origen Proceso" at bounding box center [280, 119] width 513 height 10
click at [446, 109] on span "Chat" at bounding box center [447, 107] width 9 height 6
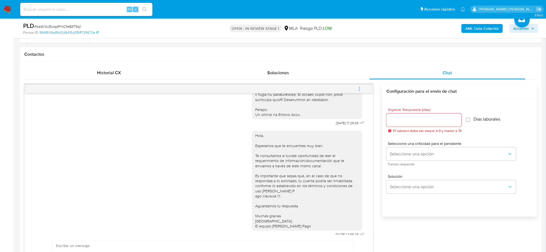
scroll to position [258, 0]
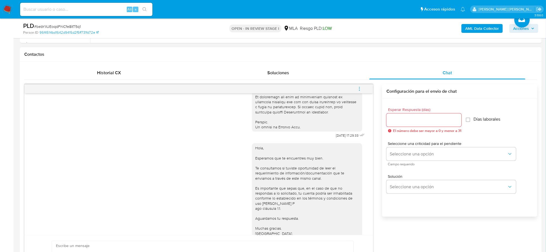
click at [358, 91] on icon "menu-action" at bounding box center [359, 88] width 5 height 5
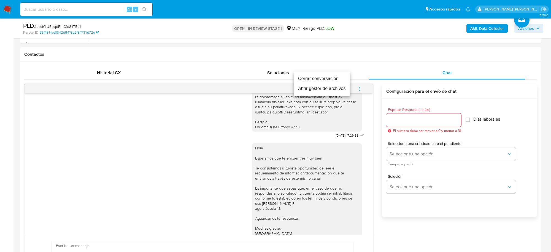
click at [329, 80] on li "Cerrar conversación" at bounding box center [322, 79] width 57 height 10
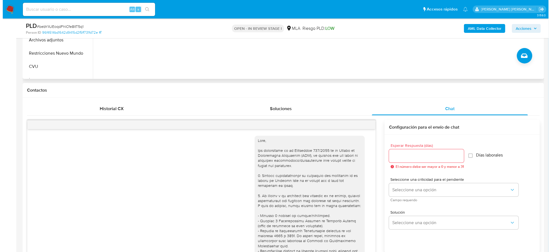
scroll to position [103, 0]
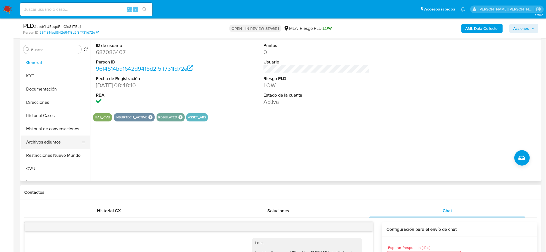
drag, startPoint x: 48, startPoint y: 145, endPoint x: 33, endPoint y: 146, distance: 15.2
click at [47, 145] on button "Archivos adjuntos" at bounding box center [53, 141] width 65 height 13
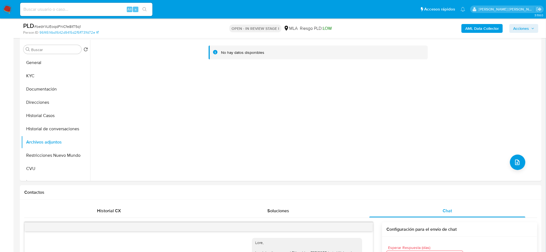
click at [479, 30] on b "AML Data Collector" at bounding box center [482, 28] width 34 height 9
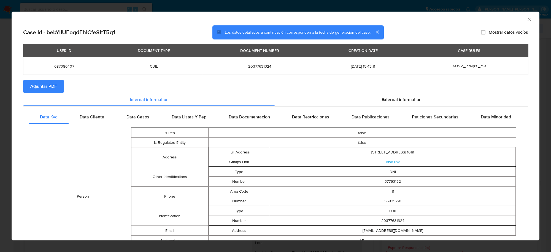
click at [47, 85] on span "Adjuntar PDF" at bounding box center [43, 86] width 26 height 12
click at [527, 18] on icon "Cerrar ventana" at bounding box center [530, 20] width 6 height 6
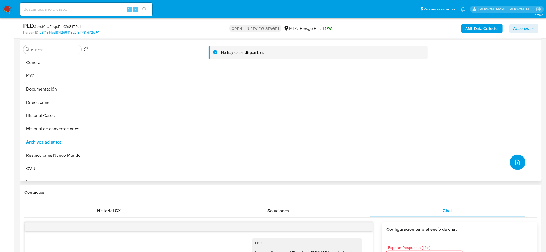
click at [520, 161] on button "upload-file" at bounding box center [517, 161] width 15 height 15
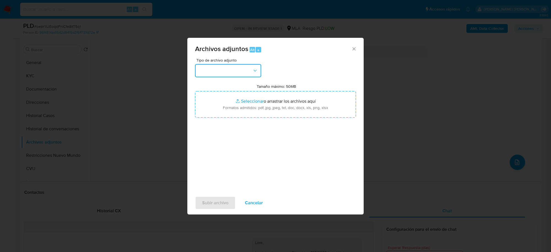
click at [248, 75] on button "button" at bounding box center [228, 70] width 66 height 13
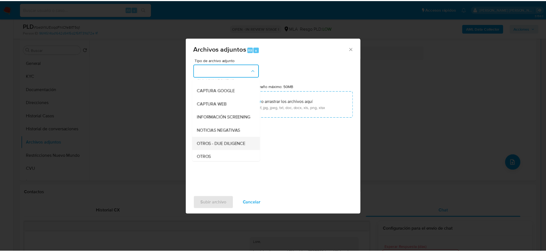
scroll to position [69, 0]
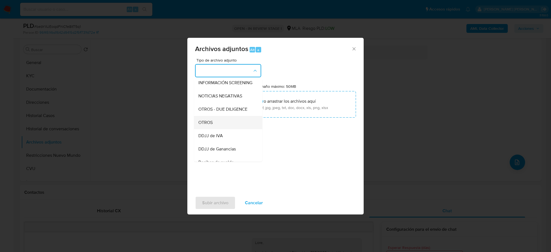
click at [210, 125] on span "OTROS" at bounding box center [205, 123] width 14 height 6
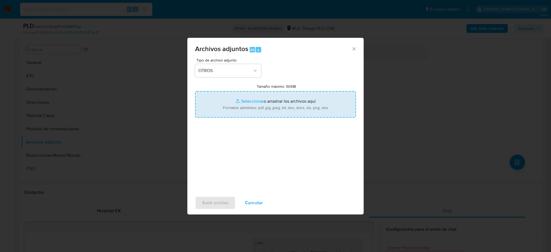
type input "C:\fakepath\Movimientos-Aladdin-687086407.xlsx"
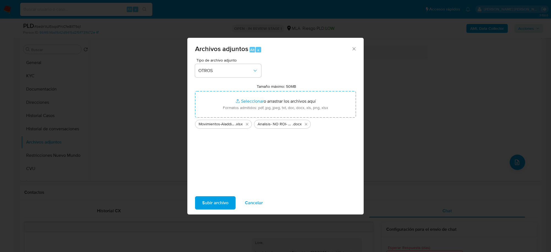
click at [215, 202] on span "Subir archivo" at bounding box center [215, 203] width 26 height 12
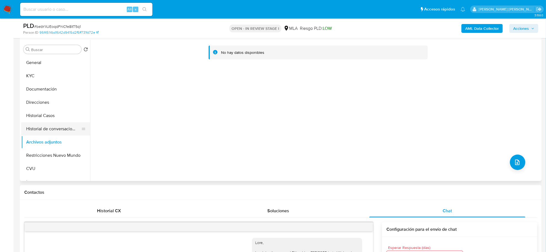
click at [46, 128] on button "Historial de conversaciones" at bounding box center [53, 128] width 65 height 13
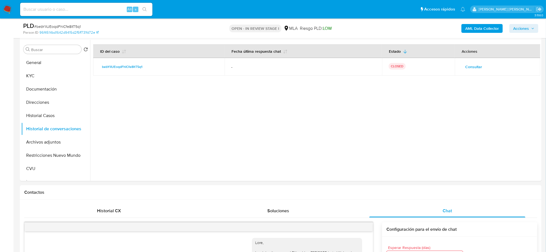
click at [528, 28] on span "Acciones" at bounding box center [521, 28] width 16 height 9
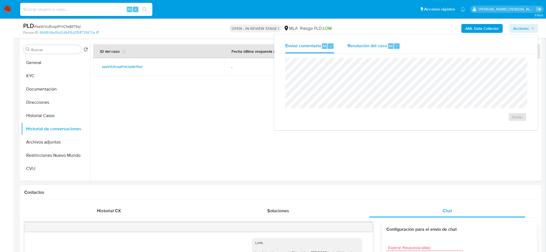
click at [352, 45] on span "Resolución del caso" at bounding box center [367, 45] width 39 height 6
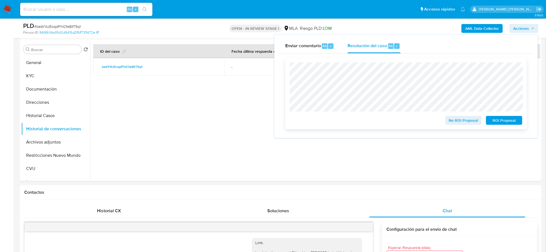
click at [452, 116] on span "No ROI Proposal" at bounding box center [463, 120] width 29 height 8
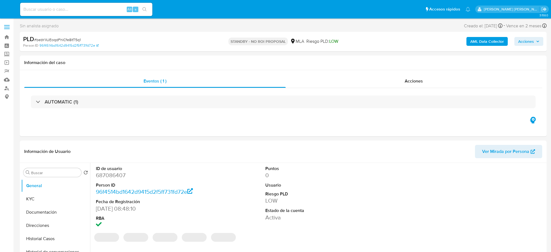
select select "10"
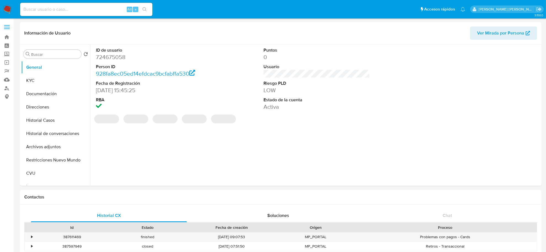
select select "10"
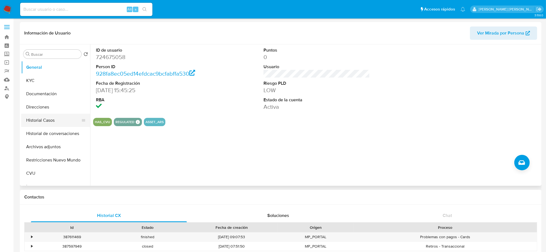
click at [50, 117] on button "Historial Casos" at bounding box center [53, 120] width 65 height 13
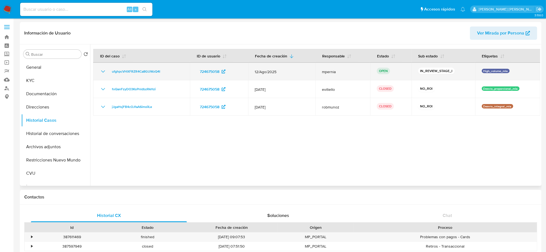
drag, startPoint x: 164, startPoint y: 71, endPoint x: 111, endPoint y: 65, distance: 53.5
click at [111, 65] on td "ufghpcVHXFRZR4Ca8GUWzQ4I" at bounding box center [141, 72] width 97 height 18
click at [140, 72] on span "ufghpcVHXFRZR4Ca8GUWzQ4I" at bounding box center [136, 71] width 48 height 7
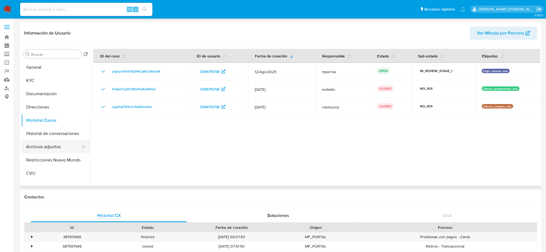
click at [34, 144] on button "Archivos adjuntos" at bounding box center [53, 146] width 65 height 13
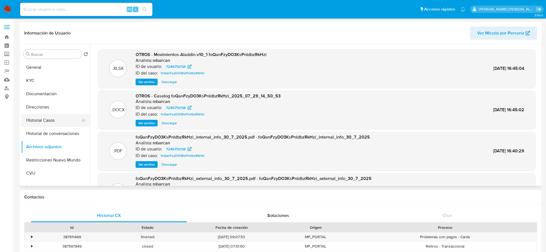
click at [49, 119] on button "Historial Casos" at bounding box center [53, 120] width 65 height 13
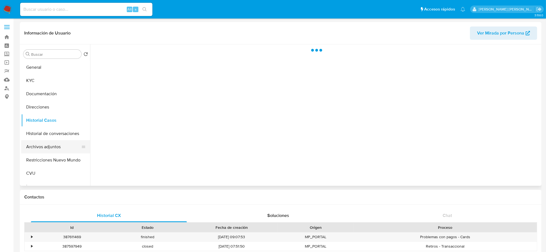
click at [48, 148] on button "Archivos adjuntos" at bounding box center [53, 146] width 65 height 13
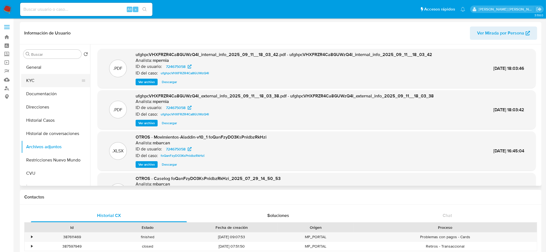
click at [21, 82] on button "KYC" at bounding box center [53, 80] width 65 height 13
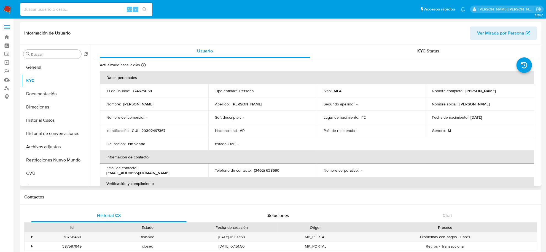
drag, startPoint x: 462, startPoint y: 90, endPoint x: 498, endPoint y: 94, distance: 36.3
click at [498, 94] on td "Nombre completo : Manuel Marroquin" at bounding box center [480, 90] width 109 height 13
copy div "Manuel Marroquin"
click at [55, 119] on button "Historial Casos" at bounding box center [53, 120] width 65 height 13
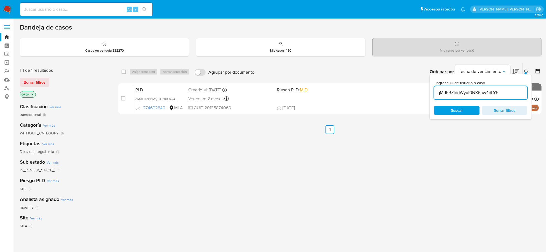
click at [453, 92] on input "qMdEBZlddWyui0NX6hw4dbYF" at bounding box center [480, 92] width 93 height 7
paste input "ufghpcVHXFRZR4Ca8GUWzQ4I"
type input "ufghpcVHXFRZR4Ca8GUWzQ4I"
click at [122, 69] on span at bounding box center [124, 71] width 4 height 4
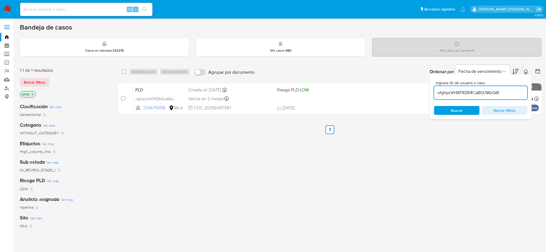
click at [126, 72] on div "select-all-cases-checkbox" at bounding box center [125, 71] width 7 height 7
click at [124, 71] on input "checkbox" at bounding box center [124, 71] width 4 height 4
checkbox input "true"
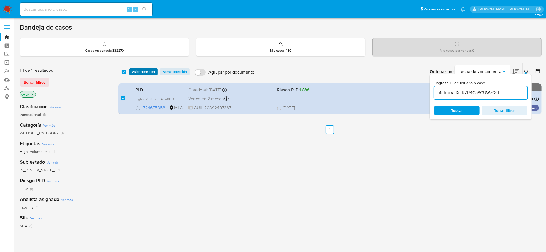
click at [141, 71] on span "Asignarme a mí" at bounding box center [143, 72] width 23 height 6
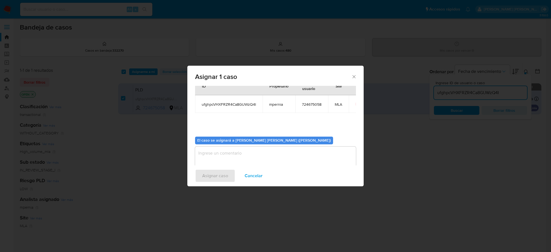
scroll to position [28, 0]
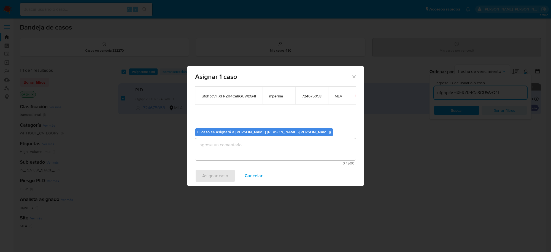
click at [246, 151] on textarea "assign-modal" at bounding box center [275, 149] width 161 height 22
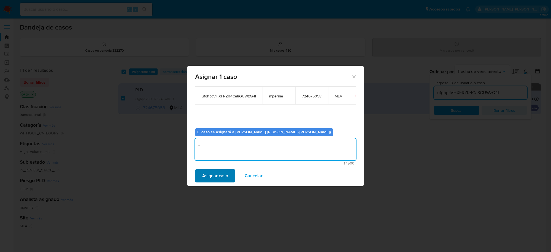
type textarea "-"
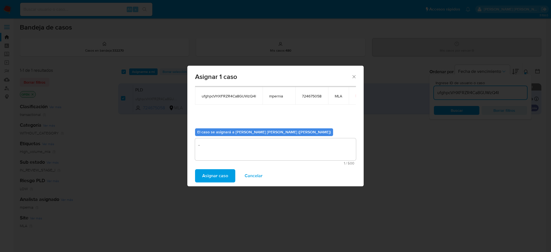
click at [222, 173] on span "Asignar caso" at bounding box center [215, 176] width 26 height 12
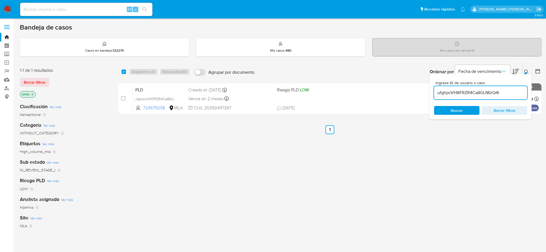
click at [459, 91] on input "ufghpcVHXFRZR4Ca8GUWzQ4I" at bounding box center [480, 92] width 93 height 7
paste input "DSoPSpgebwIYjW7GUgVKwF4S"
type input "DSoPSpgebwIYjW7GUgVKwF4S"
click at [123, 74] on div "select-all-cases-checkbox" at bounding box center [124, 72] width 4 height 6
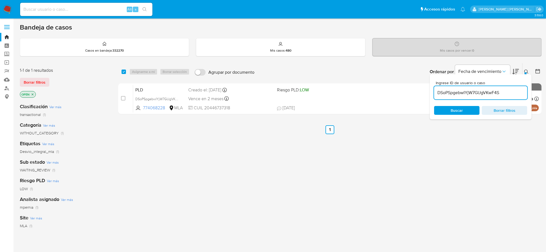
click at [133, 71] on div "Asignarme a mí Borrar selección" at bounding box center [160, 71] width 63 height 7
click at [125, 71] on input "checkbox" at bounding box center [124, 71] width 4 height 4
checkbox input "true"
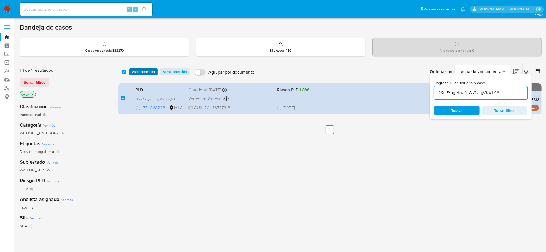
click at [137, 71] on span "Asignarme a mí" at bounding box center [143, 72] width 23 height 6
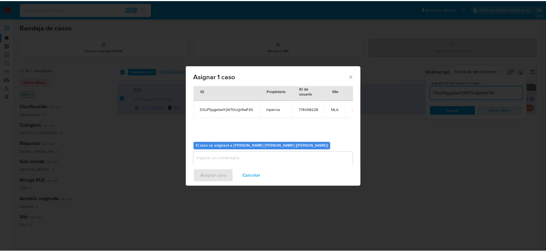
scroll to position [28, 0]
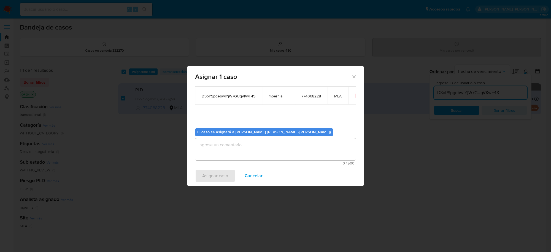
click at [255, 144] on textarea "assign-modal" at bounding box center [275, 149] width 161 height 22
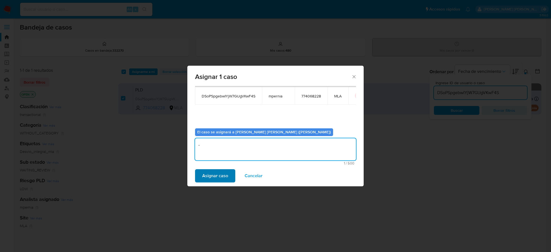
type textarea "-"
click at [219, 174] on span "Asignar caso" at bounding box center [215, 176] width 26 height 12
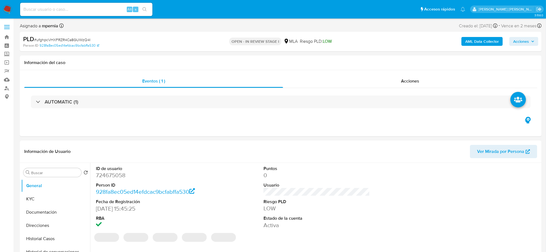
select select "10"
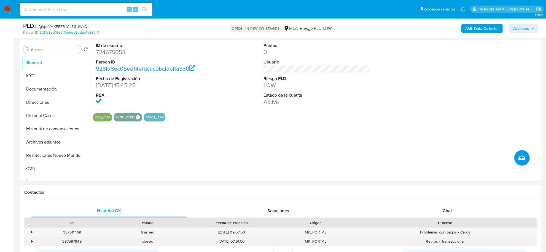
scroll to position [172, 0]
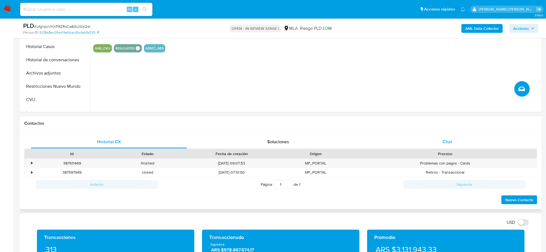
click at [448, 143] on span "Chat" at bounding box center [447, 141] width 9 height 6
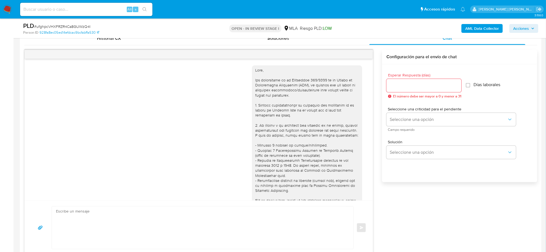
scroll to position [300, 0]
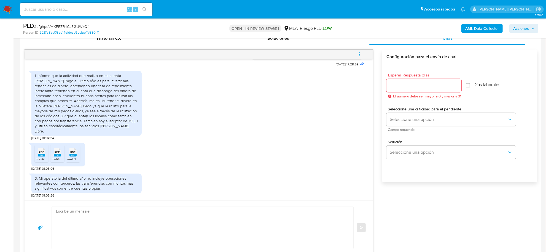
click at [42, 155] on rect at bounding box center [41, 155] width 7 height 2
click at [55, 155] on rect at bounding box center [57, 155] width 7 height 2
click at [74, 153] on span "PDF" at bounding box center [73, 152] width 5 height 4
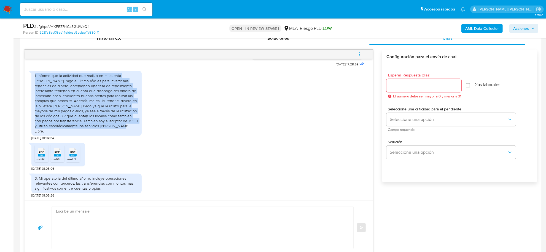
drag, startPoint x: 35, startPoint y: 81, endPoint x: 122, endPoint y: 131, distance: 100.6
click at [122, 131] on div "1. Informo que la actividad que realizo en mi cuenta [PERSON_NAME] Pago el últi…" at bounding box center [87, 103] width 104 height 60
copy div "1. Informo que la actividad que realizo en mi cuenta [PERSON_NAME] Pago el últi…"
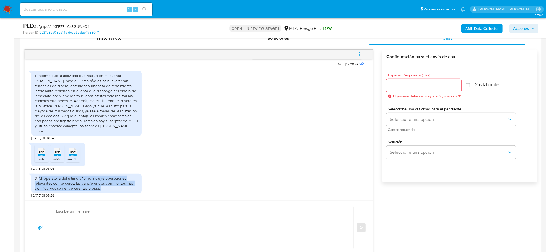
drag, startPoint x: 102, startPoint y: 190, endPoint x: 39, endPoint y: 181, distance: 63.4
click at [39, 181] on div "3. Mi operatoria del último año no incluye operaciones relevantes con terceros,…" at bounding box center [87, 183] width 104 height 15
copy div "Mi operatoria del último año no incluye operaciones relevantes con terceros, la…"
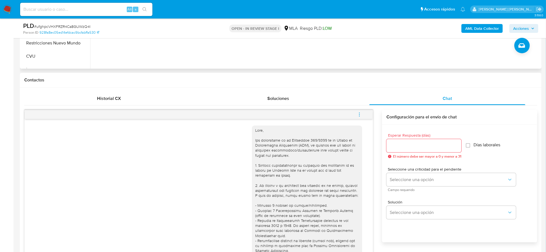
scroll to position [103, 0]
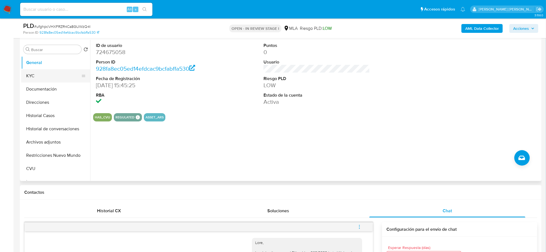
click at [38, 77] on button "KYC" at bounding box center [53, 75] width 65 height 13
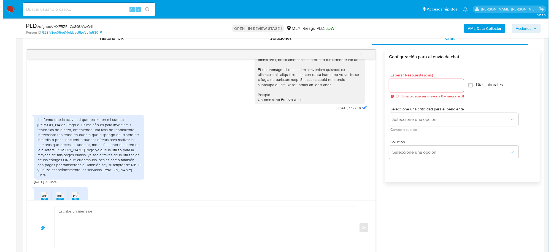
scroll to position [162, 0]
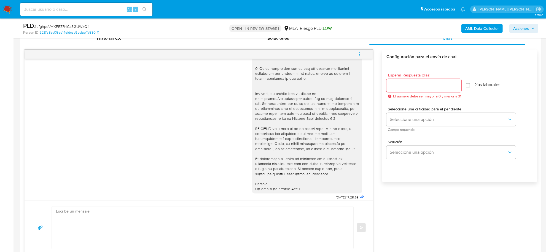
click at [474, 28] on b "AML Data Collector" at bounding box center [482, 28] width 34 height 9
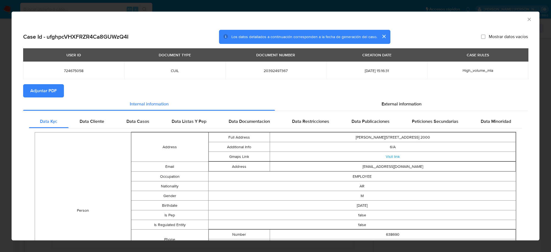
click at [47, 88] on span "Adjuntar PDF" at bounding box center [43, 91] width 26 height 12
click at [527, 18] on icon "Cerrar ventana" at bounding box center [530, 20] width 6 height 6
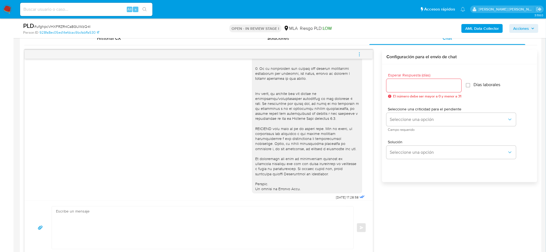
click at [360, 53] on icon "menu-action" at bounding box center [359, 54] width 5 height 5
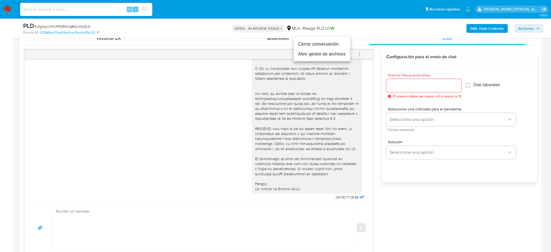
click at [321, 56] on li "Abrir gestor de archivos" at bounding box center [322, 54] width 57 height 10
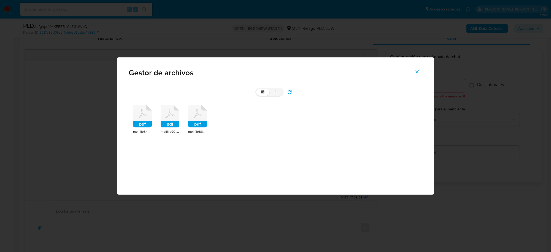
click at [149, 114] on icon at bounding box center [142, 116] width 19 height 23
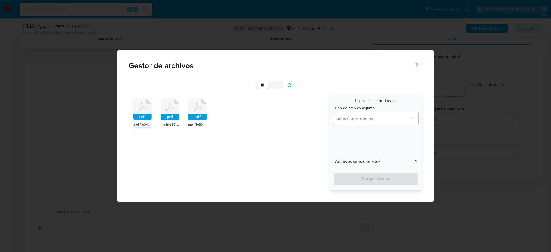
click at [168, 116] on rect at bounding box center [170, 117] width 19 height 7
click at [193, 115] on rect at bounding box center [197, 117] width 19 height 7
click at [339, 120] on span "Seleccionar opción" at bounding box center [373, 118] width 73 height 6
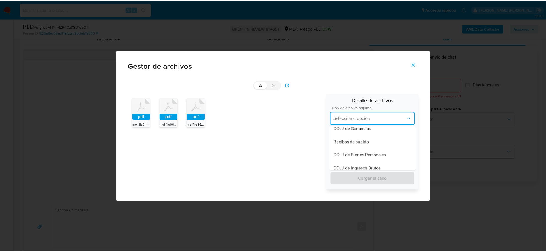
scroll to position [138, 0]
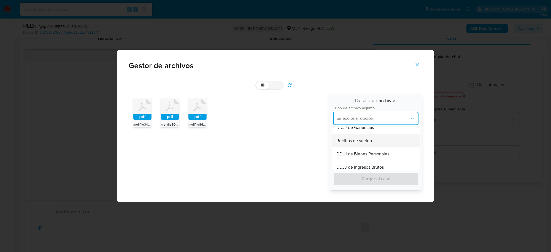
click at [356, 141] on span "Recibos de sueldo" at bounding box center [355, 141] width 36 height 6
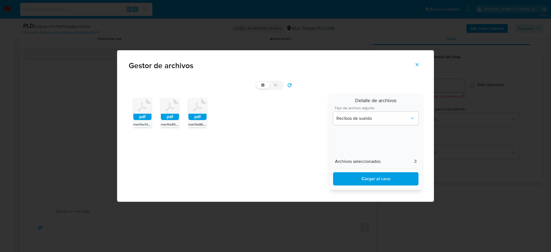
click at [361, 177] on span "Cargar al caso" at bounding box center [375, 179] width 71 height 12
click at [415, 65] on icon "Cerrar" at bounding box center [417, 64] width 5 height 5
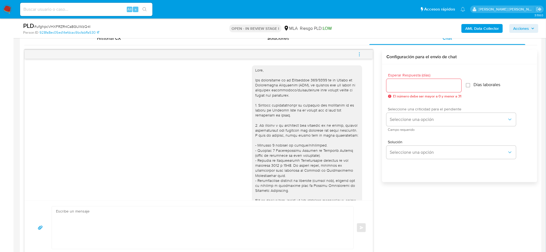
scroll to position [172, 0]
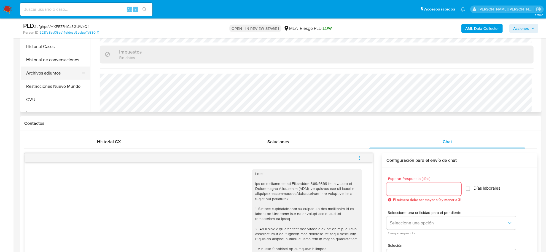
click at [41, 74] on button "Archivos adjuntos" at bounding box center [53, 72] width 65 height 13
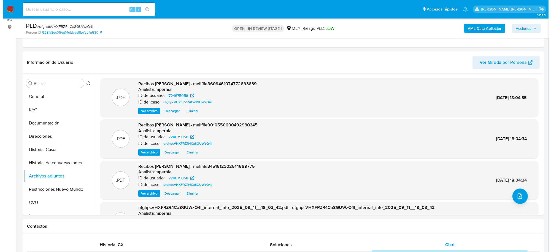
scroll to position [69, 0]
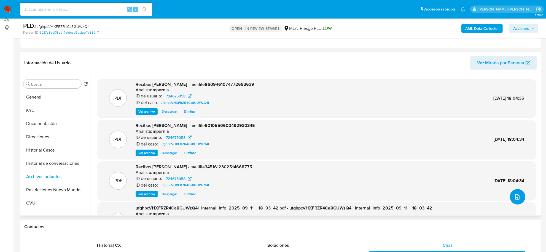
click at [511, 193] on button "upload-file" at bounding box center [517, 196] width 15 height 15
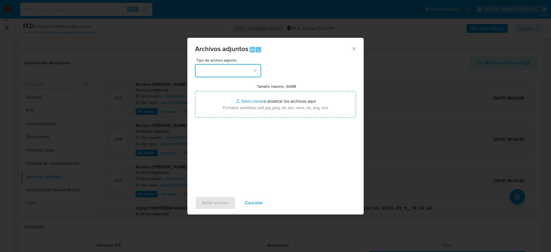
click at [239, 74] on button "button" at bounding box center [228, 70] width 66 height 13
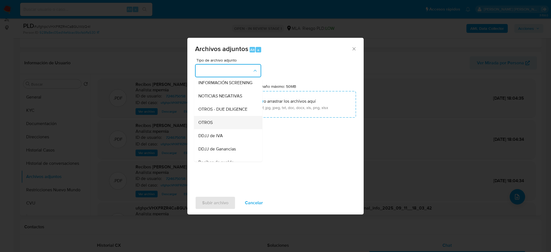
click at [213, 128] on div "OTROS" at bounding box center [226, 122] width 56 height 13
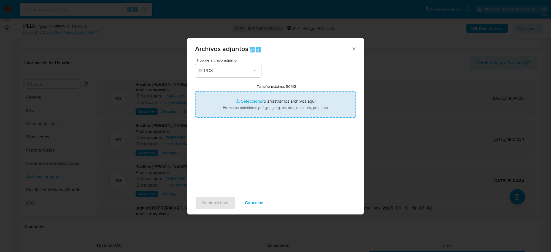
type input "C:\fakepath\Movimientos-Aladdin-724675058.xlsx"
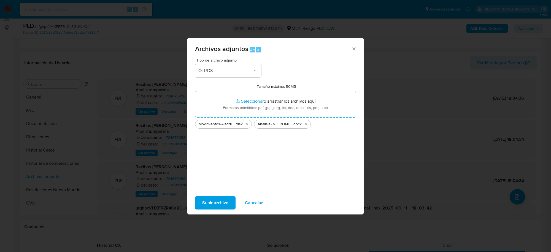
click at [208, 202] on span "Subir archivo" at bounding box center [215, 203] width 26 height 12
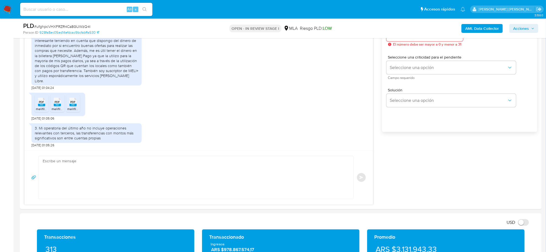
scroll to position [379, 0]
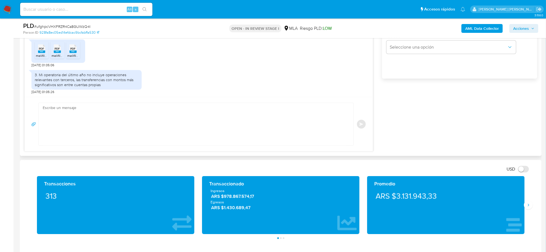
click at [100, 130] on textarea at bounding box center [195, 124] width 304 height 42
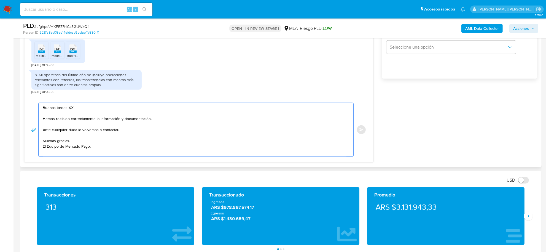
click at [69, 109] on textarea "Buenas tardes XX, Hemos recibido correctamente la información y documentación. …" at bounding box center [195, 129] width 304 height 53
paste textarea "Analisis- NO ROI-ufghpcVHXFRZR4Ca8GUWzQ4I_2025_09_11_09_27_47"
click at [73, 109] on textarea "Buenas tardes Analisis- NO ROI-ufghpcVHXFRZR4Ca8GUWzQ4I_2025_09_11_09_27_47, He…" at bounding box center [195, 129] width 304 height 53
drag, startPoint x: 69, startPoint y: 110, endPoint x: 194, endPoint y: 106, distance: 124.4
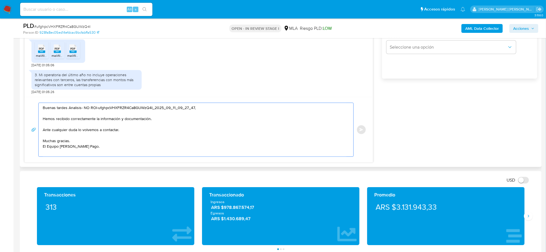
click at [194, 106] on textarea "Buenas tardes Analisis- NO ROI-ufghpcVHXFRZR4Ca8GUWzQ4I_2025_09_11_09_27_47, He…" at bounding box center [195, 129] width 304 height 53
paste textarea "Manuel Marroquin"
click at [70, 108] on textarea "Buenas tardes Manuel Marroquin, Hemos recibido correctamente la información y d…" at bounding box center [195, 129] width 304 height 53
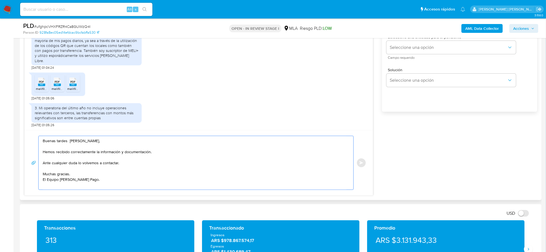
scroll to position [276, 0]
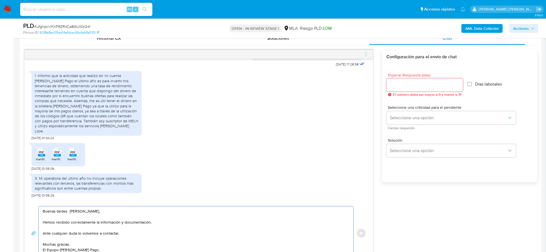
type textarea "Buenas tardes Manuel Marroquin, Hemos recibido correctamente la información y d…"
click at [400, 84] on input "Esperar Respuesta (días)" at bounding box center [424, 84] width 77 height 7
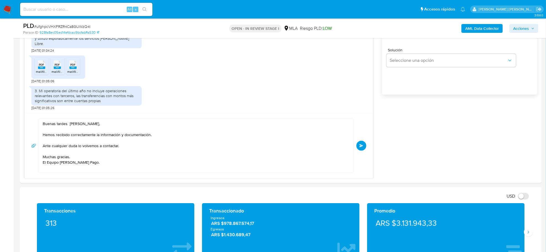
scroll to position [413, 0]
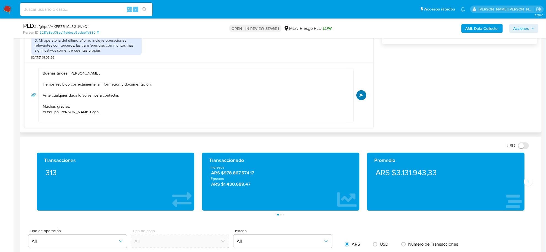
type input "0"
click at [360, 98] on button "Enviar" at bounding box center [361, 95] width 10 height 10
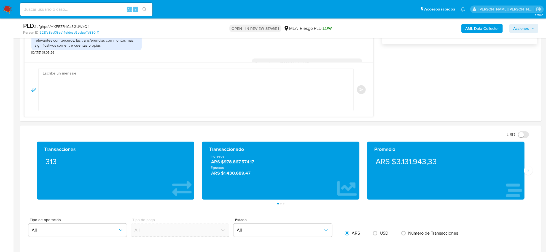
scroll to position [362, 0]
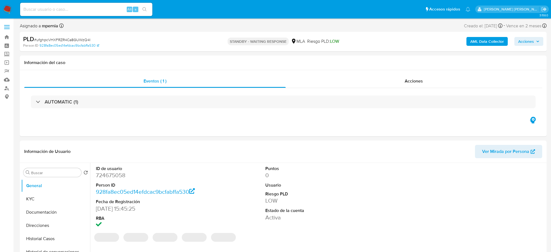
select select "10"
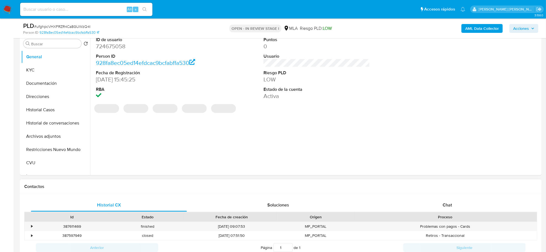
scroll to position [138, 0]
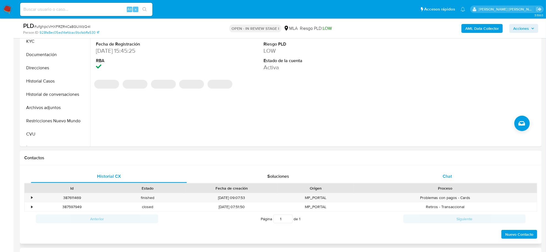
click at [446, 181] on div "Chat" at bounding box center [447, 176] width 156 height 13
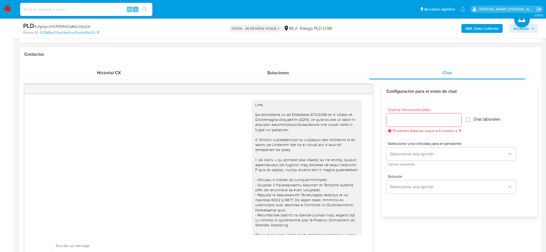
scroll to position [362, 0]
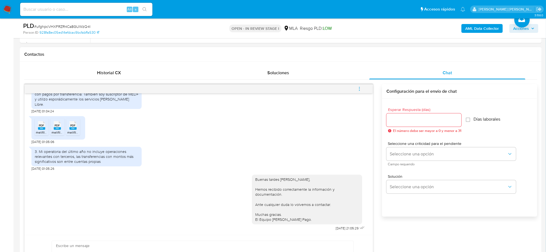
click at [360, 88] on icon "menu-action" at bounding box center [359, 88] width 5 height 5
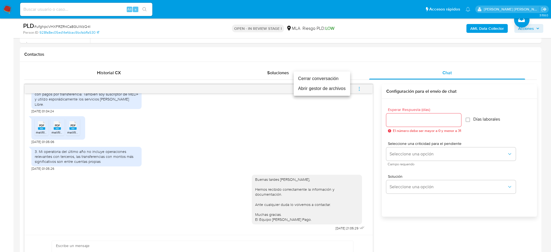
click at [336, 79] on li "Cerrar conversación" at bounding box center [322, 79] width 57 height 10
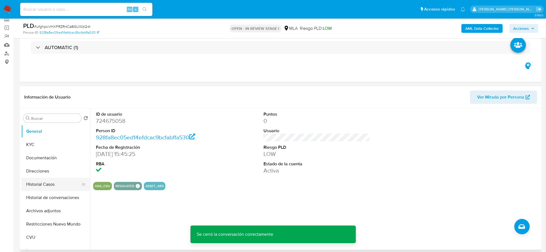
scroll to position [34, 0]
click at [528, 26] on span "Acciones" at bounding box center [521, 28] width 16 height 9
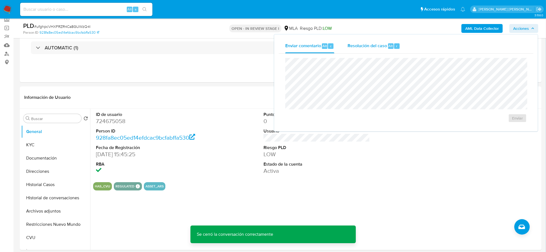
click at [384, 49] on div "Resolución del caso Alt r" at bounding box center [374, 46] width 53 height 14
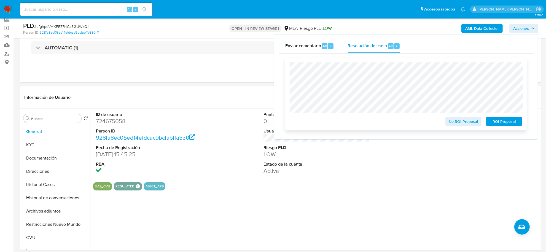
click at [465, 122] on span "No ROI Proposal" at bounding box center [463, 121] width 29 height 8
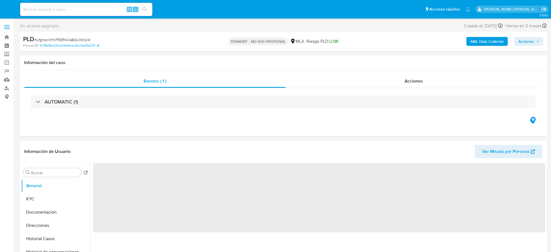
select select "10"
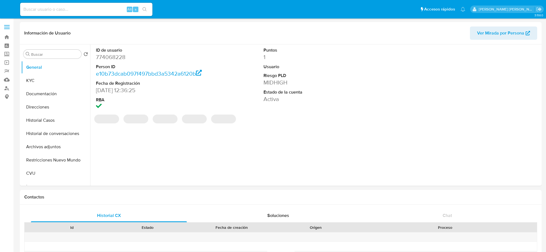
select select "10"
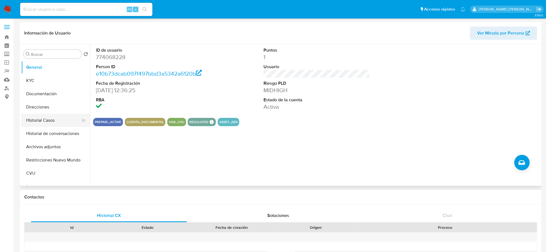
click at [47, 125] on button "Historial Casos" at bounding box center [53, 120] width 65 height 13
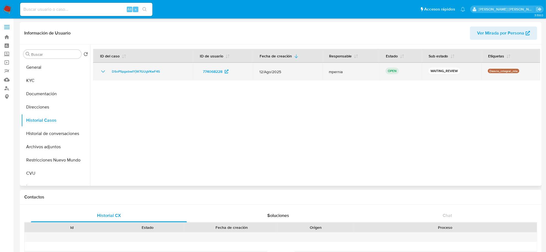
drag, startPoint x: 172, startPoint y: 71, endPoint x: 109, endPoint y: 72, distance: 62.9
click at [109, 72] on div "DSoPSpgebwIYjW7GUgVKwF4S" at bounding box center [143, 71] width 87 height 7
click at [127, 73] on span "DSoPSpgebwIYjW7GUgVKwF4S" at bounding box center [136, 71] width 48 height 7
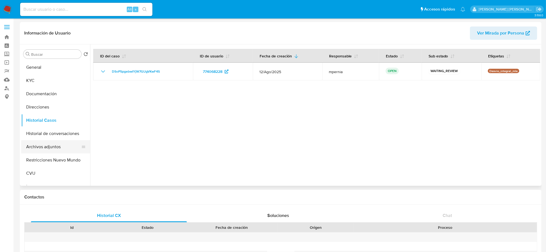
click at [39, 148] on button "Archivos adjuntos" at bounding box center [53, 146] width 65 height 13
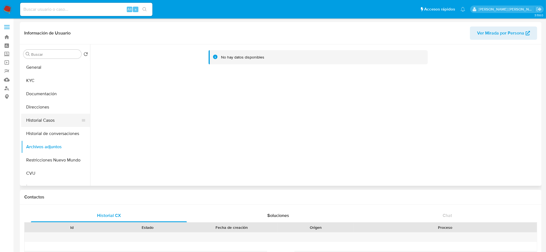
click at [36, 118] on button "Historial Casos" at bounding box center [53, 120] width 65 height 13
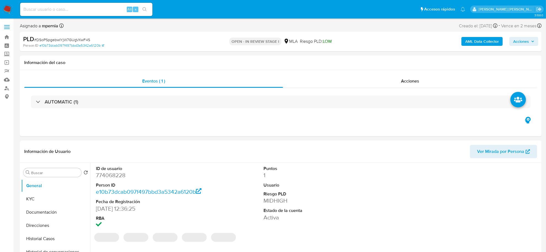
select select "10"
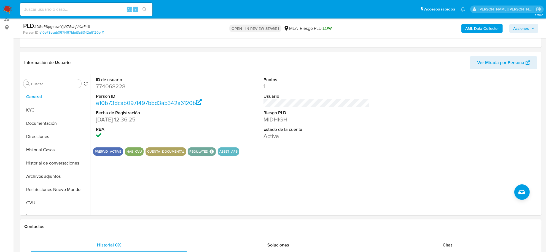
scroll to position [138, 0]
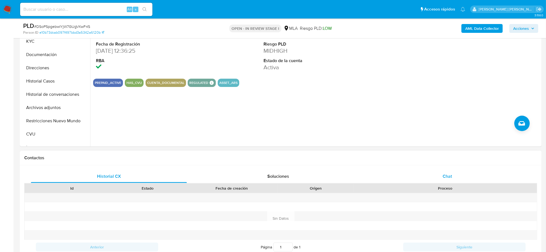
click at [460, 171] on div "Chat" at bounding box center [447, 176] width 156 height 13
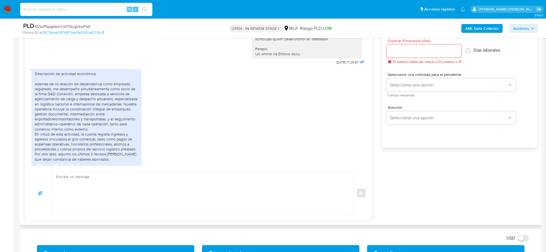
scroll to position [297, 0]
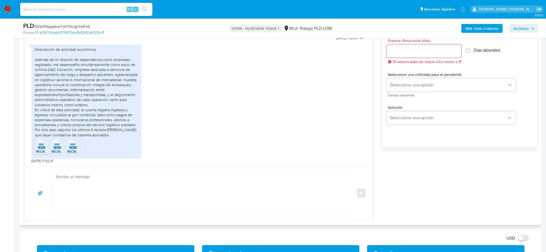
click at [42, 149] on rect at bounding box center [41, 147] width 7 height 2
click at [56, 149] on icon "PDF" at bounding box center [57, 144] width 7 height 10
click at [72, 146] on span "PDF" at bounding box center [73, 145] width 5 height 4
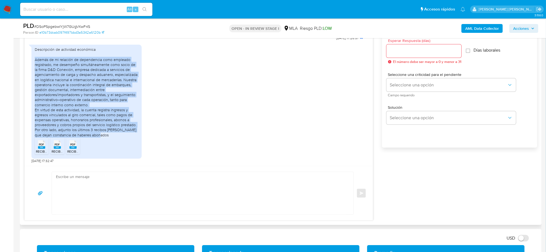
drag, startPoint x: 35, startPoint y: 61, endPoint x: 104, endPoint y: 133, distance: 99.6
click at [104, 133] on div "Descripción de actividad económica Además de mi relación de dependencia como em…" at bounding box center [87, 92] width 104 height 90
copy div "Además de mi relación de dependencia como empleado registrado, me desempeño sim…"
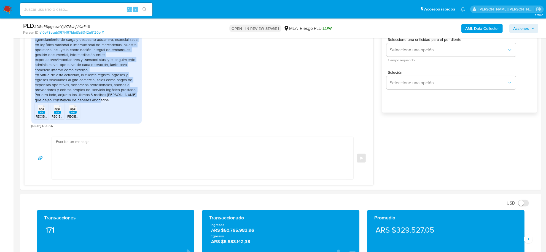
scroll to position [379, 0]
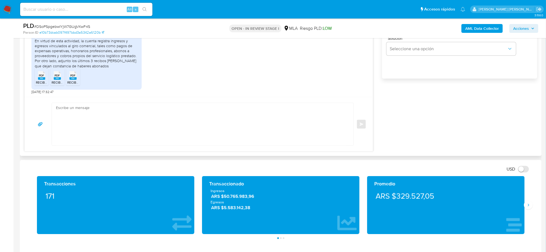
click at [91, 103] on div at bounding box center [203, 124] width 302 height 43
click at [89, 109] on textarea at bounding box center [201, 124] width 291 height 42
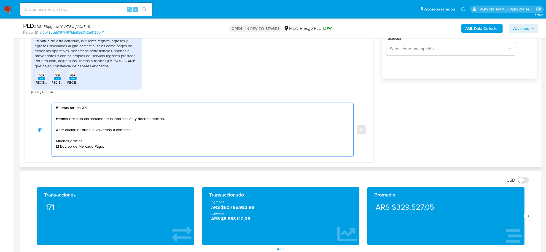
click at [98, 133] on textarea "Buenas tardes XX, Hemos recibido correctamente la información y documentación. …" at bounding box center [201, 129] width 291 height 53
paste textarea "Hola XXX, ¡Gracias por tu respuesta! Queremos informarte que el uso de la cuent…"
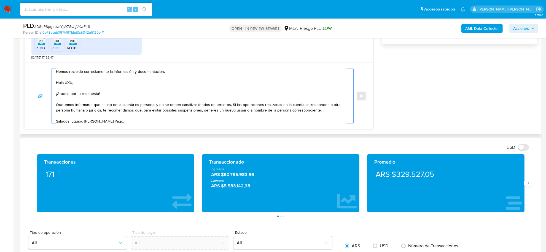
scroll to position [0, 0]
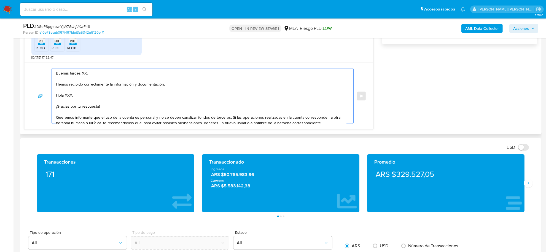
drag, startPoint x: 103, startPoint y: 106, endPoint x: 54, endPoint y: 95, distance: 50.3
click at [54, 95] on div "Buenas tardes XX, Hemos recibido correctamente la información y documentación. …" at bounding box center [201, 95] width 299 height 55
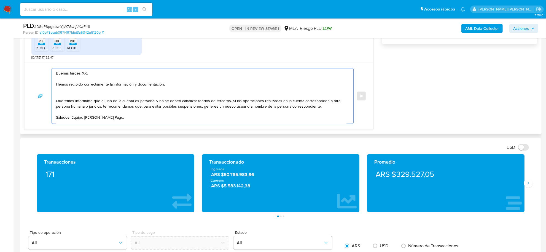
click at [66, 94] on textarea "Buenas tardes XX, Hemos recibido correctamente la información y documentación. …" at bounding box center [201, 95] width 291 height 55
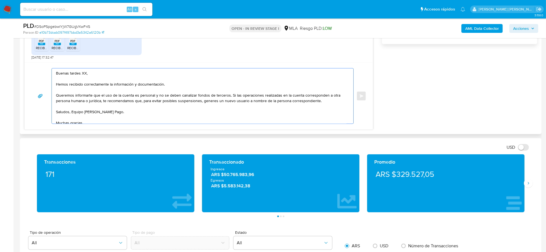
click at [230, 97] on textarea "Buenas tardes XX, Hemos recibido correctamente la información y documentación. …" at bounding box center [201, 95] width 291 height 55
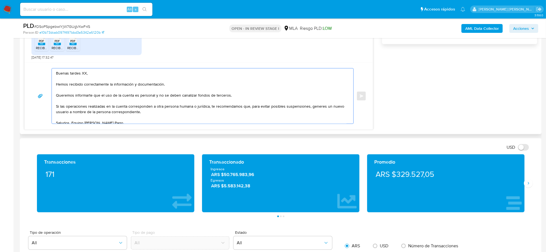
drag, startPoint x: 66, startPoint y: 107, endPoint x: 56, endPoint y: 106, distance: 10.5
click at [56, 106] on textarea "Buenas tardes XX, Hemos recibido correctamente la información y documentación. …" at bounding box center [201, 95] width 291 height 55
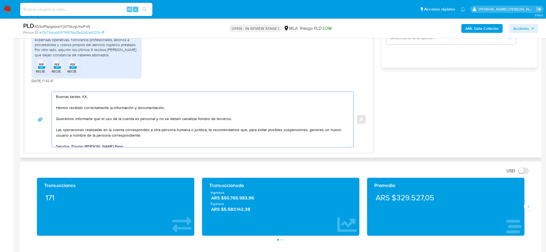
scroll to position [379, 0]
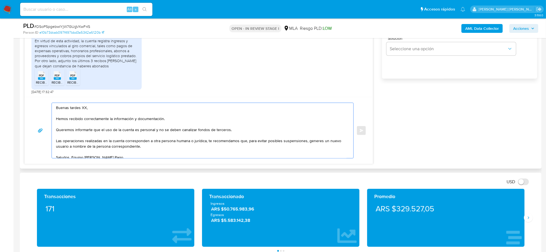
click at [125, 142] on textarea "Buenas tardes XX, Hemos recibido correctamente la información y documentación. …" at bounding box center [201, 130] width 291 height 55
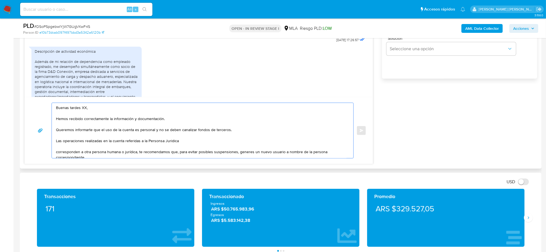
scroll to position [228, 0]
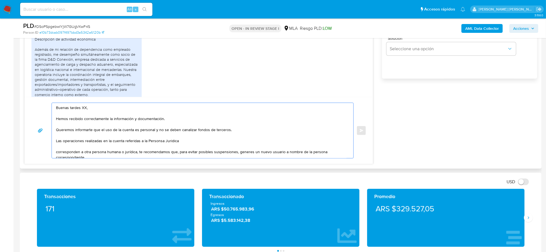
paste textarea "DYD CONEXION SRL CUIT 30718818296"
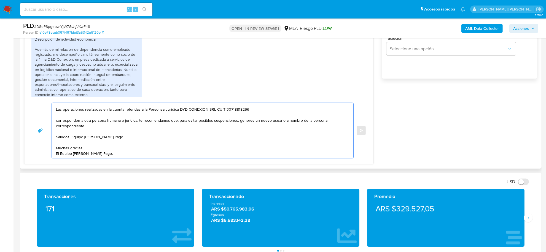
scroll to position [37, 0]
drag, startPoint x: 237, startPoint y: 151, endPoint x: 179, endPoint y: 116, distance: 67.5
click at [179, 116] on textarea "Buenas tardes XX, Hemos recibido correctamente la información y documentación. …" at bounding box center [201, 130] width 291 height 55
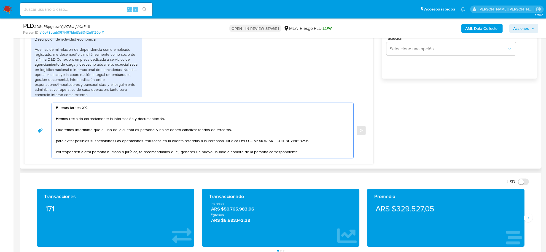
click at [60, 142] on textarea "Buenas tardes XX, Hemos recibido correctamente la información y documentación. …" at bounding box center [201, 130] width 291 height 55
click at [59, 142] on textarea "Buenas tardes XX, Hemos recibido correctamente la información y documentación. …" at bounding box center [201, 130] width 291 height 55
click at [114, 141] on textarea "Buenas tardes XX, Hemos recibido correctamente la información y documentación. …" at bounding box center [201, 130] width 291 height 55
drag, startPoint x: 183, startPoint y: 142, endPoint x: 205, endPoint y: 142, distance: 21.2
click at [205, 142] on textarea "Buenas tardes XX, Hemos recibido correctamente la información y documentación. …" at bounding box center [201, 130] width 291 height 55
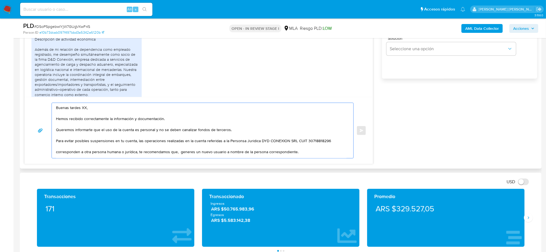
click at [196, 146] on textarea "Buenas tardes XX, Hemos recibido correctamente la información y documentación. …" at bounding box center [201, 130] width 291 height 55
drag, startPoint x: 182, startPoint y: 142, endPoint x: 219, endPoint y: 141, distance: 36.7
click at [219, 141] on textarea "Buenas tardes XX, Hemos recibido correctamente la información y documentación. …" at bounding box center [201, 130] width 291 height 55
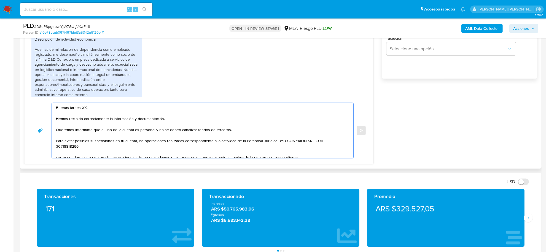
drag, startPoint x: 261, startPoint y: 143, endPoint x: 256, endPoint y: 141, distance: 5.6
click at [256, 141] on textarea "Buenas tardes XX, Hemos recibido correctamente la información y documentación. …" at bounding box center [201, 130] width 291 height 55
click at [254, 141] on textarea "Buenas tardes XX, Hemos recibido correctamente la información y documentación. …" at bounding box center [201, 130] width 291 height 55
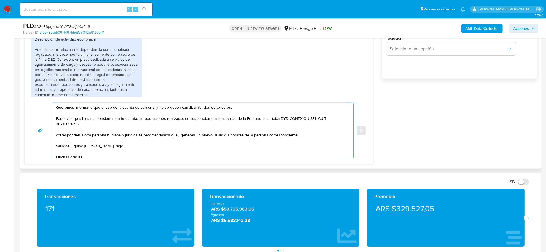
scroll to position [34, 0]
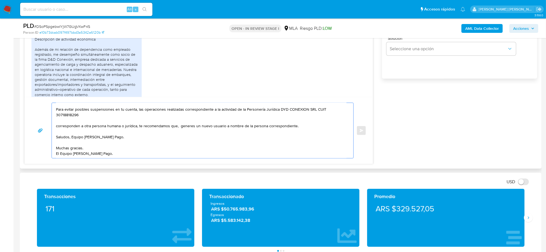
click at [82, 115] on textarea "Buenas tardes XX, Hemos recibido correctamente la información y documentación. …" at bounding box center [201, 130] width 291 height 55
click at [82, 112] on textarea "Buenas tardes XX, Hemos recibido correctamente la información y documentación. …" at bounding box center [201, 130] width 291 height 55
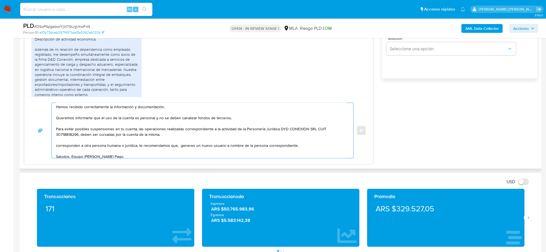
scroll to position [0, 0]
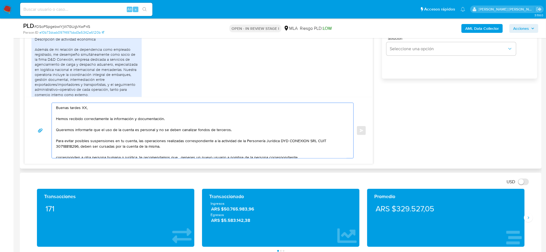
click at [72, 145] on textarea "Buenas tardes XX, Hemos recibido correctamente la información y documentación. …" at bounding box center [201, 130] width 291 height 55
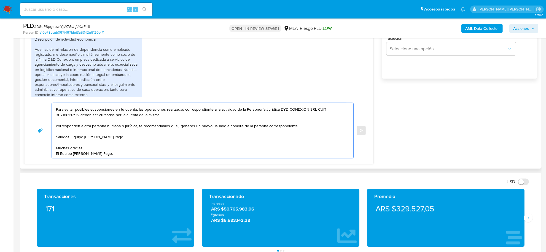
click at [164, 113] on textarea "Buenas tardes XX, Hemos recibido correctamente la información y documentación. …" at bounding box center [201, 130] width 291 height 55
drag, startPoint x: 142, startPoint y: 123, endPoint x: 162, endPoint y: 114, distance: 21.6
click at [162, 114] on textarea "Buenas tardes XX, Hemos recibido correctamente la información y documentación. …" at bounding box center [201, 130] width 291 height 55
click at [147, 122] on textarea "Buenas tardes XX, Hemos recibido correctamente la información y documentación. …" at bounding box center [201, 130] width 291 height 55
drag, startPoint x: 139, startPoint y: 123, endPoint x: 161, endPoint y: 114, distance: 23.8
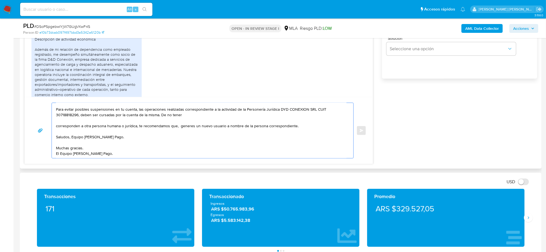
click at [161, 114] on textarea "Buenas tardes XX, Hemos recibido correctamente la información y documentación. …" at bounding box center [201, 130] width 291 height 55
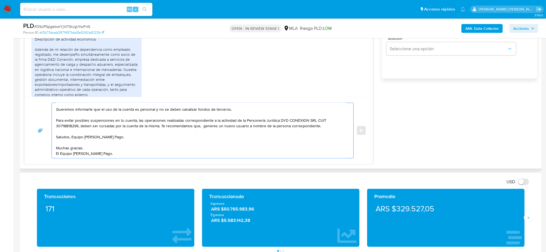
scroll to position [23, 0]
drag, startPoint x: 273, startPoint y: 124, endPoint x: 316, endPoint y: 123, distance: 42.7
click at [316, 123] on textarea "Buenas tardes XX, Hemos recibido correctamente la información y documentación. …" at bounding box center [201, 130] width 291 height 55
click at [77, 135] on textarea "Buenas tardes XX, Hemos recibido correctamente la información y documentación. …" at bounding box center [201, 130] width 291 height 55
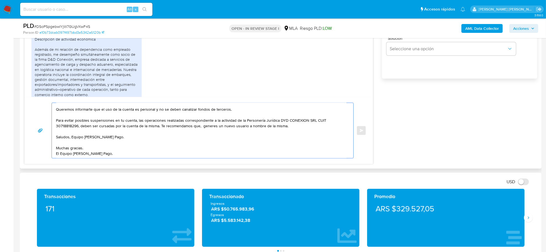
click at [77, 135] on textarea "Buenas tardes XX, Hemos recibido correctamente la información y documentación. …" at bounding box center [201, 130] width 291 height 55
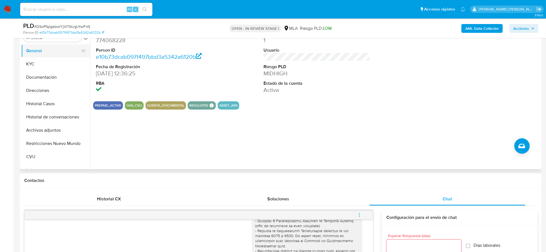
scroll to position [103, 0]
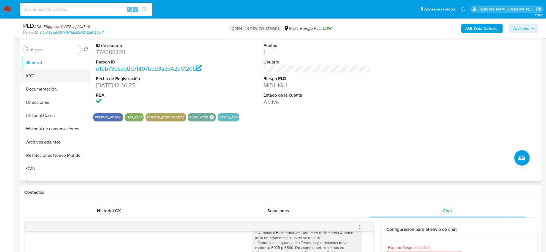
click at [29, 73] on button "KYC" at bounding box center [53, 75] width 65 height 13
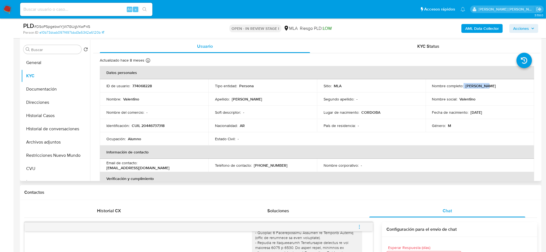
drag, startPoint x: 462, startPoint y: 84, endPoint x: 482, endPoint y: 86, distance: 20.0
click at [482, 86] on div "Nombre completo : Valentino Santarsiero" at bounding box center [479, 85] width 95 height 5
copy div "Valentino"
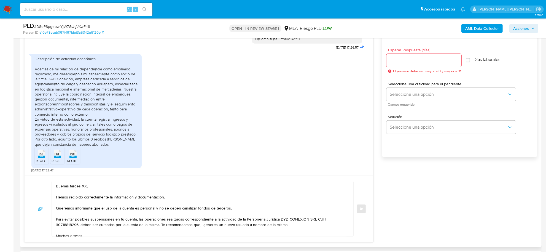
scroll to position [345, 0]
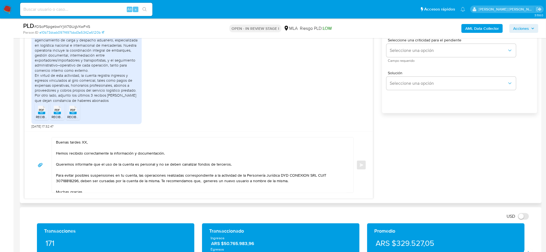
click at [84, 144] on textarea "Buenas tardes XX, Hemos recibido correctamente la información y documentación. …" at bounding box center [201, 164] width 291 height 55
click at [84, 143] on textarea "Buenas tardes XX, Hemos recibido correctamente la información y documentación. …" at bounding box center [201, 164] width 291 height 55
paste textarea "Valentino"
click at [83, 141] on textarea "Buenas tardes Valentino, Hemos recibido correctamente la información y document…" at bounding box center [201, 164] width 291 height 55
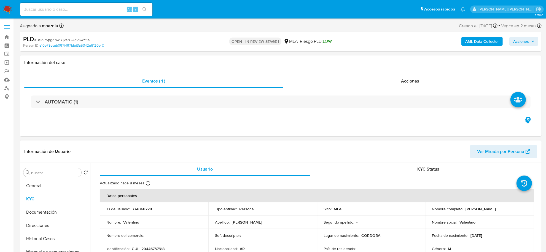
scroll to position [0, 0]
drag, startPoint x: 464, startPoint y: 210, endPoint x: 491, endPoint y: 207, distance: 27.2
click at [506, 209] on div "Nombre completo : Valentino Santarsiero" at bounding box center [479, 208] width 95 height 5
click at [40, 213] on button "Documentación" at bounding box center [53, 211] width 65 height 13
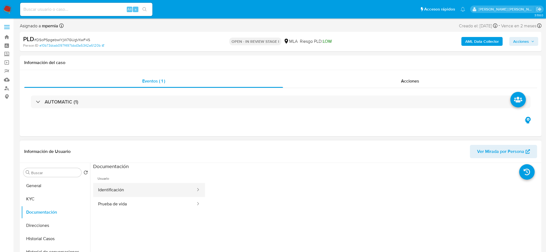
click at [174, 190] on button "Identificación" at bounding box center [144, 190] width 103 height 14
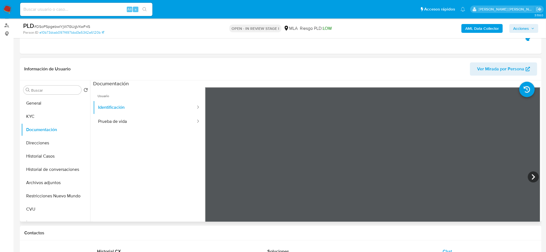
scroll to position [69, 0]
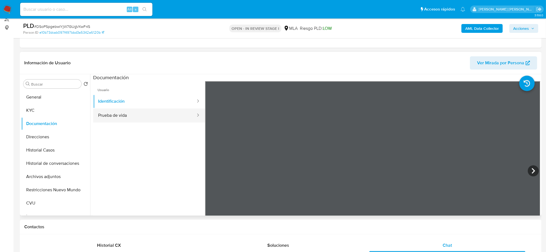
click at [150, 117] on button "Prueba de vida" at bounding box center [144, 115] width 103 height 14
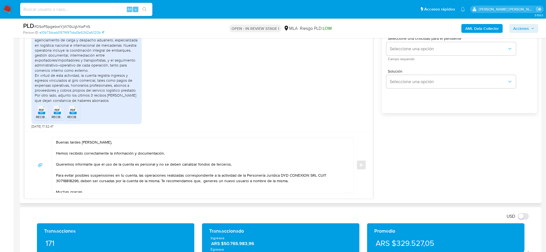
scroll to position [15, 0]
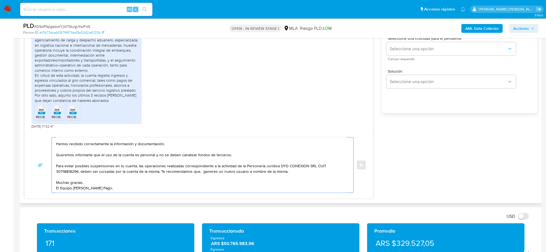
drag, startPoint x: 199, startPoint y: 167, endPoint x: 160, endPoint y: 168, distance: 38.3
click at [160, 168] on textarea "Buenas tardes Valentino, Hemos recibido correctamente la información y document…" at bounding box center [201, 164] width 291 height 55
click at [160, 167] on textarea "Buenas tardes Valentino, Hemos recibido correctamente la información y document…" at bounding box center [201, 164] width 291 height 55
click at [225, 166] on textarea "Buenas tardes Valentino, Hemos recibido correctamente la información y document…" at bounding box center [201, 164] width 291 height 55
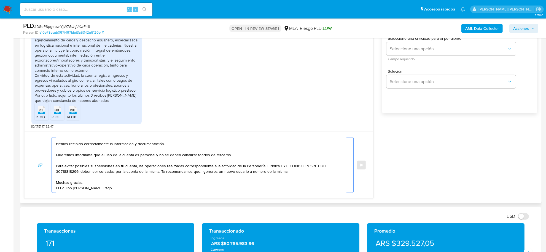
click at [225, 166] on textarea "Buenas tardes Valentino, Hemos recibido correctamente la información y document…" at bounding box center [201, 164] width 291 height 55
click at [277, 168] on textarea "Buenas tardes Valentino, Hemos recibido correctamente la información y document…" at bounding box center [201, 164] width 291 height 55
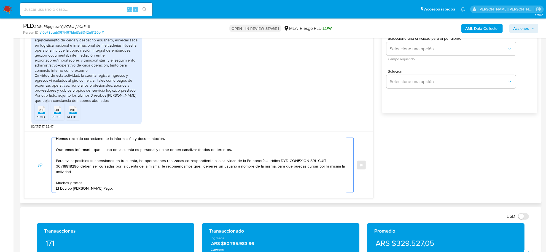
drag, startPoint x: 315, startPoint y: 167, endPoint x: 341, endPoint y: 167, distance: 25.9
click at [341, 167] on textarea "Buenas tardes Valentino, Hemos recibido correctamente la información y document…" at bounding box center [201, 164] width 291 height 55
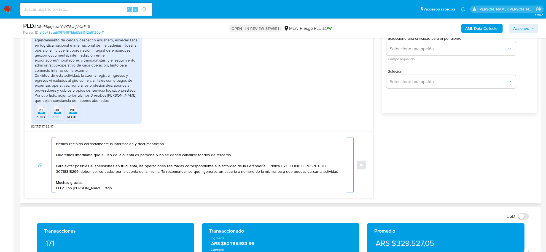
click at [336, 166] on textarea "Buenas tardes Valentino, Hemos recibido correctamente la información y document…" at bounding box center [201, 164] width 291 height 55
drag, startPoint x: 336, startPoint y: 166, endPoint x: 318, endPoint y: 167, distance: 17.4
click at [318, 167] on textarea "Buenas tardes Valentino, Hemos recibido correctamente la información y document…" at bounding box center [201, 164] width 291 height 55
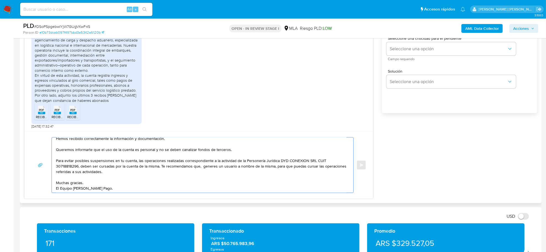
scroll to position [20, 0]
type textarea "Buenas tardes Valentino, Hemos recibido correctamente la información y document…"
drag, startPoint x: 245, startPoint y: 157, endPoint x: 78, endPoint y: 162, distance: 166.6
click at [78, 162] on textarea "Buenas tardes Valentino, Hemos recibido correctamente la información y document…" at bounding box center [201, 164] width 291 height 55
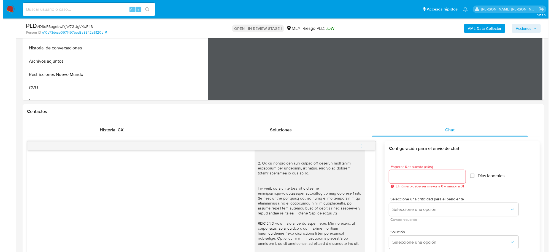
scroll to position [172, 0]
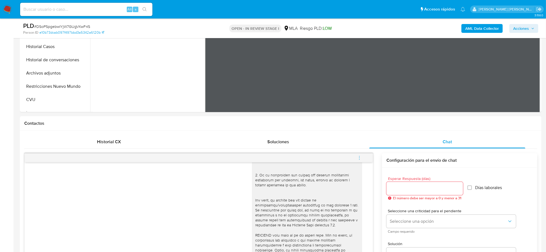
click at [488, 25] on b "AML Data Collector" at bounding box center [482, 28] width 34 height 9
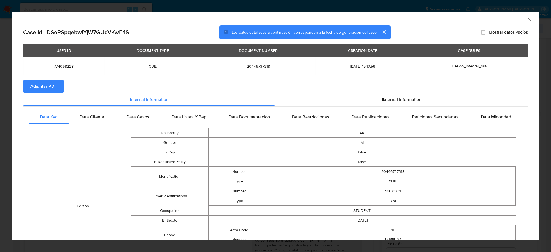
click at [52, 87] on span "Adjuntar PDF" at bounding box center [43, 86] width 26 height 12
click at [527, 22] on icon "Cerrar ventana" at bounding box center [530, 20] width 6 height 6
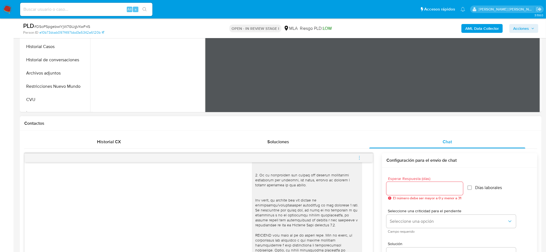
click at [360, 158] on icon "menu-action" at bounding box center [359, 157] width 5 height 5
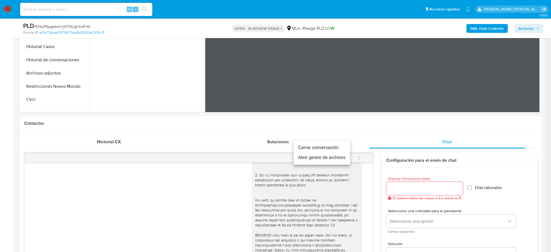
click at [334, 156] on li "Abrir gestor de archivos" at bounding box center [322, 157] width 57 height 10
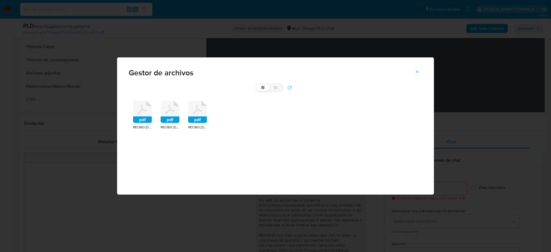
click at [134, 114] on icon at bounding box center [142, 111] width 19 height 23
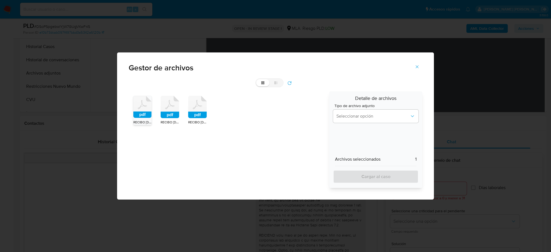
click at [163, 115] on rect at bounding box center [170, 115] width 19 height 7
click at [191, 116] on rect at bounding box center [197, 115] width 19 height 7
click at [358, 116] on span "Seleccionar opción" at bounding box center [373, 116] width 73 height 6
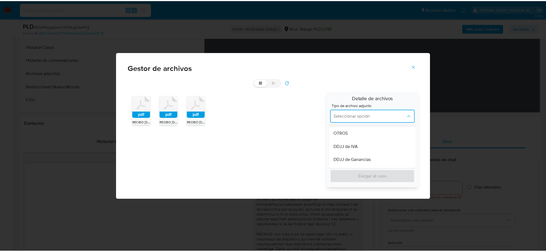
scroll to position [138, 0]
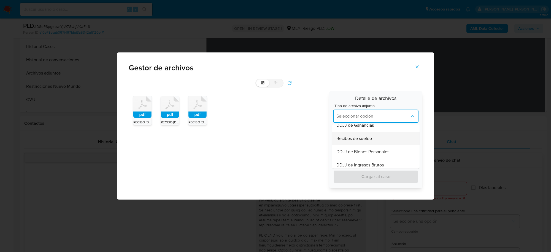
click at [357, 142] on div "Recibos de sueldo" at bounding box center [375, 138] width 76 height 13
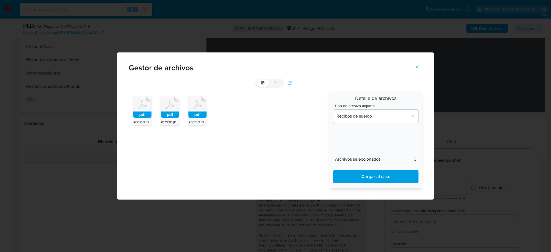
click at [358, 174] on span "Cargar al caso" at bounding box center [375, 176] width 71 height 12
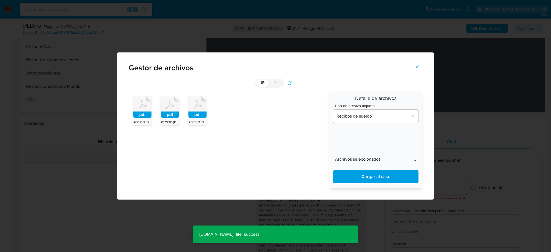
drag, startPoint x: 417, startPoint y: 68, endPoint x: 405, endPoint y: 69, distance: 11.7
click at [417, 68] on icon "Cerrar" at bounding box center [417, 66] width 5 height 5
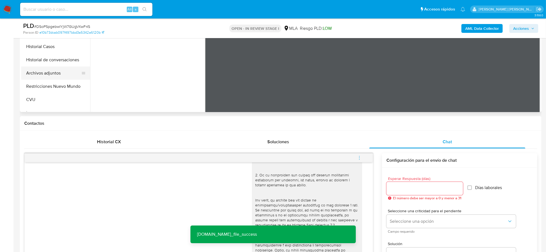
click at [40, 74] on button "Archivos adjuntos" at bounding box center [53, 72] width 65 height 13
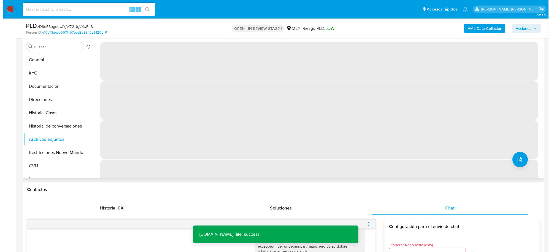
scroll to position [103, 0]
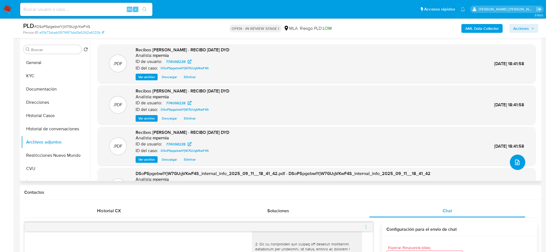
click at [517, 162] on icon "upload-file" at bounding box center [517, 162] width 7 height 7
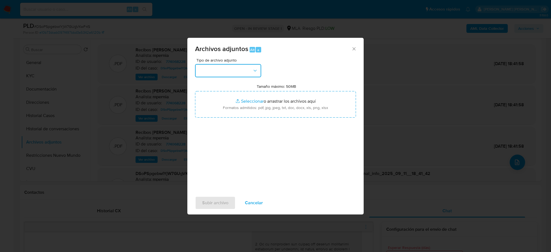
click at [238, 70] on button "button" at bounding box center [228, 70] width 66 height 13
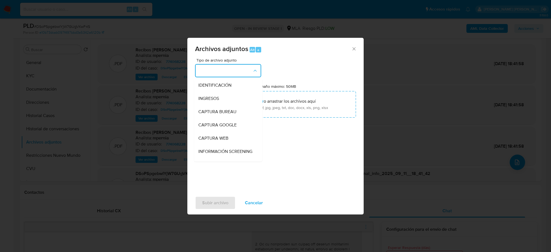
scroll to position [0, 0]
click at [212, 99] on span "INGRESOS" at bounding box center [208, 99] width 21 height 6
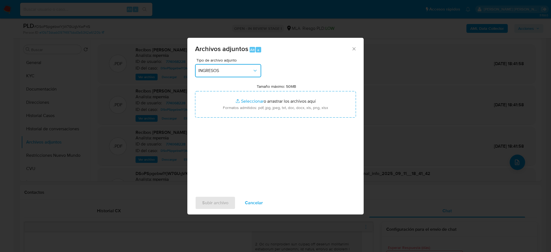
click at [216, 72] on span "INGRESOS" at bounding box center [225, 71] width 54 height 6
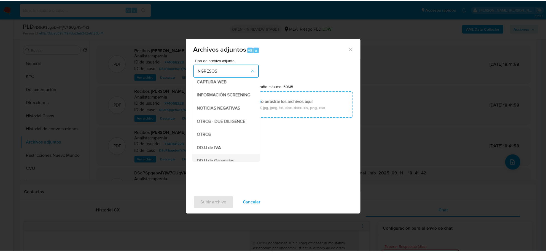
scroll to position [69, 0]
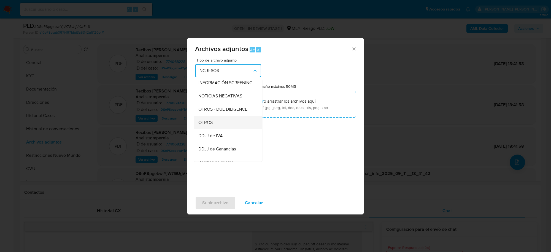
click at [209, 125] on span "OTROS" at bounding box center [205, 123] width 14 height 6
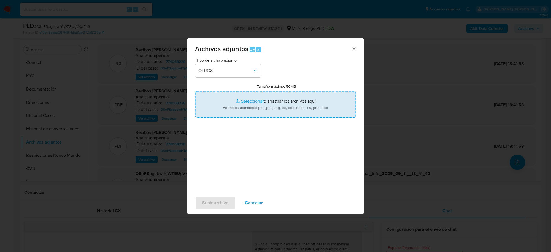
type input "C:\fakepath\Movimientos-Aladdin-774068228.xlsx"
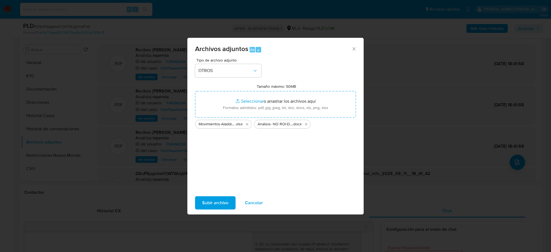
click at [205, 204] on span "Subir archivo" at bounding box center [215, 203] width 26 height 12
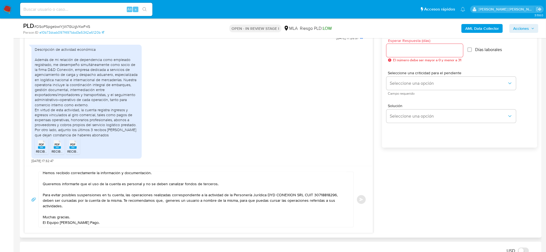
scroll to position [0, 0]
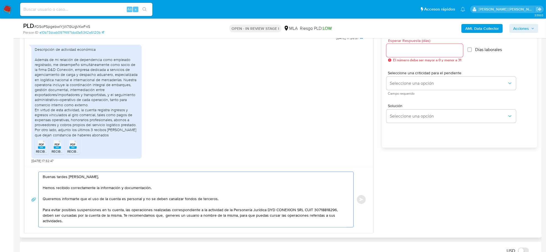
click at [163, 216] on textarea "Buenas tardes Valentino, Hemos recibido correctamente la información y document…" at bounding box center [195, 199] width 304 height 55
click at [123, 216] on textarea "Buenas tardes Valentino, Hemos recibido correctamente la información y document…" at bounding box center [195, 199] width 304 height 55
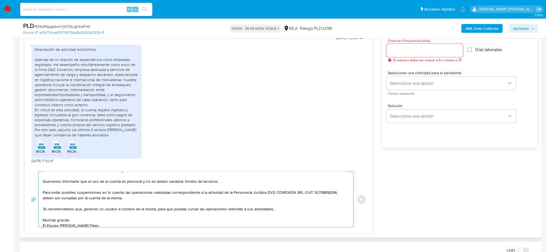
scroll to position [26, 0]
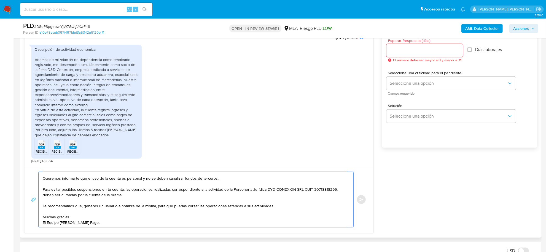
click at [83, 200] on textarea "Buenas tardes Valentino, Hemos recibido correctamente la información y document…" at bounding box center [195, 199] width 304 height 55
drag, startPoint x: 272, startPoint y: 184, endPoint x: 334, endPoint y: 183, distance: 62.0
click at [334, 183] on textarea "Buenas tardes Valentino, Hemos recibido correctamente la información y document…" at bounding box center [195, 199] width 304 height 55
drag, startPoint x: 153, startPoint y: 202, endPoint x: 138, endPoint y: 200, distance: 14.7
click at [138, 200] on textarea "Buenas tardes Valentino, Hemos recibido correctamente la información y document…" at bounding box center [195, 199] width 304 height 55
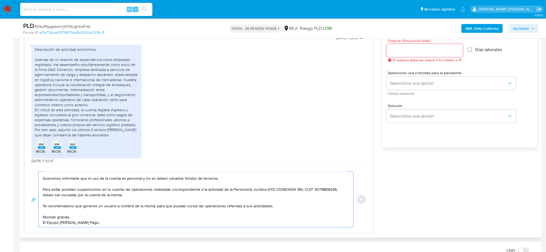
paste textarea "DYD CONEXION SRL CUIT 30718818296"
click at [144, 208] on textarea "Buenas tardes Valentino, Hemos recibido correctamente la información y document…" at bounding box center [195, 199] width 304 height 55
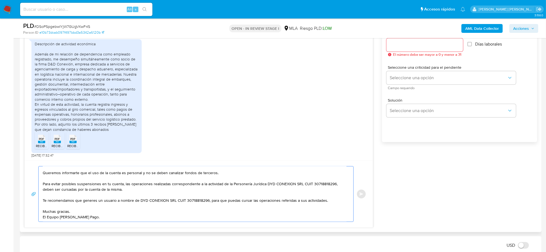
scroll to position [276, 0]
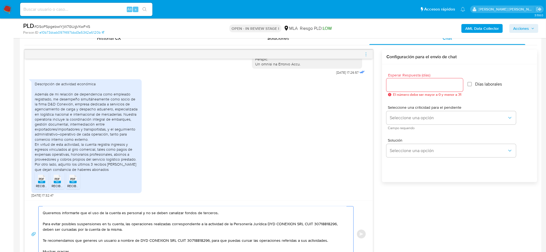
type textarea "Buenas tardes Valentino, Hemos recibido correctamente la información y document…"
click at [415, 87] on input "Esperar Respuesta (días)" at bounding box center [424, 84] width 77 height 7
type input "1"
click at [420, 124] on div "Seleccione una criticidad para el pendiente Seleccione una opción Campo requeri…" at bounding box center [451, 117] width 130 height 24
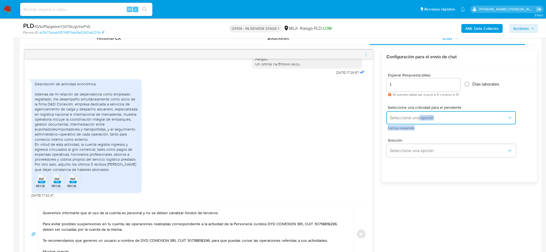
click at [418, 120] on button "Seleccione una opción" at bounding box center [451, 117] width 130 height 13
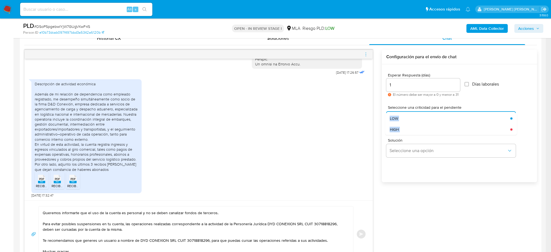
click at [405, 131] on div "HIGH" at bounding box center [448, 129] width 117 height 11
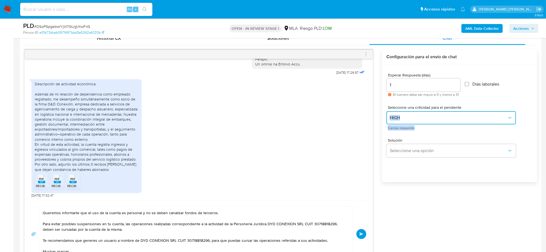
scroll to position [345, 0]
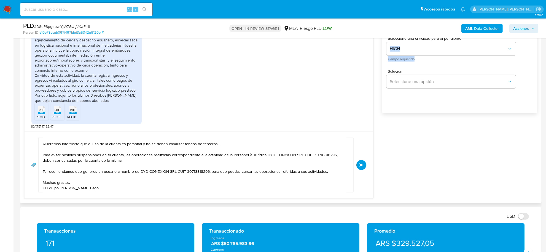
click at [362, 163] on span "Enviar" at bounding box center [361, 164] width 4 height 3
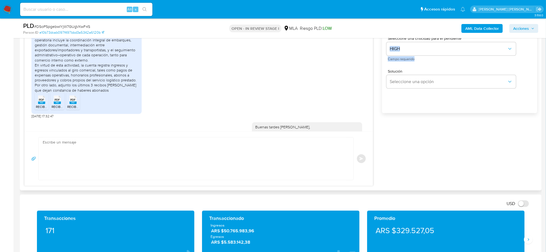
scroll to position [409, 0]
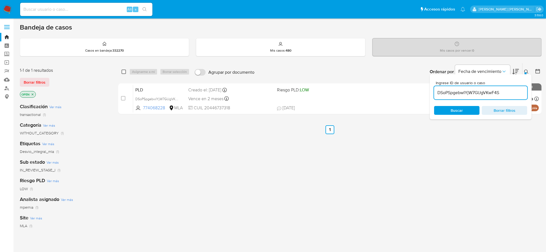
click at [126, 71] on input "checkbox" at bounding box center [124, 71] width 4 height 4
checkbox input "true"
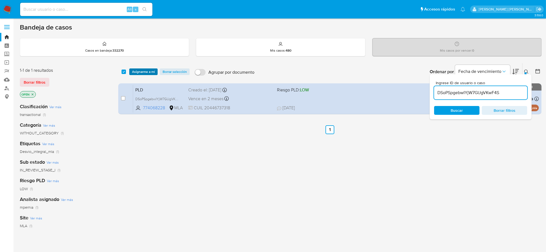
click at [133, 71] on span "Asignarme a mí" at bounding box center [143, 72] width 23 height 6
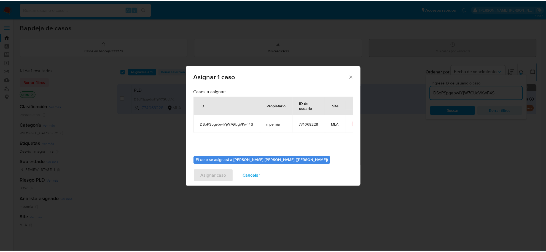
scroll to position [28, 0]
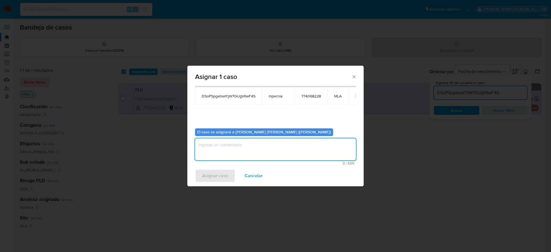
click at [263, 151] on textarea "assign-modal" at bounding box center [275, 149] width 161 height 22
type textarea "-"
click at [209, 172] on span "Asignar caso" at bounding box center [215, 176] width 26 height 12
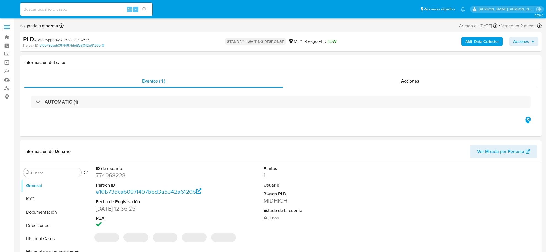
select select "10"
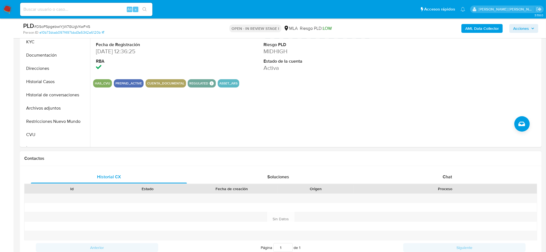
scroll to position [138, 0]
click at [448, 174] on span "Chat" at bounding box center [447, 176] width 9 height 6
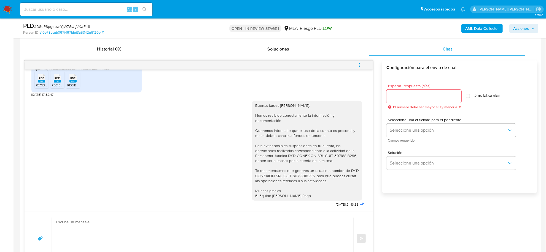
scroll to position [276, 0]
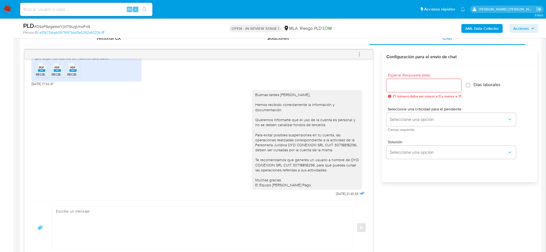
click at [361, 52] on icon "menu-action" at bounding box center [359, 54] width 5 height 5
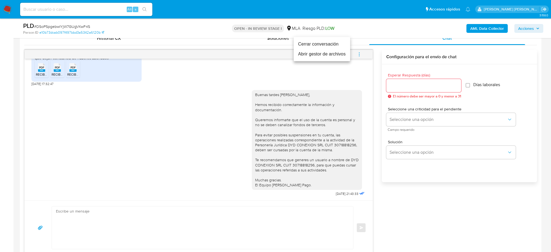
click at [327, 44] on li "Cerrar conversación" at bounding box center [322, 44] width 57 height 10
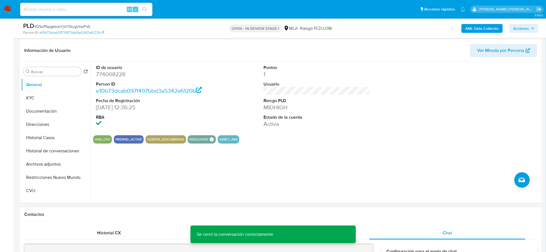
scroll to position [69, 0]
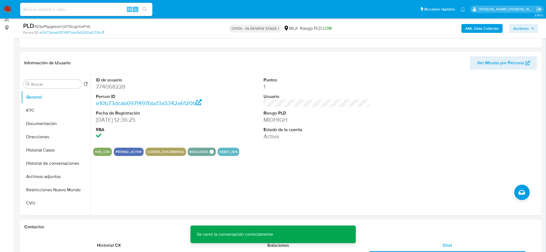
drag, startPoint x: 522, startPoint y: 25, endPoint x: 493, endPoint y: 33, distance: 30.0
click at [522, 26] on span "Acciones" at bounding box center [521, 28] width 16 height 9
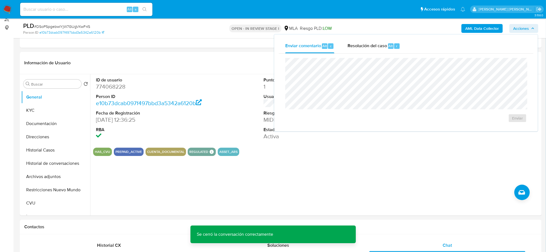
click at [394, 53] on div "Enviar" at bounding box center [406, 89] width 255 height 73
click at [389, 47] on span "Alt" at bounding box center [391, 45] width 4 height 5
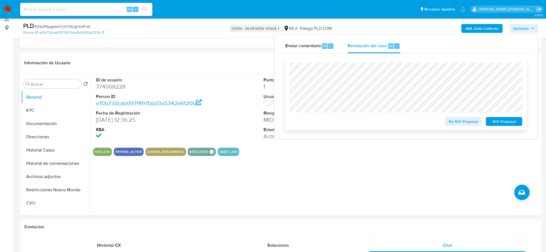
click at [457, 121] on span "No ROI Proposal" at bounding box center [463, 121] width 29 height 8
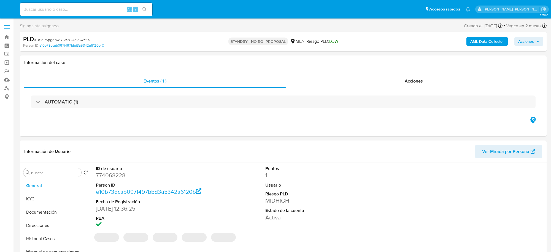
select select "10"
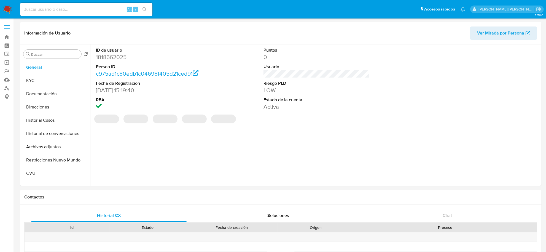
select select "10"
click at [47, 120] on button "Historial Casos" at bounding box center [53, 120] width 65 height 13
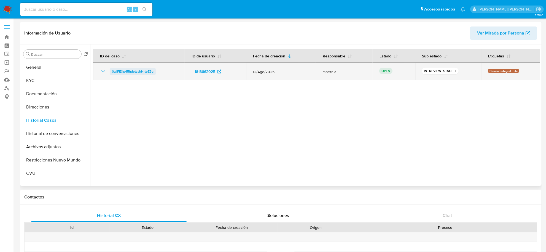
click at [134, 72] on span "0wjFIDlp45hdetzyhNrteZ3g" at bounding box center [133, 71] width 42 height 7
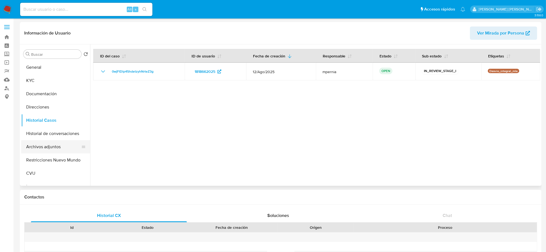
click at [56, 147] on button "Archivos adjuntos" at bounding box center [53, 146] width 65 height 13
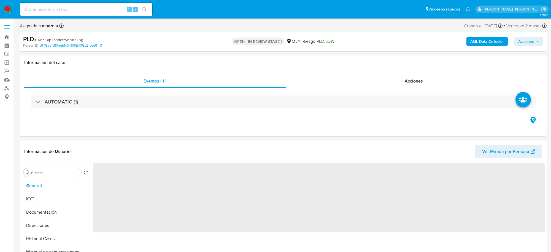
select select "10"
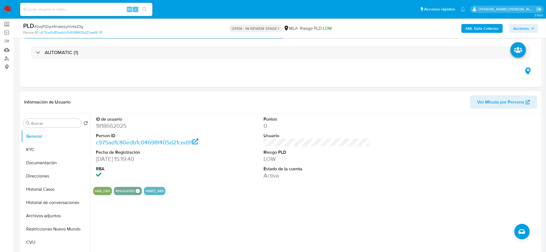
scroll to position [69, 0]
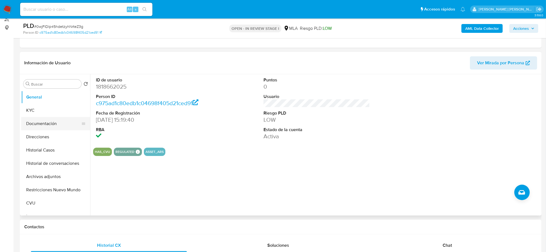
click at [34, 125] on button "Documentación" at bounding box center [53, 123] width 65 height 13
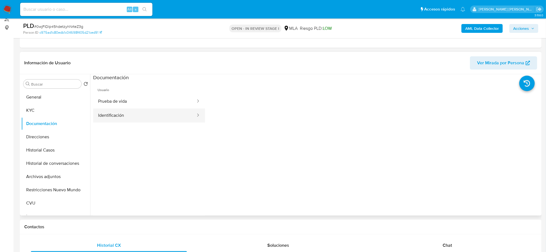
click at [169, 110] on button "Identificación" at bounding box center [144, 115] width 103 height 14
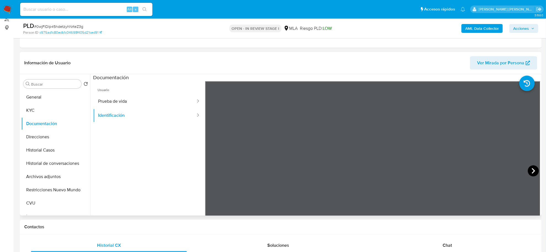
click at [532, 169] on icon at bounding box center [533, 170] width 11 height 11
click at [115, 99] on button "Prueba de vida" at bounding box center [144, 101] width 103 height 14
click at [33, 111] on button "KYC" at bounding box center [53, 110] width 65 height 13
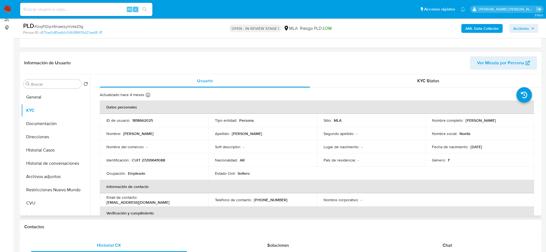
click at [462, 118] on div "Nombre completo : Noelia Belen Frisicaro" at bounding box center [479, 120] width 95 height 5
drag, startPoint x: 464, startPoint y: 121, endPoint x: 505, endPoint y: 119, distance: 40.9
click at [505, 119] on div "Nombre completo : Noelia Belen Frisicaro" at bounding box center [479, 120] width 95 height 5
click at [463, 30] on button "AML Data Collector" at bounding box center [481, 28] width 41 height 9
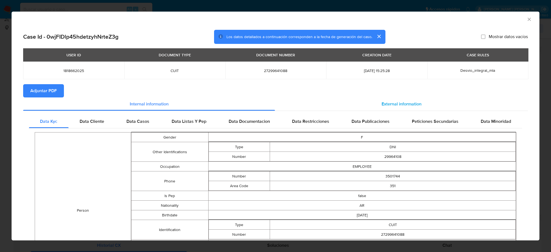
click at [396, 99] on div "External information" at bounding box center [401, 103] width 253 height 13
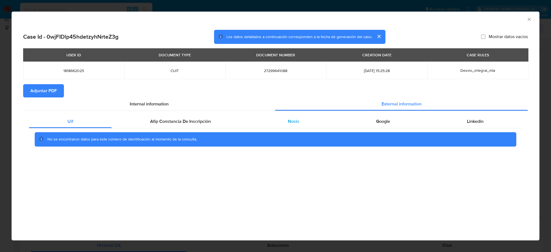
click at [292, 123] on span "Nosis" at bounding box center [293, 121] width 11 height 6
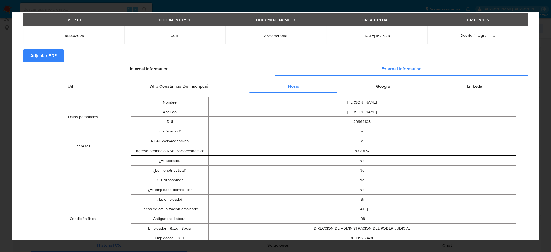
scroll to position [136, 0]
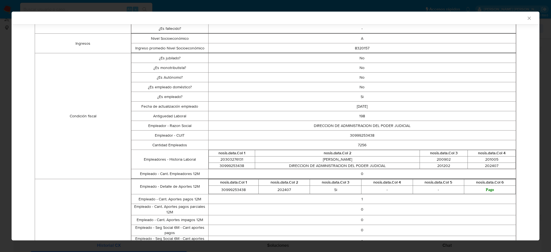
click at [369, 136] on td "30999253438" at bounding box center [362, 135] width 308 height 10
copy td "30999253438"
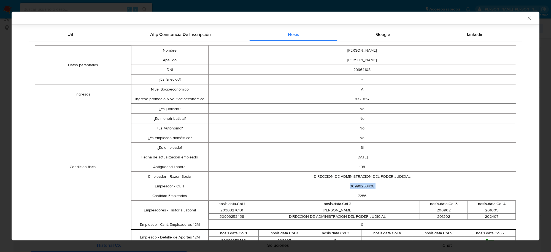
scroll to position [0, 0]
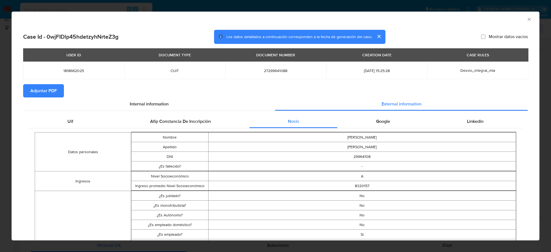
click at [27, 88] on button "Adjuntar PDF" at bounding box center [43, 90] width 41 height 13
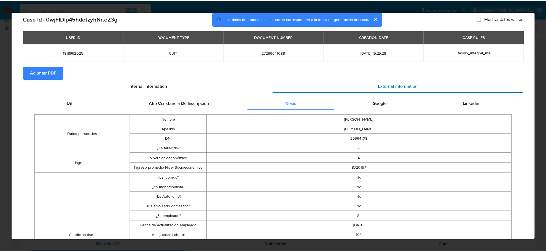
scroll to position [33, 0]
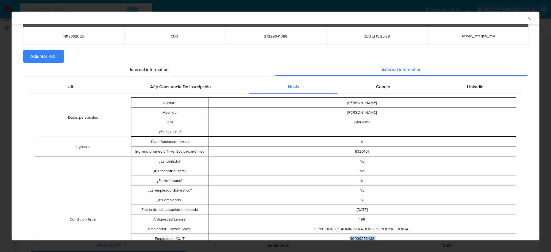
click at [527, 19] on icon "Cerrar ventana" at bounding box center [530, 18] width 6 height 6
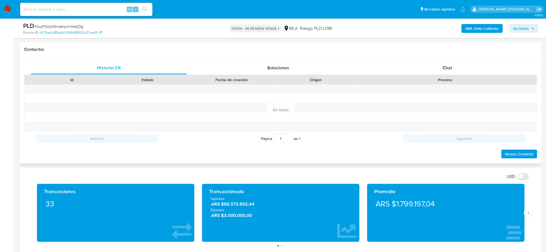
scroll to position [276, 0]
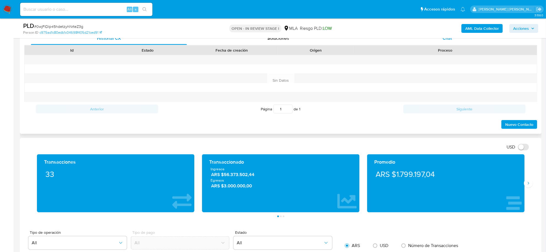
click at [447, 40] on div "Asignado a mpernia Asignado el: 18/08/2025 14:11:38 Creado el: 12/08/2025 Cread…" at bounding box center [281, 244] width 522 height 997
click at [447, 40] on span "Chat" at bounding box center [447, 38] width 9 height 6
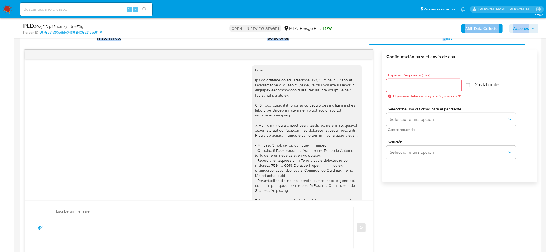
scroll to position [293, 0]
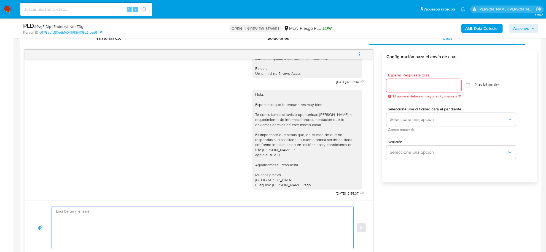
click at [136, 217] on textarea at bounding box center [201, 227] width 291 height 42
paste textarea "Hola , En función de las operaciones registradas en tu cuenta de Mercado Pago, …"
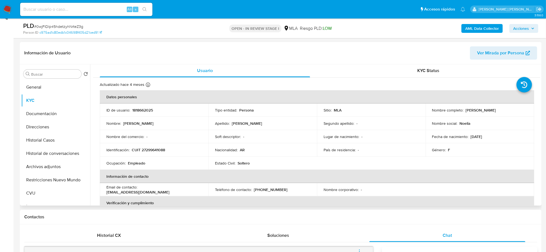
scroll to position [0, 0]
drag, startPoint x: 463, startPoint y: 109, endPoint x: 487, endPoint y: 111, distance: 23.8
click at [487, 111] on div "Nombre completo : Noelia Belen Frisicaro" at bounding box center [479, 110] width 95 height 5
copy div "Noelia Belen"
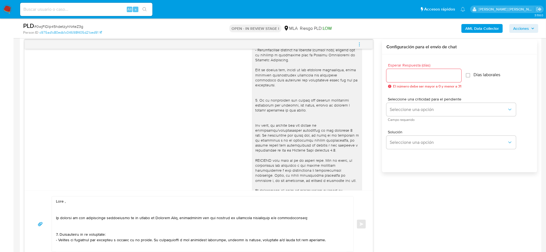
scroll to position [224, 0]
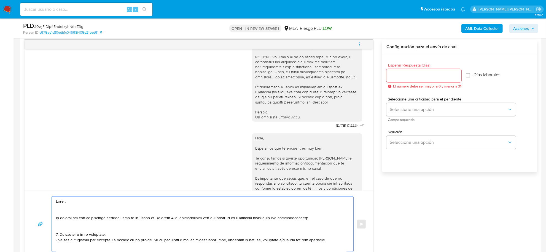
click at [65, 203] on textarea at bounding box center [201, 223] width 291 height 55
paste textarea "Noelia Belen"
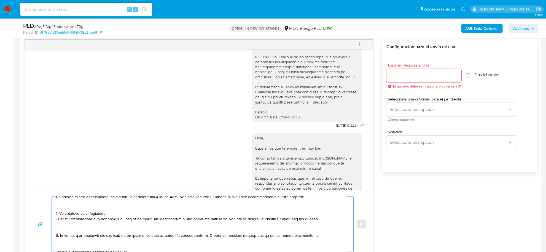
scroll to position [28, 0]
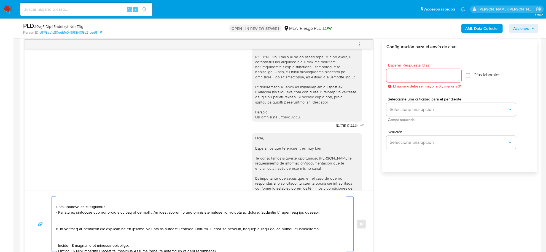
drag, startPoint x: 232, startPoint y: 218, endPoint x: 185, endPoint y: 229, distance: 48.4
click at [185, 229] on textarea at bounding box center [201, 223] width 291 height 55
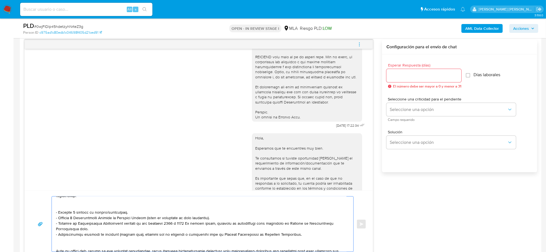
scroll to position [0, 0]
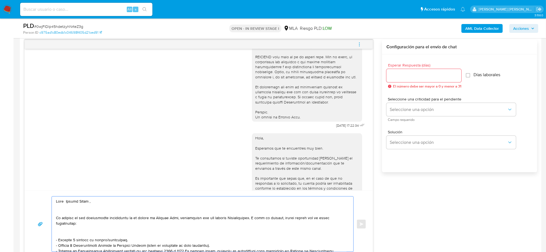
drag, startPoint x: 259, startPoint y: 219, endPoint x: 335, endPoint y: 226, distance: 77.0
click at [335, 226] on textarea at bounding box center [201, 223] width 291 height 55
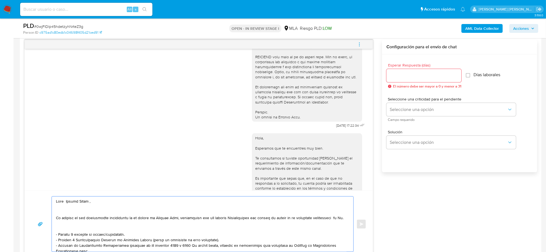
paste textarea "Rafael Armando Paredes CUIT 20316004432"
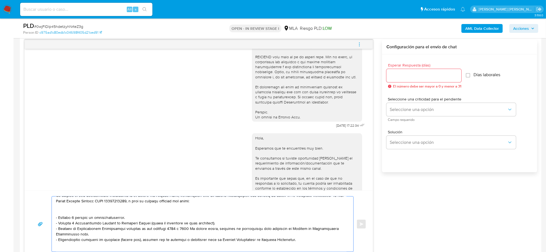
scroll to position [34, 0]
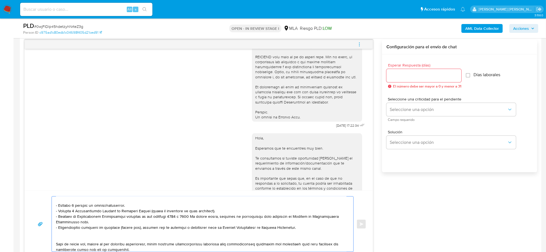
drag, startPoint x: 105, startPoint y: 205, endPoint x: 129, endPoint y: 208, distance: 23.9
click at [129, 208] on textarea at bounding box center [201, 223] width 291 height 55
click at [83, 217] on textarea at bounding box center [201, 223] width 291 height 55
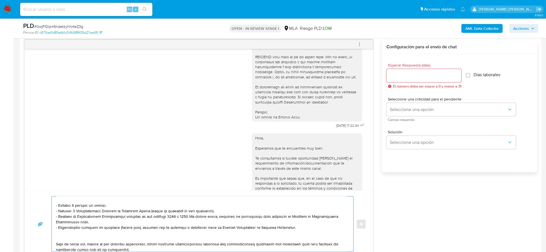
click at [170, 221] on textarea at bounding box center [201, 223] width 291 height 55
click at [193, 218] on textarea at bounding box center [201, 223] width 291 height 55
drag, startPoint x: 184, startPoint y: 217, endPoint x: 169, endPoint y: 215, distance: 15.3
click at [169, 215] on textarea at bounding box center [201, 223] width 291 height 55
drag, startPoint x: 180, startPoint y: 218, endPoint x: 182, endPoint y: 221, distance: 4.1
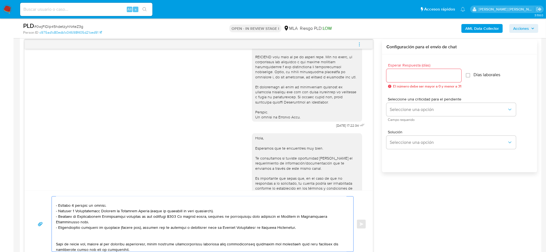
click at [182, 221] on textarea at bounding box center [201, 223] width 291 height 55
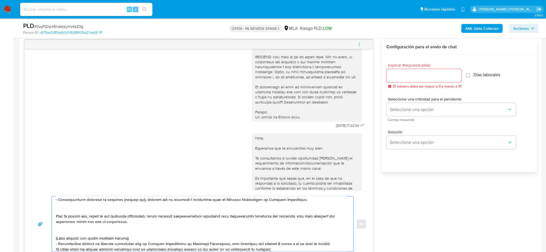
scroll to position [69, 0]
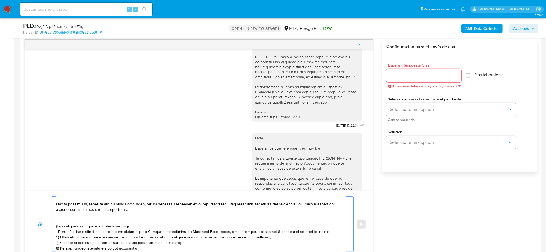
click at [81, 210] on textarea at bounding box center [201, 223] width 291 height 55
paste textarea "Rafael Armando Paredes CUIT 20316004432"
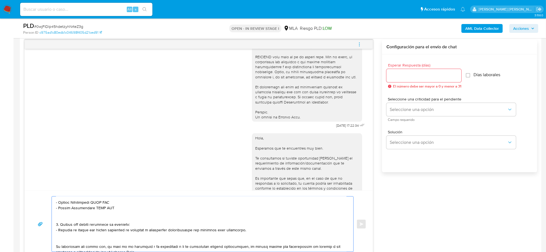
scroll to position [144, 0]
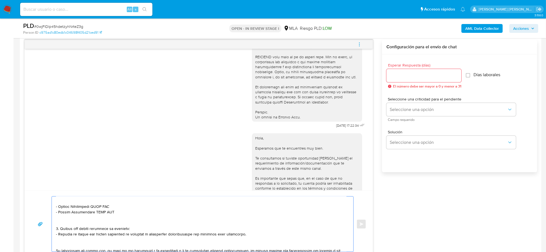
drag, startPoint x: 57, startPoint y: 224, endPoint x: 255, endPoint y: 236, distance: 199.1
click at [255, 236] on textarea at bounding box center [201, 223] width 291 height 55
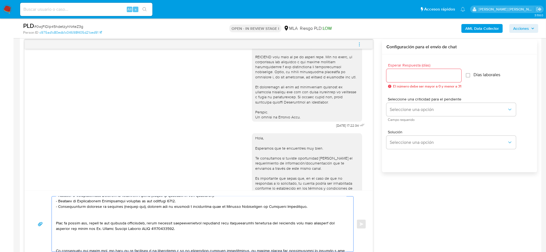
click at [101, 243] on textarea at bounding box center [201, 223] width 291 height 55
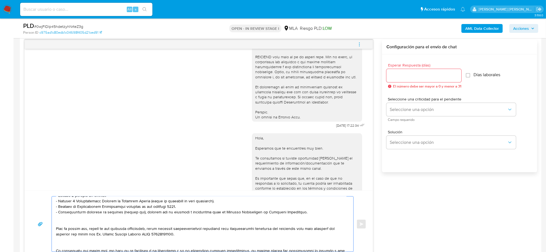
click at [83, 219] on textarea at bounding box center [201, 223] width 291 height 55
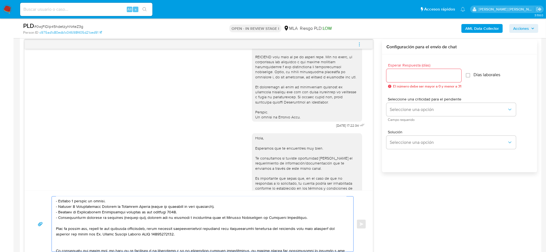
scroll to position [73, 0]
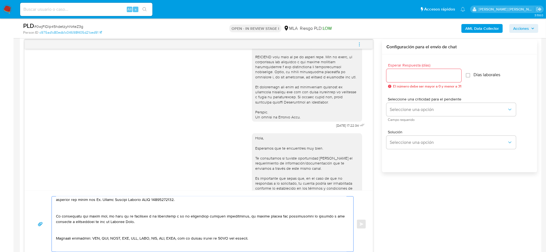
click at [95, 237] on textarea at bounding box center [201, 223] width 291 height 55
click at [188, 239] on textarea at bounding box center [201, 223] width 291 height 55
drag, startPoint x: 108, startPoint y: 238, endPoint x: 202, endPoint y: 237, distance: 94.3
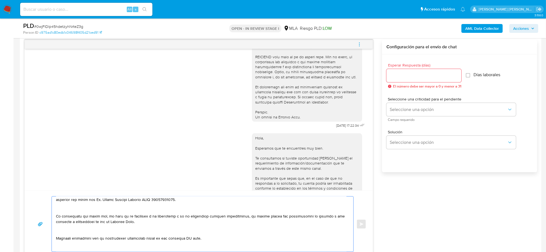
click at [202, 237] on textarea at bounding box center [201, 223] width 291 height 55
click at [116, 240] on textarea at bounding box center [201, 223] width 291 height 55
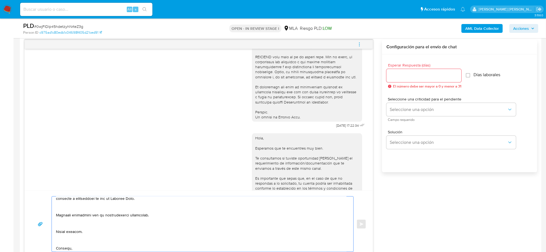
scroll to position [108, 0]
click at [75, 229] on textarea at bounding box center [201, 223] width 291 height 55
click at [69, 242] on textarea at bounding box center [201, 223] width 291 height 55
click at [72, 251] on textarea at bounding box center [201, 223] width 291 height 55
click at [71, 247] on textarea at bounding box center [201, 223] width 291 height 55
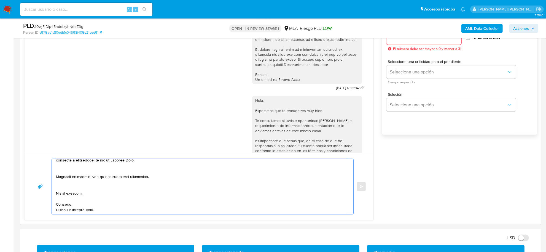
scroll to position [354, 0]
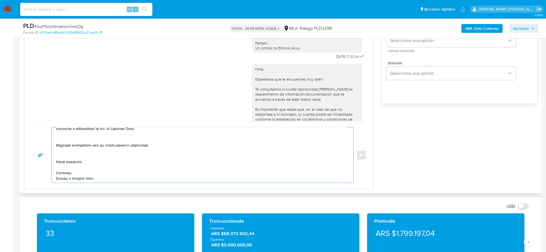
click at [65, 153] on textarea at bounding box center [201, 154] width 291 height 55
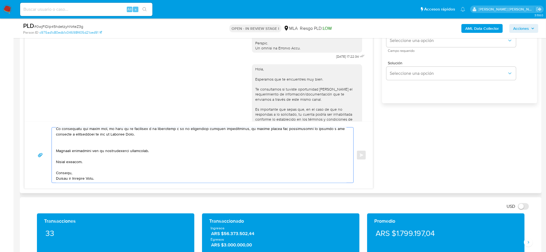
click at [65, 147] on textarea at bounding box center [201, 154] width 291 height 55
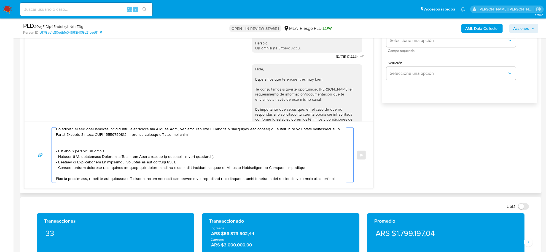
scroll to position [17, 0]
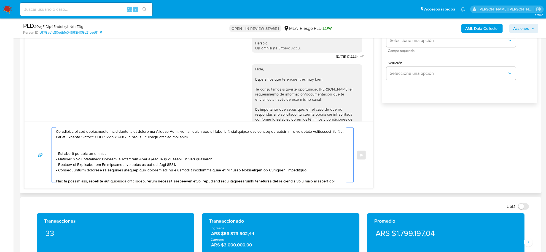
click at [65, 150] on textarea at bounding box center [201, 154] width 291 height 55
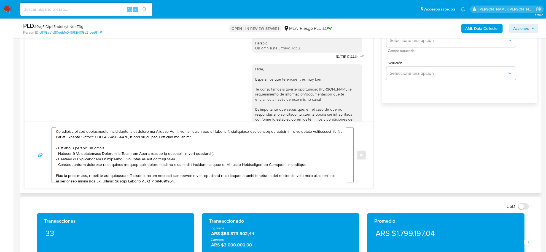
scroll to position [0, 0]
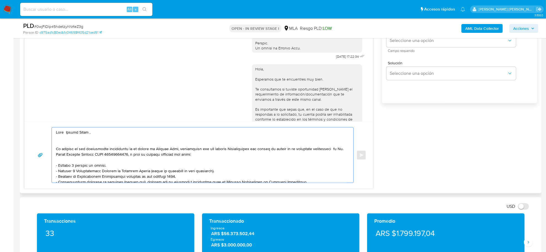
click at [65, 144] on textarea at bounding box center [201, 154] width 291 height 55
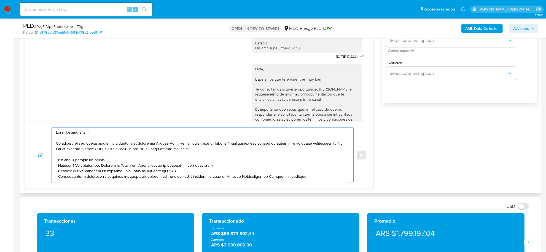
drag, startPoint x: 108, startPoint y: 144, endPoint x: 81, endPoint y: 144, distance: 27.0
click at [81, 144] on textarea at bounding box center [201, 154] width 291 height 55
click at [119, 144] on textarea at bounding box center [201, 154] width 291 height 55
click at [310, 146] on textarea at bounding box center [201, 154] width 291 height 55
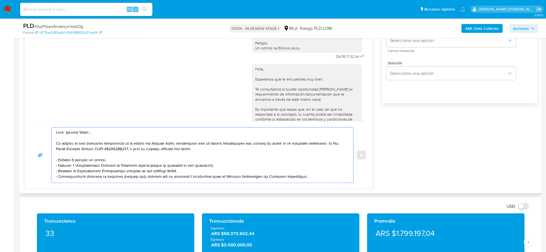
click at [308, 149] on textarea at bounding box center [201, 154] width 291 height 55
click at [337, 144] on textarea at bounding box center [201, 154] width 291 height 55
click at [166, 156] on textarea at bounding box center [201, 154] width 291 height 55
click at [89, 132] on textarea at bounding box center [201, 154] width 291 height 55
click at [132, 161] on textarea at bounding box center [201, 154] width 291 height 55
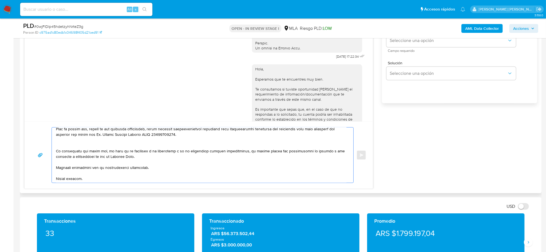
scroll to position [69, 0]
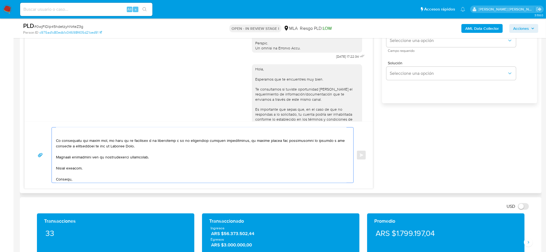
drag, startPoint x: 77, startPoint y: 129, endPoint x: 77, endPoint y: 132, distance: 3.6
click at [77, 130] on textarea at bounding box center [201, 154] width 291 height 55
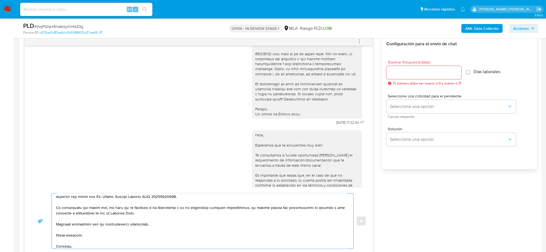
scroll to position [286, 0]
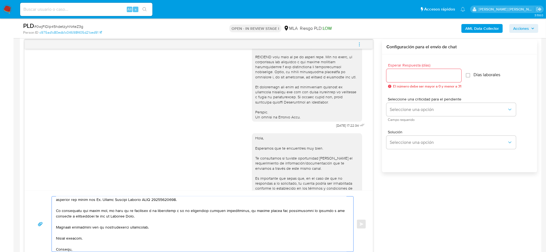
type textarea "Hola Noelia Belen, En función de los ingresos registrados en tu cuenta de Merca…"
click at [407, 77] on input "Esperar Respuesta (días)" at bounding box center [423, 75] width 75 height 7
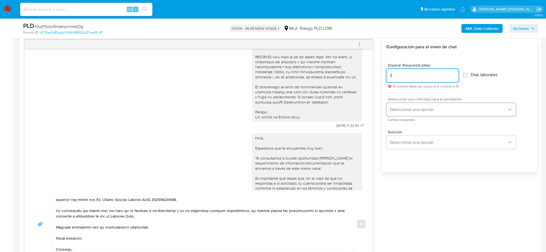
type input "3"
click at [427, 108] on span "Seleccione una opción" at bounding box center [448, 110] width 117 height 6
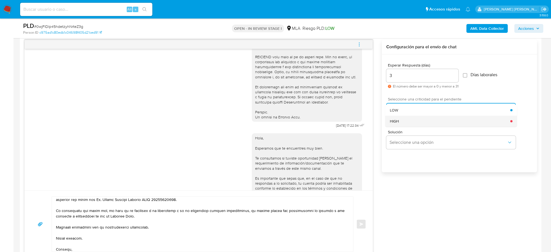
click at [412, 120] on div "HIGH" at bounding box center [450, 120] width 121 height 11
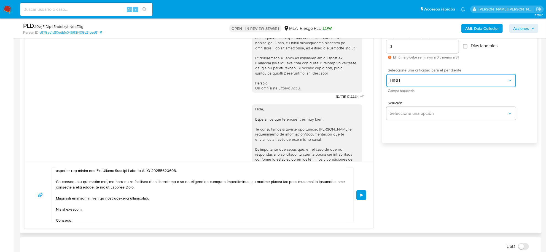
scroll to position [354, 0]
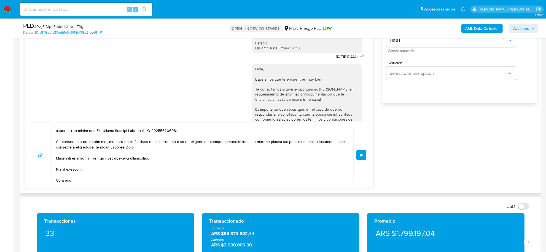
click at [359, 158] on button "Enviar" at bounding box center [361, 155] width 10 height 10
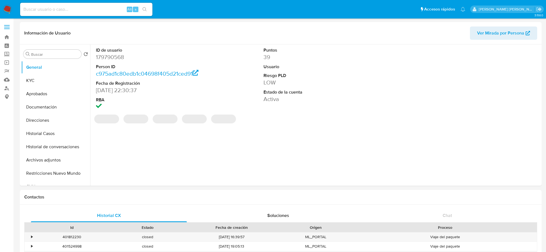
select select "10"
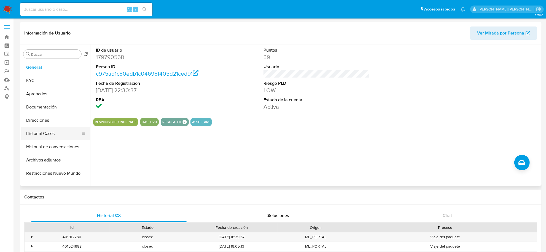
click at [39, 130] on button "Historial Casos" at bounding box center [53, 133] width 65 height 13
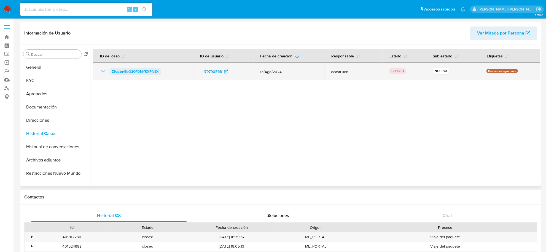
click at [122, 69] on span "Z9gJaq4SpG2OFOMYK0iPfs9X" at bounding box center [135, 71] width 47 height 7
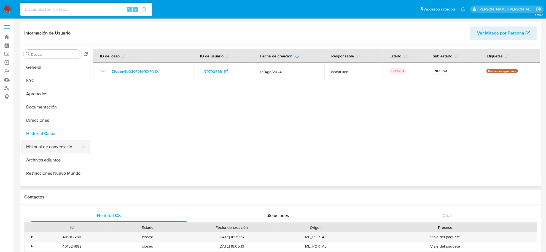
click at [43, 151] on button "Historial de conversaciones" at bounding box center [53, 146] width 65 height 13
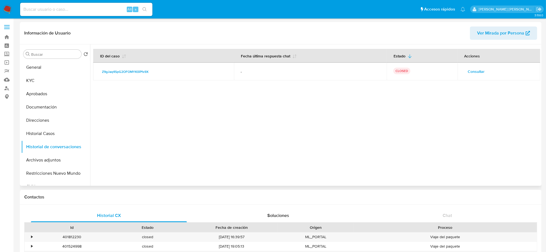
click at [474, 72] on span "Consultar" at bounding box center [476, 72] width 17 height 8
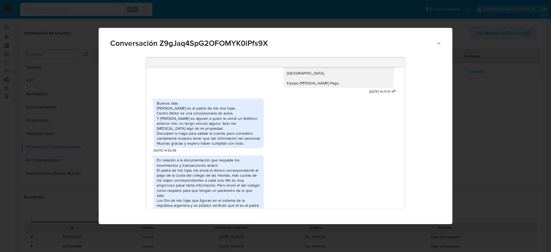
scroll to position [297, 0]
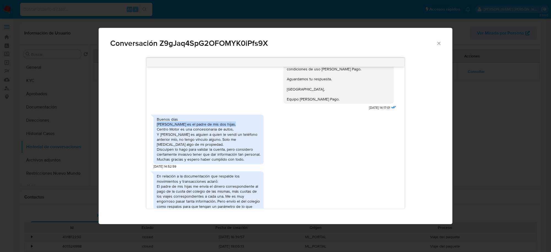
drag, startPoint x: 157, startPoint y: 124, endPoint x: 235, endPoint y: 123, distance: 77.2
click at [235, 123] on div "Buenos días Rafael paredes es el padre de mis dos hijas. Centro Motor es una co…" at bounding box center [209, 139] width 104 height 45
copy div "Rafael paredes es el padre de mis dos hijas."
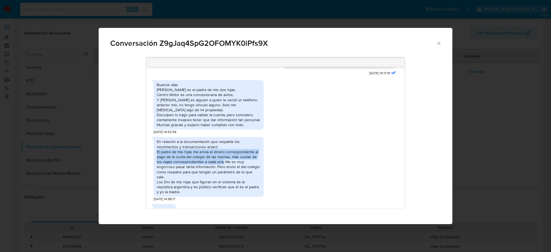
drag, startPoint x: 157, startPoint y: 152, endPoint x: 223, endPoint y: 160, distance: 66.7
click at [223, 160] on div "En relación a la documentación que respalde los movimientos y transacciones acl…" at bounding box center [209, 166] width 104 height 55
click at [194, 160] on div "En relación a la documentación que respalde los movimientos y transacciones acl…" at bounding box center [209, 166] width 104 height 55
drag, startPoint x: 193, startPoint y: 151, endPoint x: 224, endPoint y: 161, distance: 31.9
click at [224, 161] on div "En relación a la documentación que respalde los movimientos y transacciones acl…" at bounding box center [209, 166] width 104 height 55
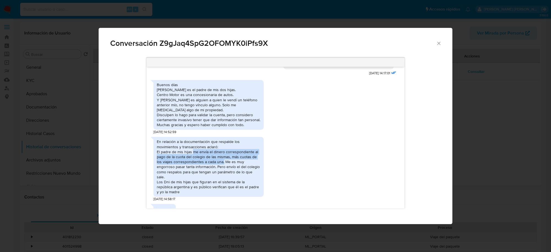
copy div "me envía el dinero correspondiente al pago de la cuota del colegio de las misma…"
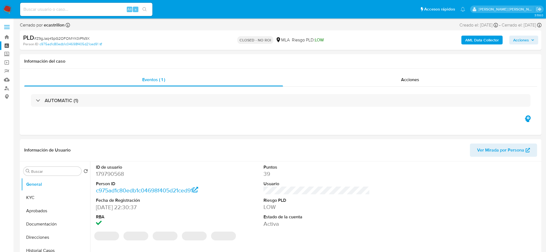
select select "10"
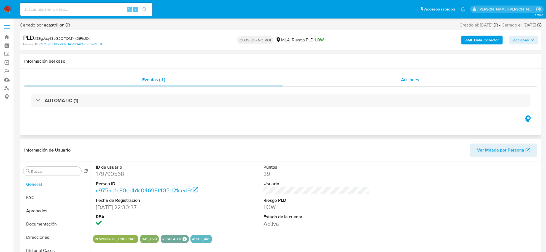
click at [423, 86] on div "Acciones" at bounding box center [410, 79] width 254 height 13
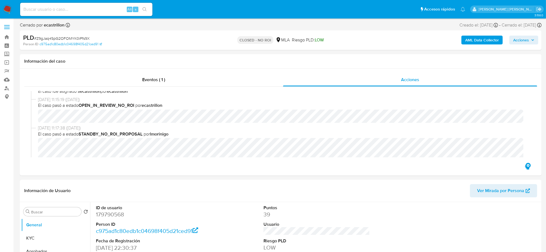
scroll to position [34, 0]
click at [112, 216] on dd "179790568" at bounding box center [149, 214] width 106 height 8
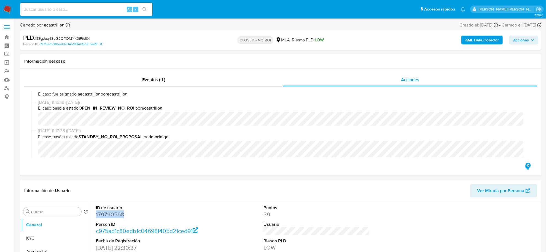
click at [112, 216] on dd "179790568" at bounding box center [149, 214] width 106 height 8
copy dd "179790568"
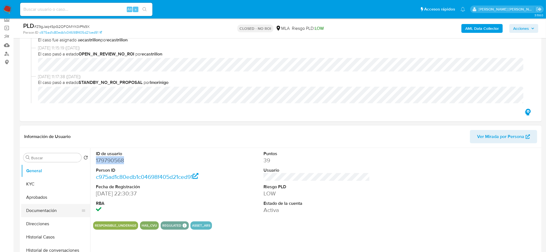
click at [42, 209] on button "Documentación" at bounding box center [53, 210] width 65 height 13
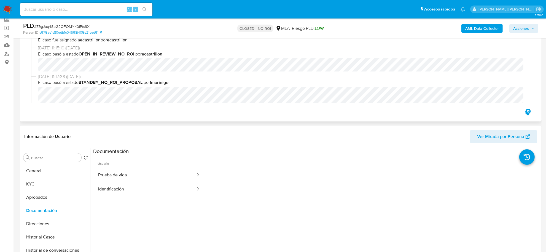
scroll to position [69, 0]
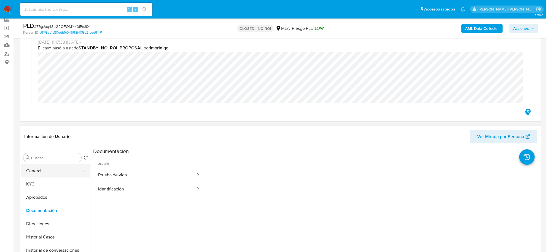
click at [48, 166] on button "General" at bounding box center [53, 170] width 65 height 13
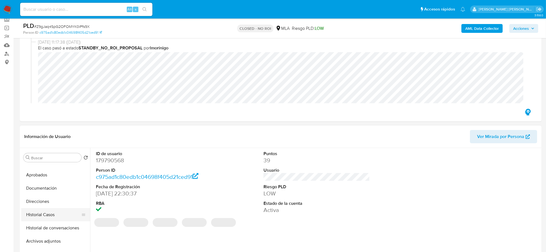
scroll to position [34, 0]
click at [45, 228] on button "Archivos adjuntos" at bounding box center [53, 228] width 65 height 13
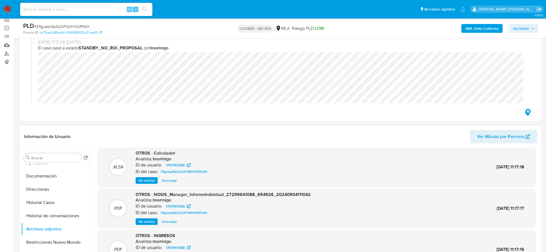
scroll to position [69, 0]
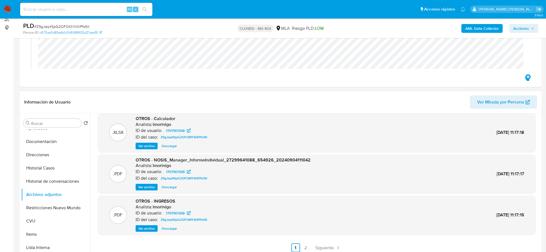
click at [146, 228] on span "Ver archivo" at bounding box center [146, 228] width 17 height 6
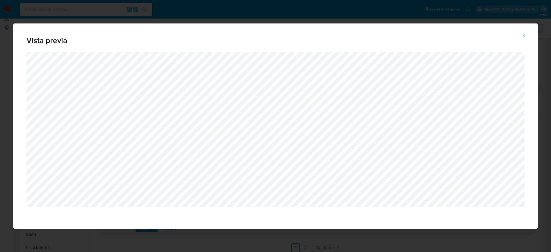
click at [525, 37] on icon "Attachment preview" at bounding box center [524, 35] width 4 height 4
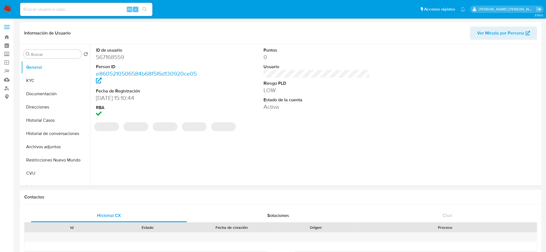
select select "10"
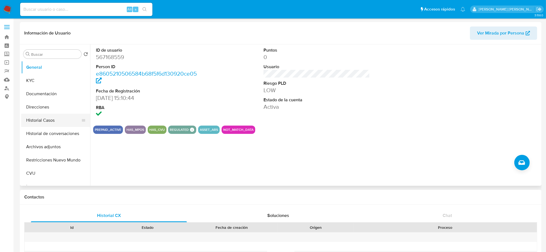
click at [34, 122] on button "Historial Casos" at bounding box center [53, 120] width 65 height 13
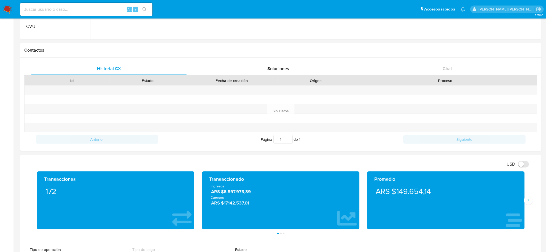
scroll to position [138, 0]
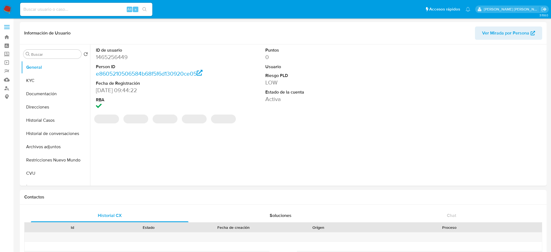
select select "10"
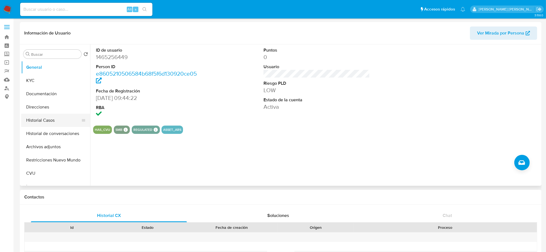
click at [48, 119] on button "Historial Casos" at bounding box center [53, 120] width 65 height 13
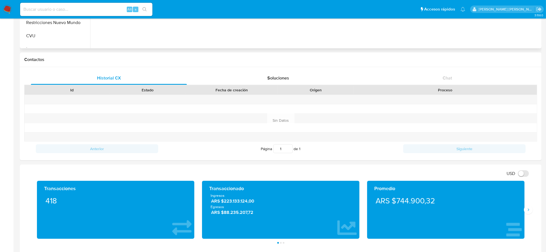
scroll to position [138, 0]
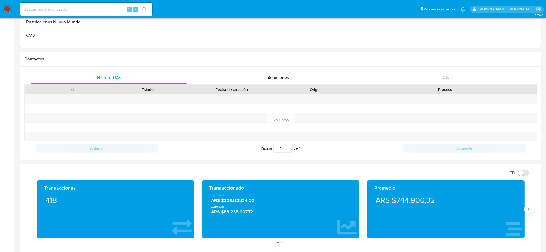
click at [525, 209] on button "Siguiente" at bounding box center [528, 209] width 9 height 9
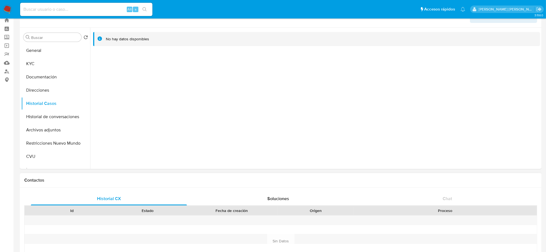
scroll to position [0, 0]
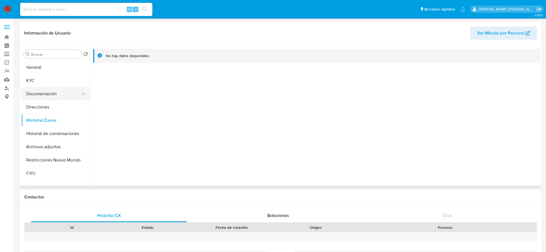
click at [48, 92] on button "Documentación" at bounding box center [53, 93] width 65 height 13
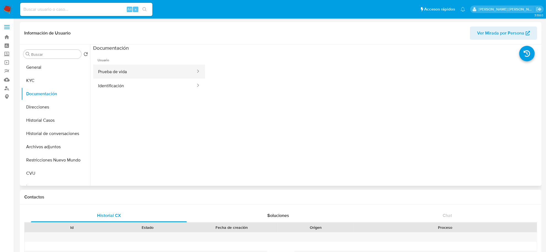
click at [149, 76] on button "Prueba de vida" at bounding box center [144, 72] width 103 height 14
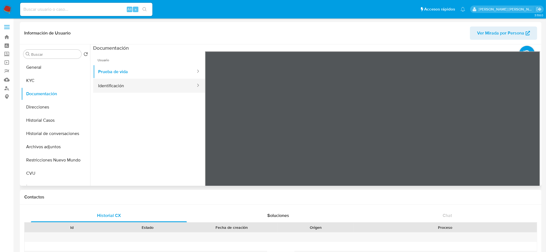
click at [99, 88] on button "Identificación" at bounding box center [144, 86] width 103 height 14
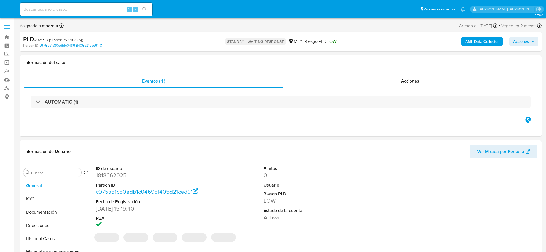
select select "10"
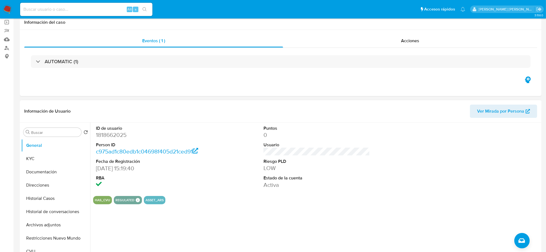
scroll to position [103, 0]
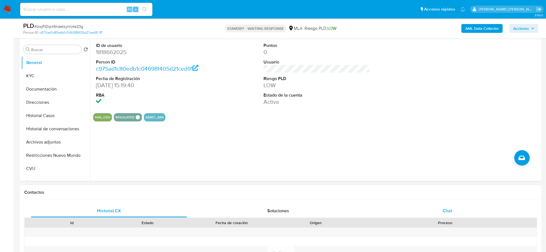
click at [452, 208] on span "Chat" at bounding box center [447, 210] width 9 height 6
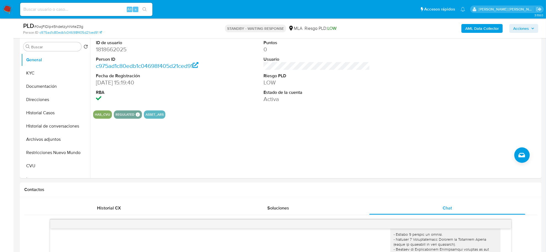
scroll to position [0, 0]
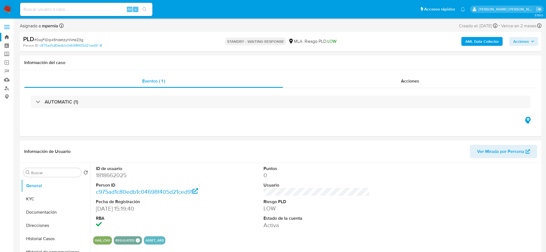
click at [5, 35] on link "Bandeja" at bounding box center [33, 37] width 66 height 9
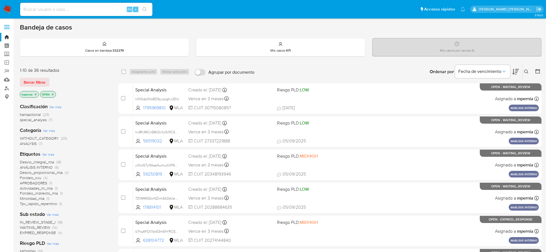
click at [35, 115] on span "transactional" at bounding box center [30, 115] width 21 height 6
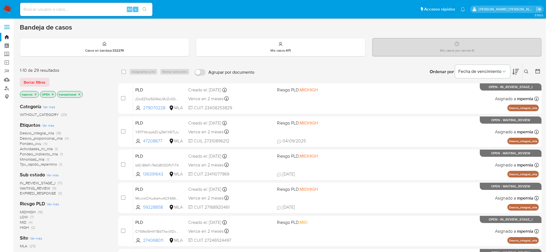
click at [36, 95] on icon "close-filter" at bounding box center [35, 94] width 3 height 3
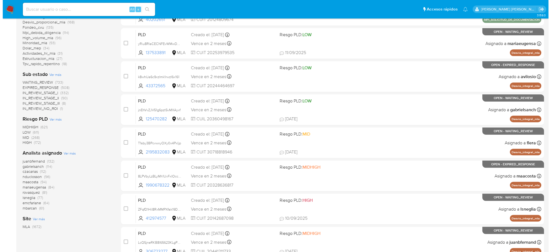
scroll to position [138, 0]
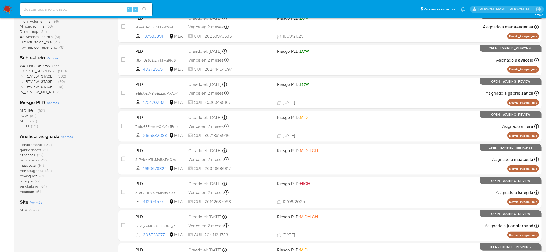
click at [68, 138] on span "Ver más" at bounding box center [67, 136] width 12 height 5
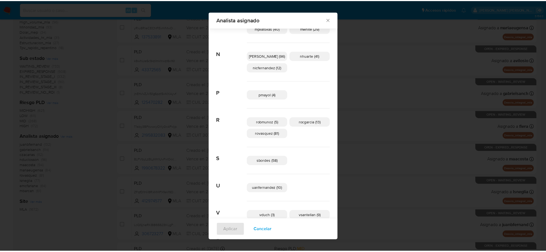
scroll to position [340, 0]
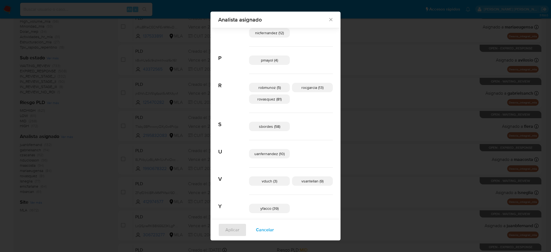
click at [328, 20] on icon "Cerrar" at bounding box center [331, 20] width 6 height 6
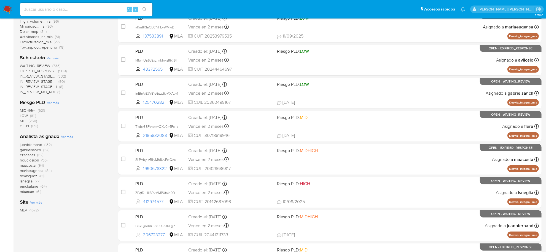
click at [75, 10] on input at bounding box center [86, 9] width 132 height 7
paste input "59228858"
type input "59228858"
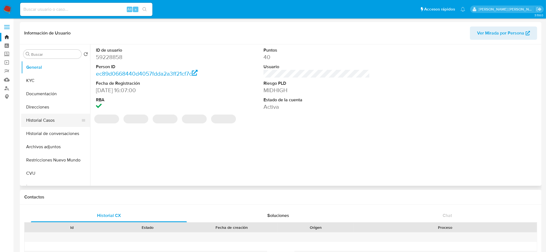
click at [53, 119] on button "Historial Casos" at bounding box center [53, 120] width 65 height 13
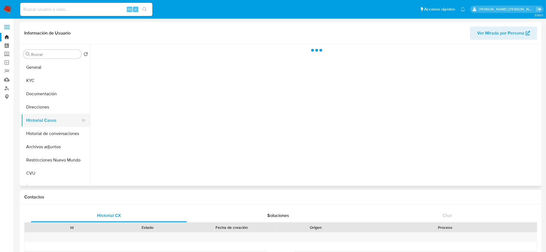
select select "10"
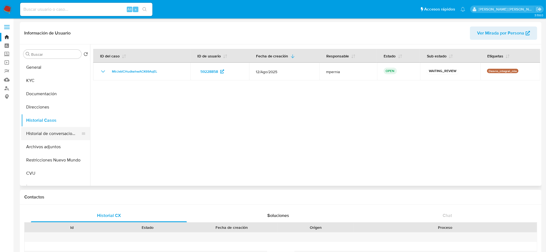
click at [56, 134] on button "Historial de conversaciones" at bounding box center [53, 133] width 65 height 13
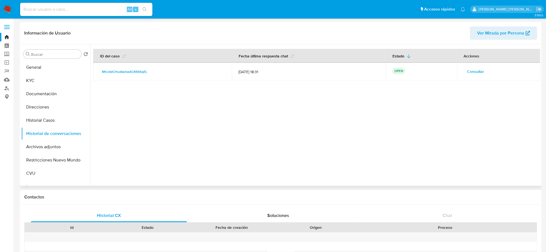
click at [469, 71] on span "Consultar" at bounding box center [476, 72] width 17 height 8
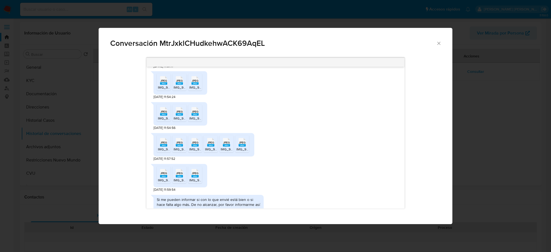
scroll to position [159, 0]
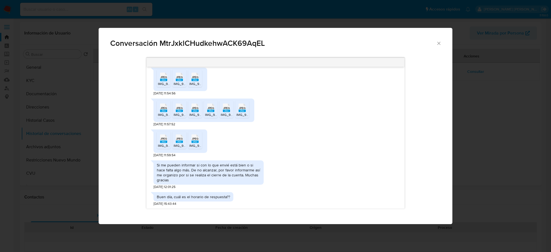
click at [439, 45] on icon "Cerrar" at bounding box center [439, 44] width 6 height 6
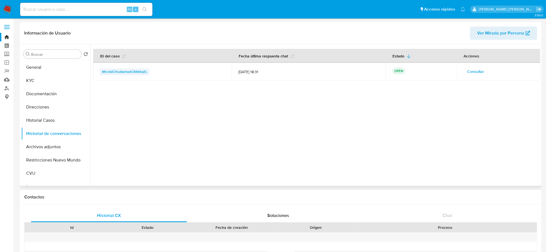
drag, startPoint x: 154, startPoint y: 72, endPoint x: 101, endPoint y: 69, distance: 53.3
click at [101, 69] on div "MtrJxklCHudkehwACK69AqEL" at bounding box center [162, 71] width 125 height 7
click at [83, 10] on input at bounding box center [86, 9] width 132 height 7
paste input "86870273"
type input "86870273"
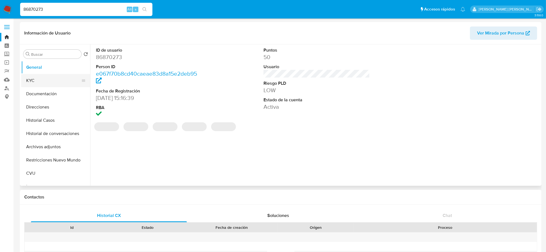
select select "10"
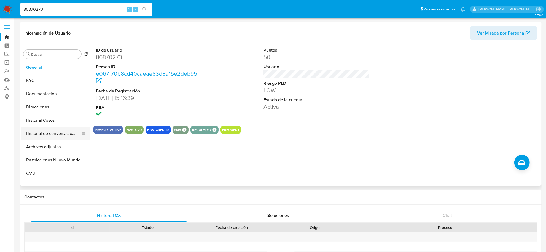
click at [49, 133] on button "Historial de conversaciones" at bounding box center [53, 133] width 65 height 13
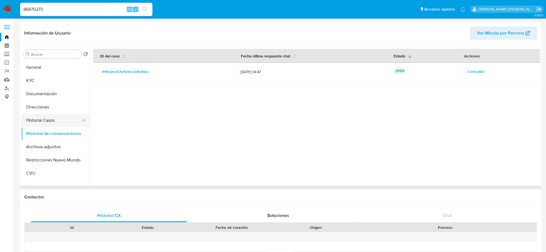
click at [46, 119] on button "Historial Casos" at bounding box center [53, 120] width 65 height 13
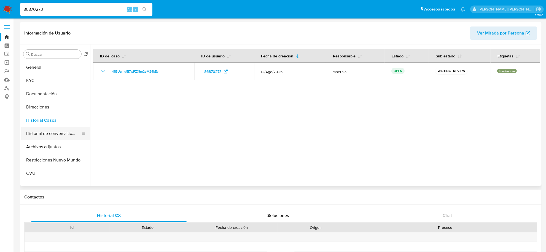
click at [50, 135] on button "Historial de conversaciones" at bounding box center [53, 133] width 65 height 13
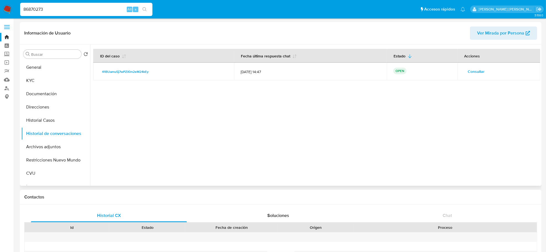
click at [469, 72] on span "Consultar" at bounding box center [476, 72] width 17 height 8
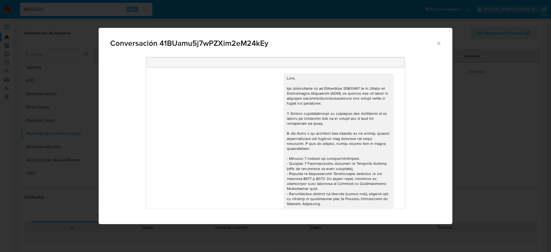
scroll to position [445, 0]
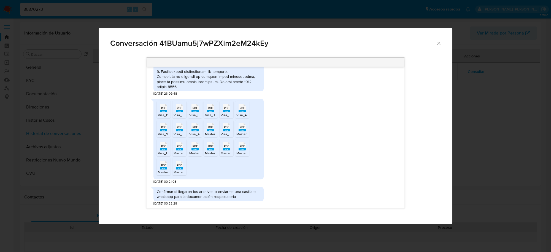
click at [438, 45] on icon "Cerrar" at bounding box center [439, 44] width 6 height 6
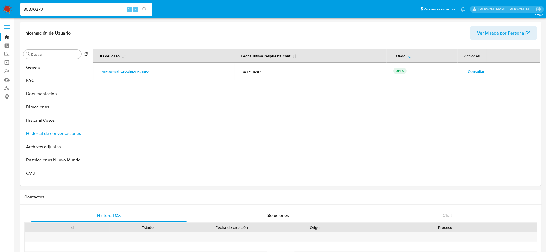
drag, startPoint x: 42, startPoint y: 7, endPoint x: 16, endPoint y: 7, distance: 26.2
click at [16, 7] on nav "Pausado Ver notificaciones 86870273 Alt s Accesos rápidos Presiona las siguient…" at bounding box center [273, 9] width 546 height 18
paste input "13639164"
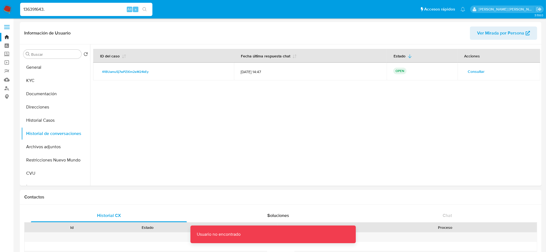
click at [70, 4] on div "136391643. Alt s" at bounding box center [86, 9] width 132 height 13
click at [66, 7] on input "136391643." at bounding box center [86, 9] width 132 height 7
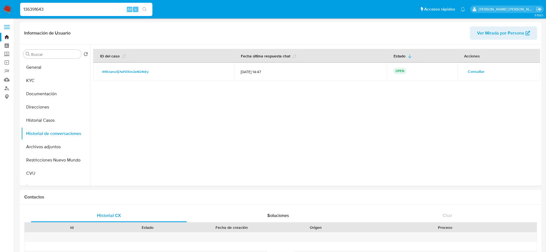
type input "136391643"
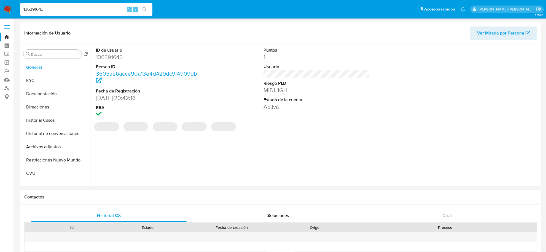
select select "10"
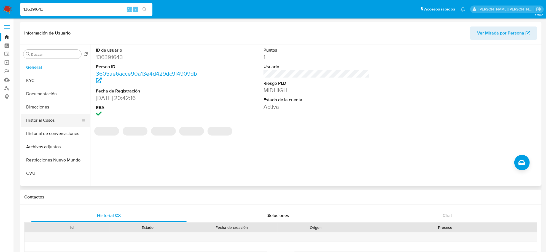
click at [49, 117] on button "Historial Casos" at bounding box center [53, 120] width 65 height 13
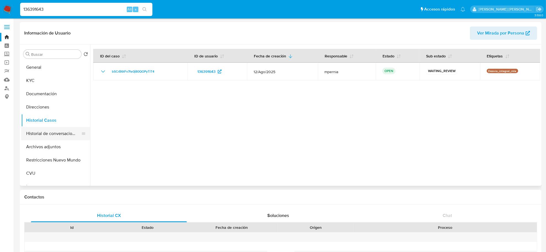
click at [49, 131] on button "Historial de conversaciones" at bounding box center [53, 133] width 65 height 13
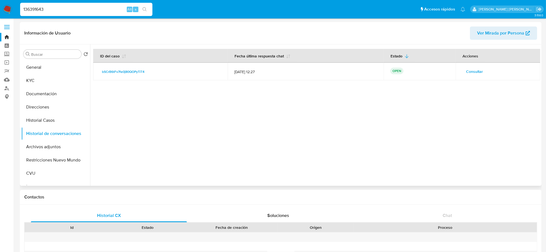
click at [464, 72] on button "Consultar" at bounding box center [474, 71] width 25 height 9
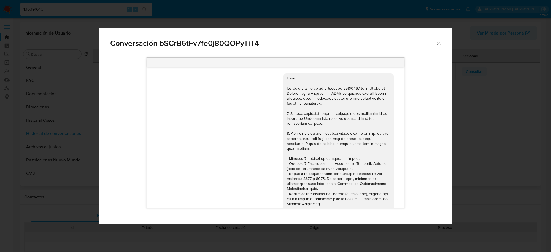
scroll to position [303, 0]
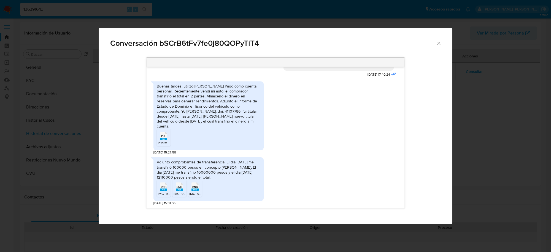
click at [440, 43] on icon "Cerrar" at bounding box center [439, 44] width 6 height 6
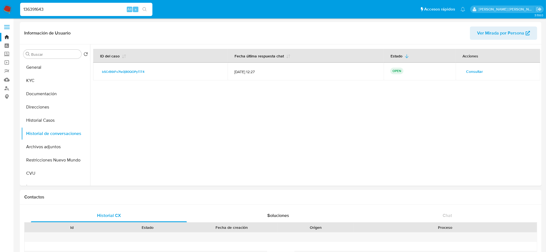
click at [31, 8] on input "136391643" at bounding box center [86, 9] width 132 height 7
paste input "8714571"
type input "187145713"
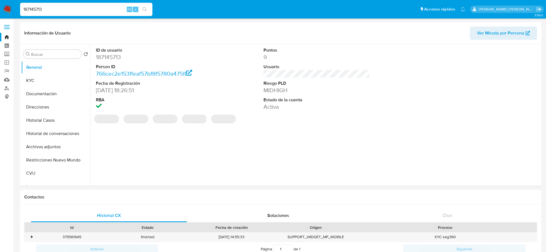
select select "10"
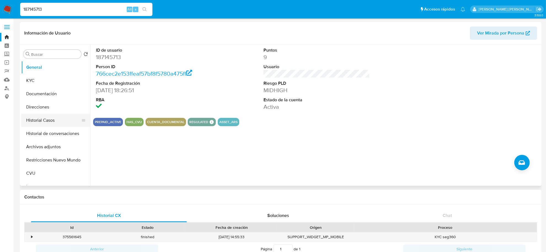
click at [47, 121] on button "Historial Casos" at bounding box center [53, 120] width 65 height 13
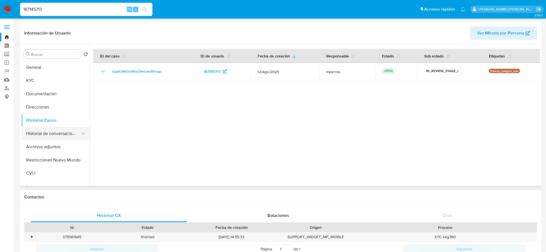
click at [51, 136] on button "Historial de conversaciones" at bounding box center [53, 133] width 65 height 13
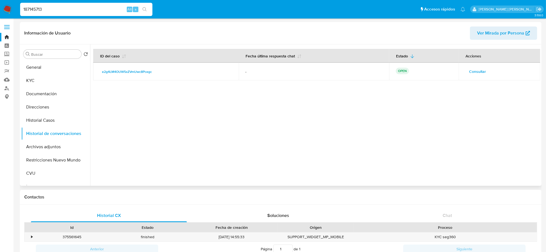
click at [471, 72] on span "Consultar" at bounding box center [477, 72] width 17 height 8
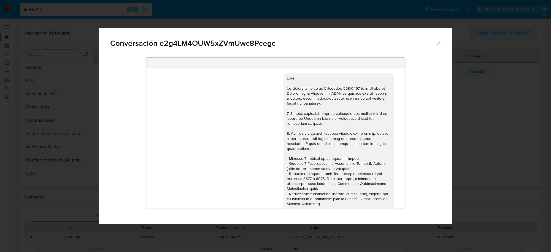
scroll to position [292, 0]
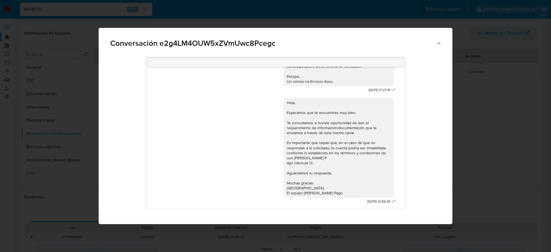
click at [439, 44] on icon "Cerrar" at bounding box center [439, 44] width 6 height 6
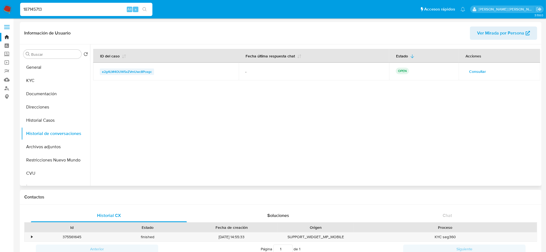
click at [130, 72] on span "e2g4LM4OUW5xZVmUwc8Pcegc" at bounding box center [127, 71] width 50 height 7
click at [84, 10] on input "187145713" at bounding box center [86, 9] width 132 height 7
paste input "274068011"
type input "274068011"
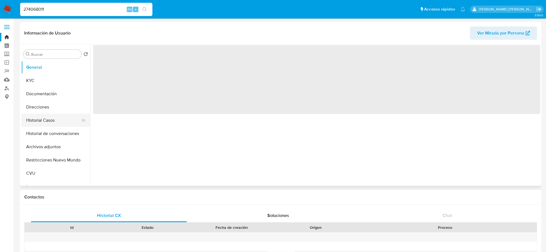
click at [41, 123] on button "Historial Casos" at bounding box center [53, 120] width 65 height 13
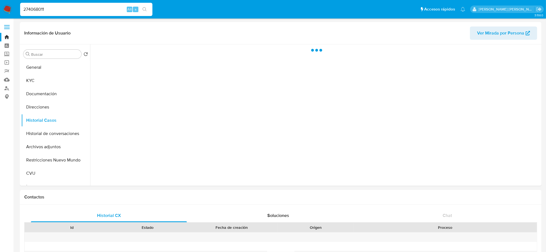
select select "10"
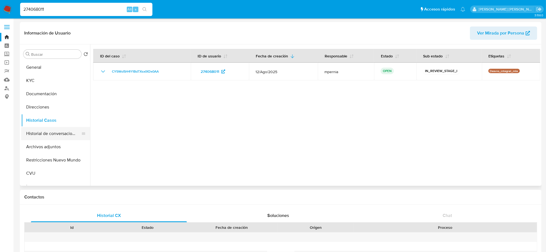
click at [54, 137] on button "Historial de conversaciones" at bounding box center [53, 133] width 65 height 13
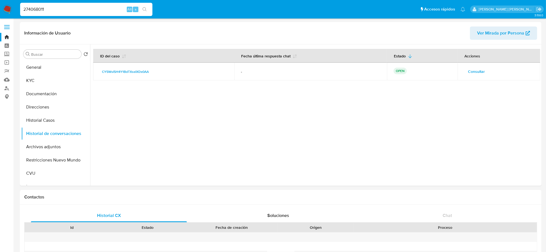
click at [40, 8] on input "274068011" at bounding box center [86, 9] width 132 height 7
paste input "9070228"
type input "279070228"
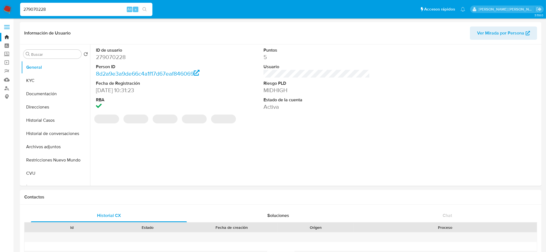
select select "10"
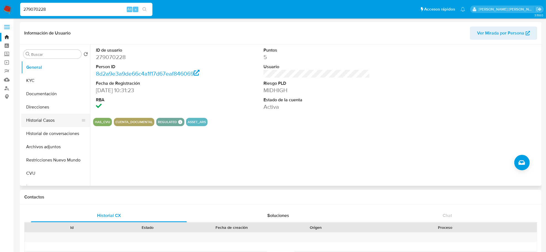
click at [46, 120] on button "Historial Casos" at bounding box center [53, 120] width 65 height 13
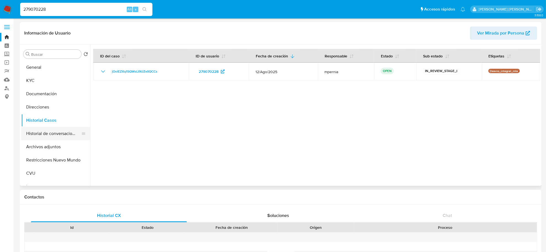
click at [52, 133] on button "Historial de conversaciones" at bounding box center [53, 133] width 65 height 13
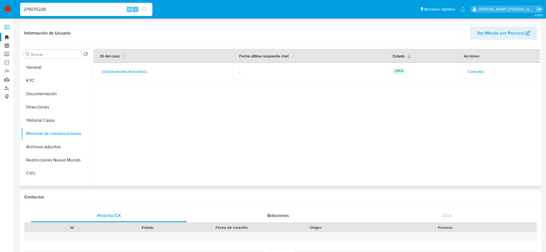
click at [483, 72] on span "Consultar" at bounding box center [476, 72] width 17 height 8
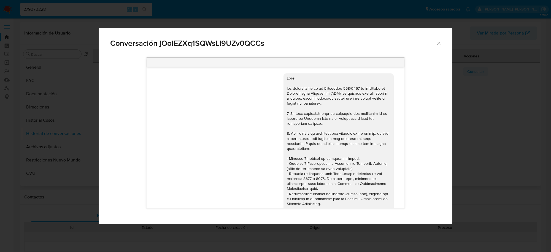
scroll to position [292, 0]
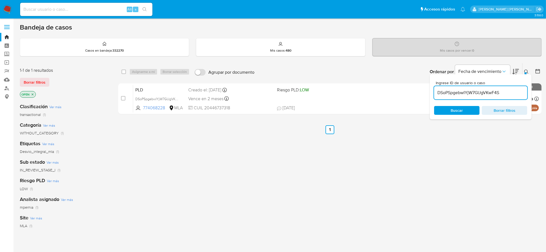
click at [457, 94] on input "DSoPSpgebwIYjW7GUgVKwF4S" at bounding box center [480, 92] width 93 height 7
click at [334, 159] on div "select-all-cases-checkbox Asignarme a mí Borrar selección Agrupar por documento…" at bounding box center [329, 188] width 423 height 250
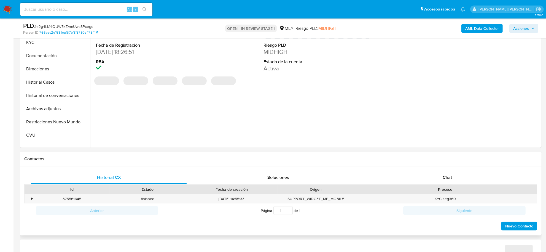
scroll to position [138, 0]
select select "10"
click at [448, 176] on span "Chat" at bounding box center [447, 176] width 9 height 6
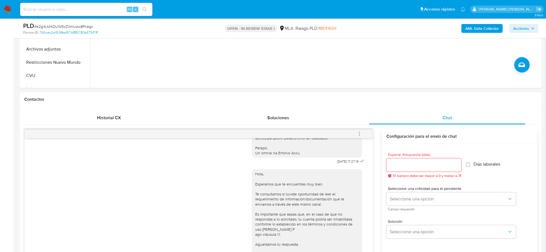
scroll to position [207, 0]
